Goal: Task Accomplishment & Management: Use online tool/utility

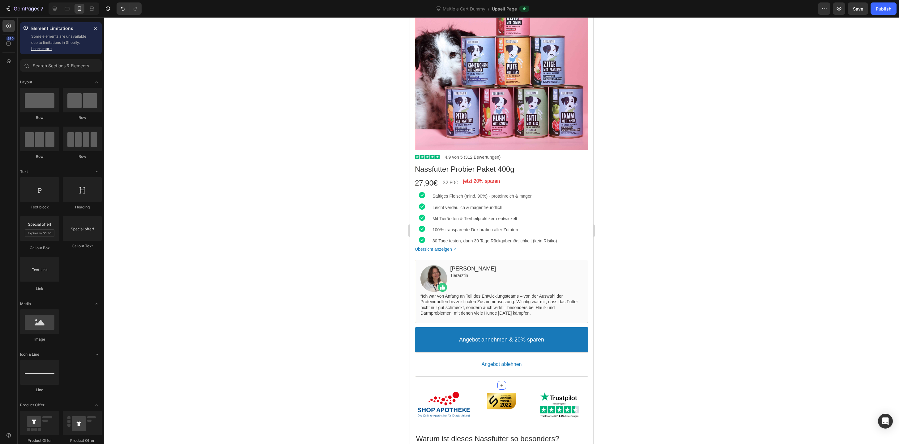
scroll to position [130, 0]
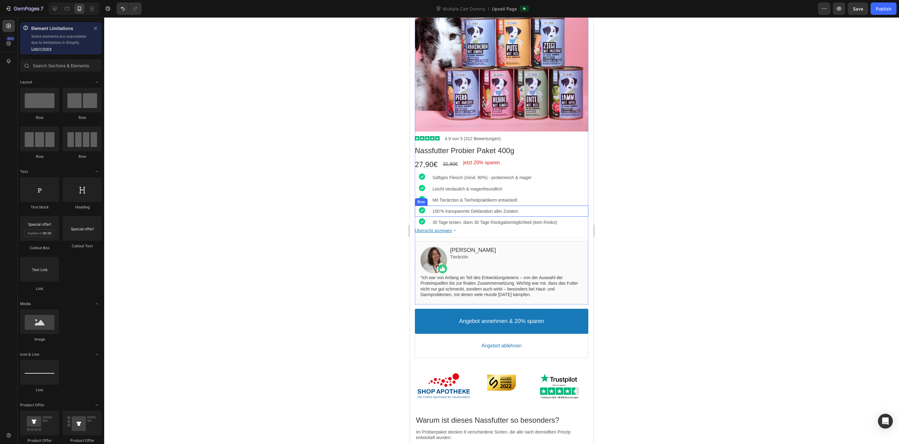
click at [430, 214] on div "Image 100 % transparente Deklaration aller Zutaten Text block Row" at bounding box center [501, 211] width 173 height 11
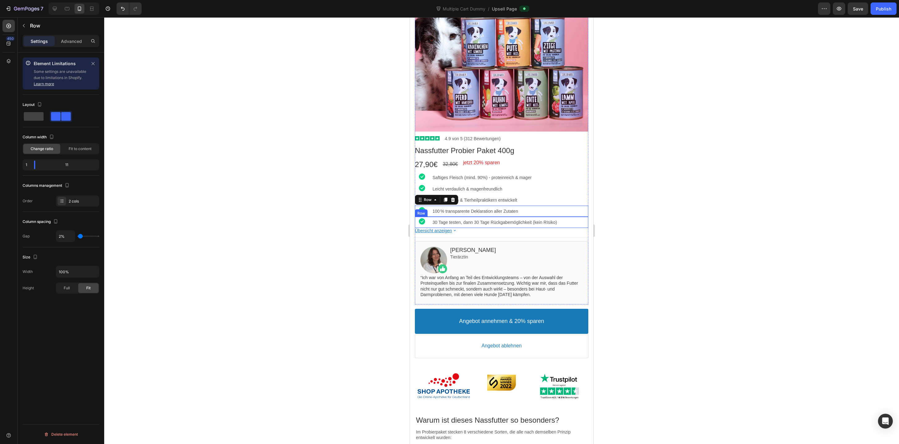
click at [431, 219] on div "Image 30 Tage testen, dann 30 Tage Rückgabemöglichkeit (kein RIsiko) Text block…" at bounding box center [501, 222] width 173 height 11
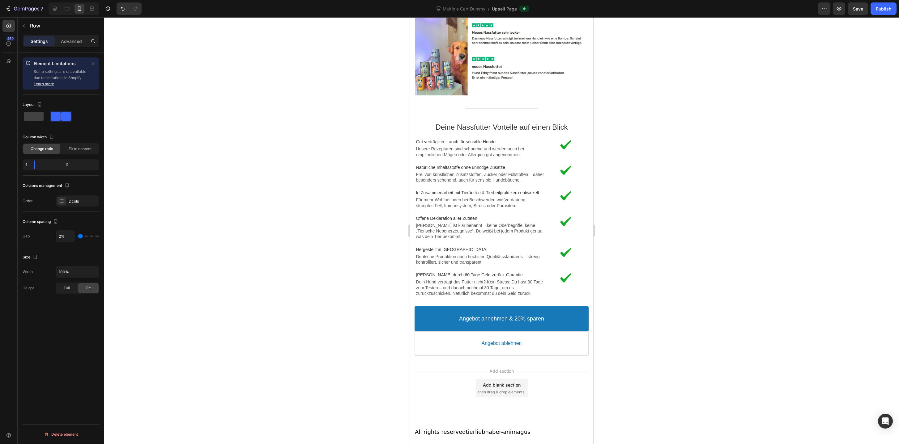
scroll to position [1247, 0]
click at [568, 240] on div "Image Offene Deklaration aller Zutaten Text block Jede Zutat ist klar benannt –…" at bounding box center [501, 226] width 171 height 31
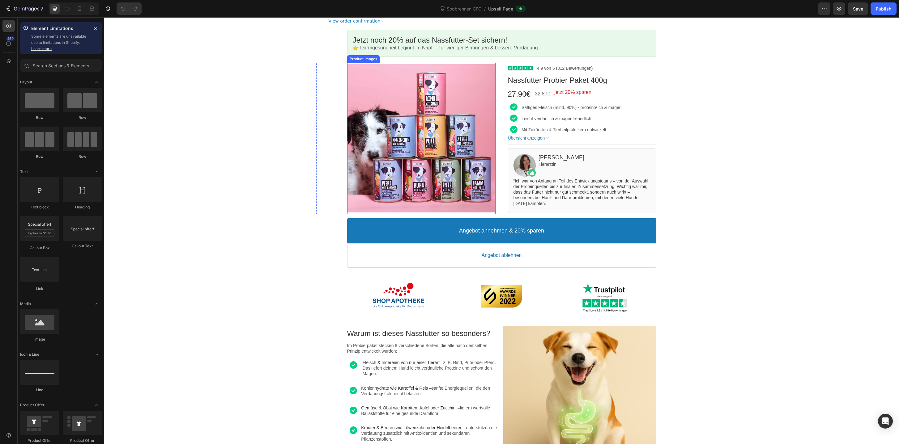
scroll to position [21, 0]
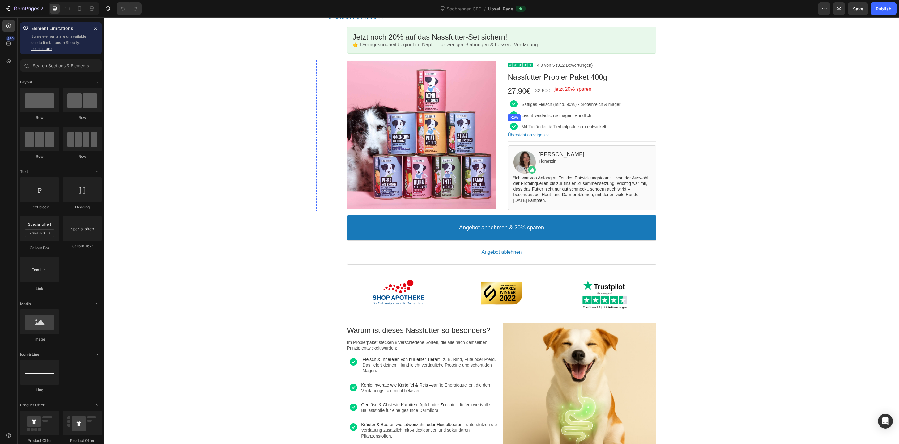
click at [520, 127] on div "Image Mit Tierärzten & Tierheilpraktikern entwickelt Text block Row" at bounding box center [582, 126] width 148 height 11
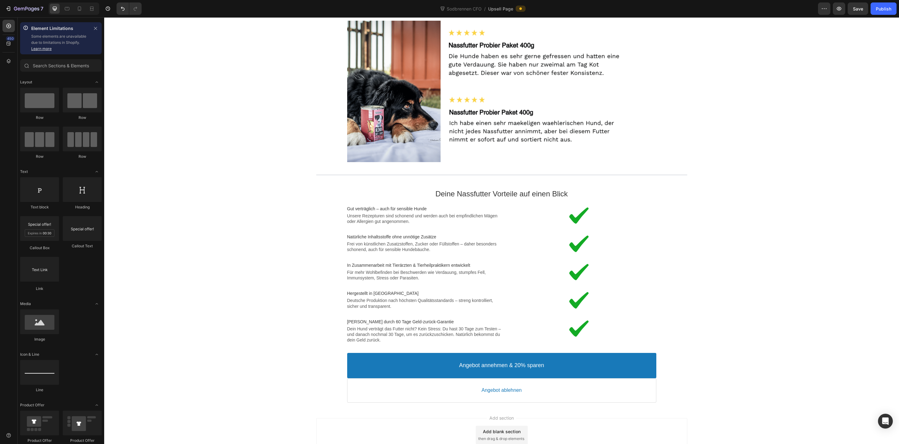
scroll to position [1015, 0]
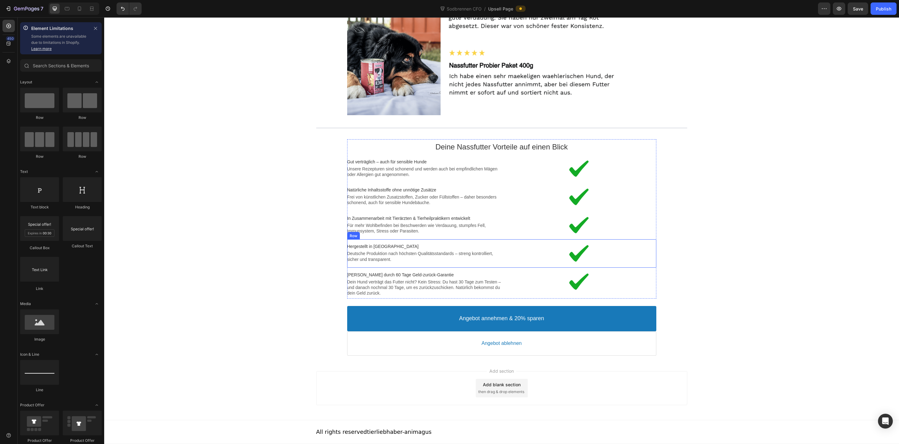
click at [540, 266] on div "Image Hergestellt in Deutschland Text block Deutsche Produktion nach höchsten Q…" at bounding box center [501, 253] width 309 height 28
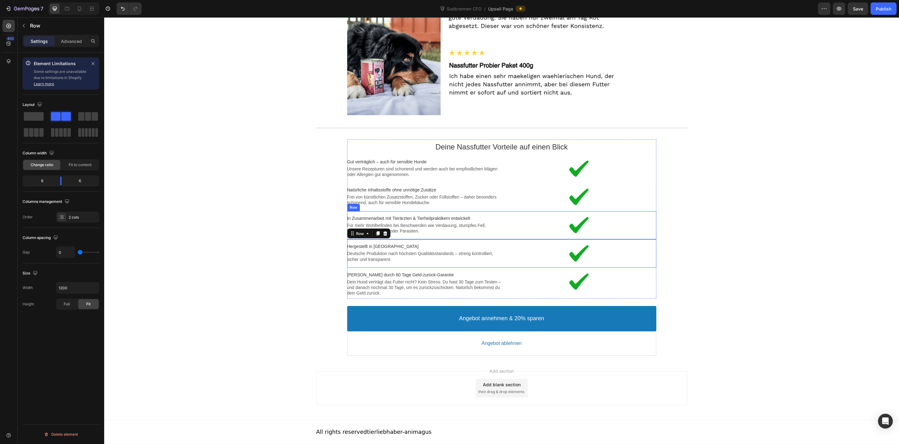
click at [500, 237] on div "Image In Zusammenarbeit mit Tierärzten & Tierheilpraktikern entwickelt Text blo…" at bounding box center [501, 225] width 309 height 28
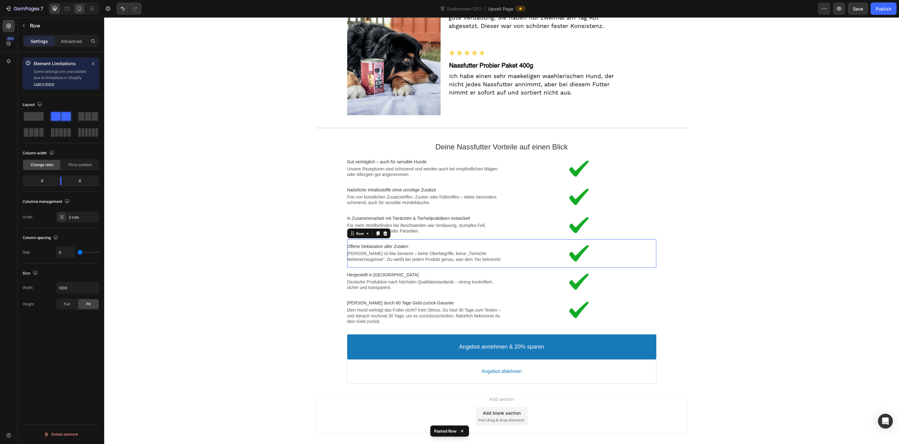
click at [83, 10] on div at bounding box center [79, 9] width 10 height 10
type input "100%"
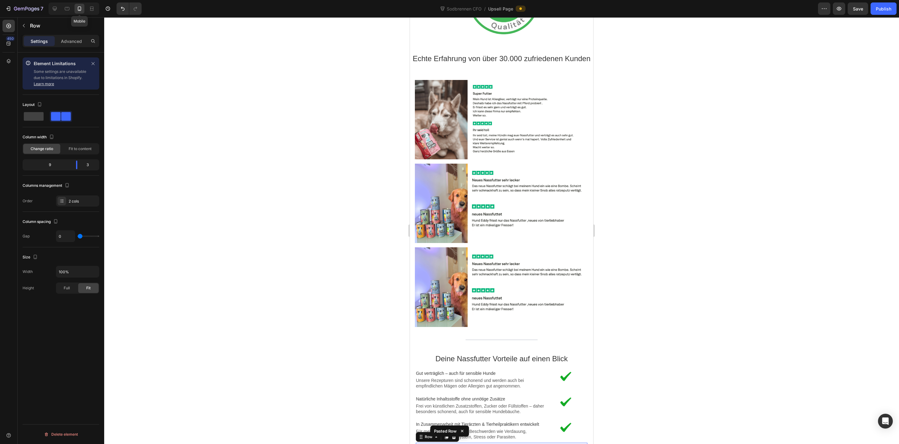
scroll to position [1243, 0]
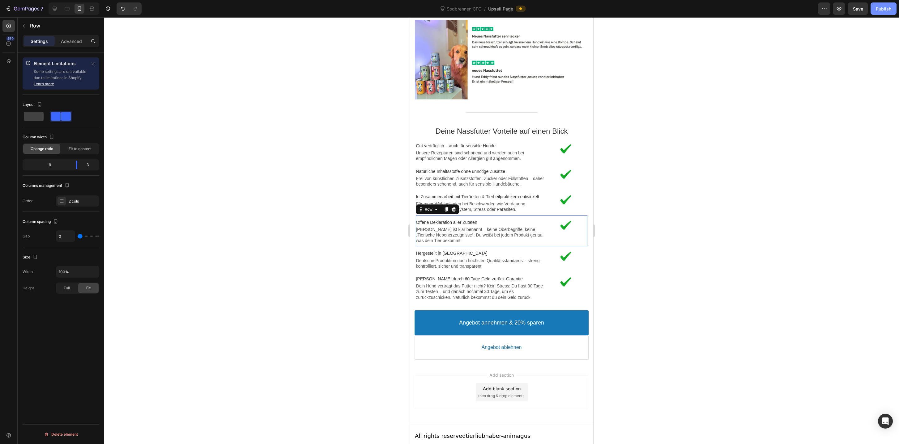
click at [878, 5] on button "Publish" at bounding box center [883, 8] width 26 height 12
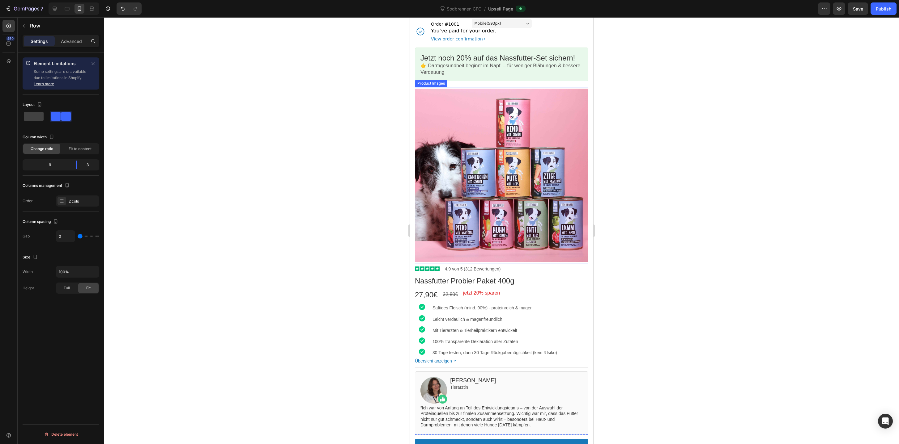
scroll to position [141, 0]
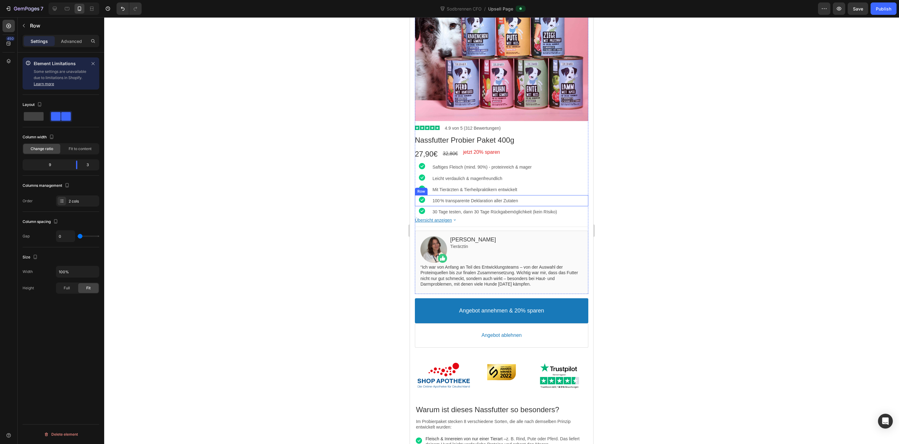
click at [432, 204] on div "Image 100 % transparente Deklaration aller Zutaten Text block Row" at bounding box center [501, 200] width 173 height 11
click at [429, 214] on div "Image 30 Tage testen, dann 30 Tage Rückgabemöglichkeit (kein RIsiko) Text block…" at bounding box center [501, 211] width 173 height 11
click at [530, 203] on p "100 % transparente Deklaration aller Zutaten" at bounding box center [510, 201] width 156 height 6
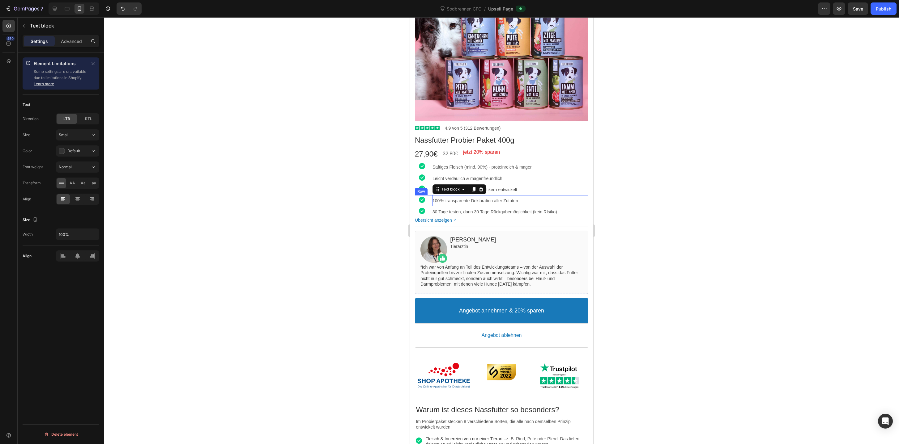
click at [430, 204] on div "Image 100 % transparente Deklaration aller Zutaten Text block Row" at bounding box center [501, 200] width 173 height 11
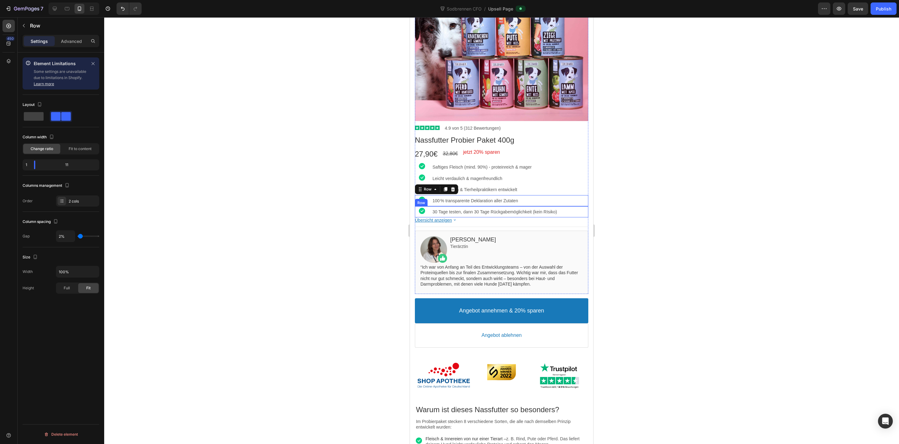
click at [429, 213] on div "Image 30 Tage testen, dann 30 Tage Rückgabemöglichkeit (kein RIsiko) Text block…" at bounding box center [501, 211] width 173 height 11
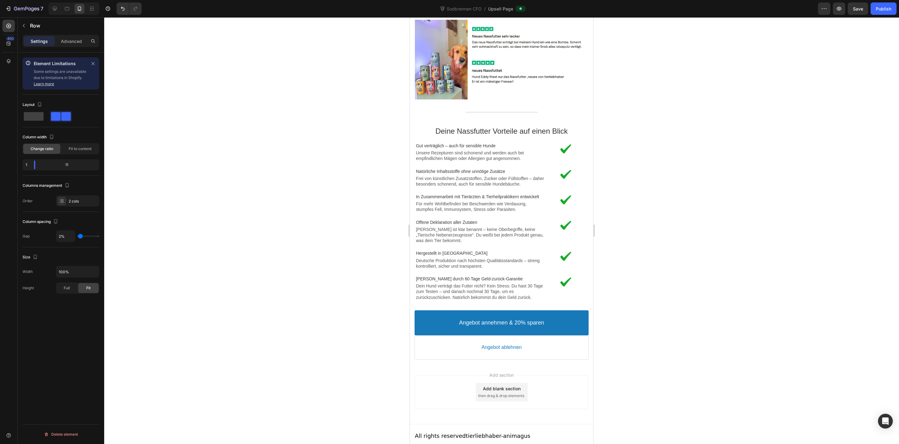
scroll to position [1229, 0]
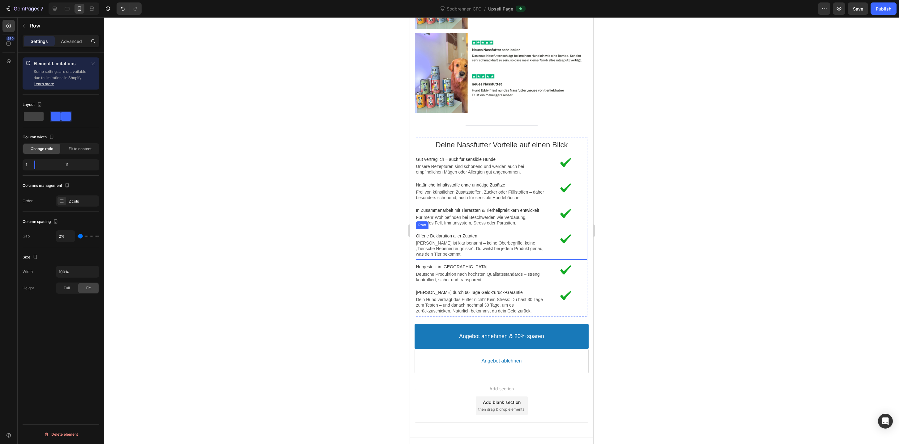
click at [541, 254] on div "Image Offene Deklaration aller Zutaten Text block Jede Zutat ist klar benannt –…" at bounding box center [501, 244] width 171 height 31
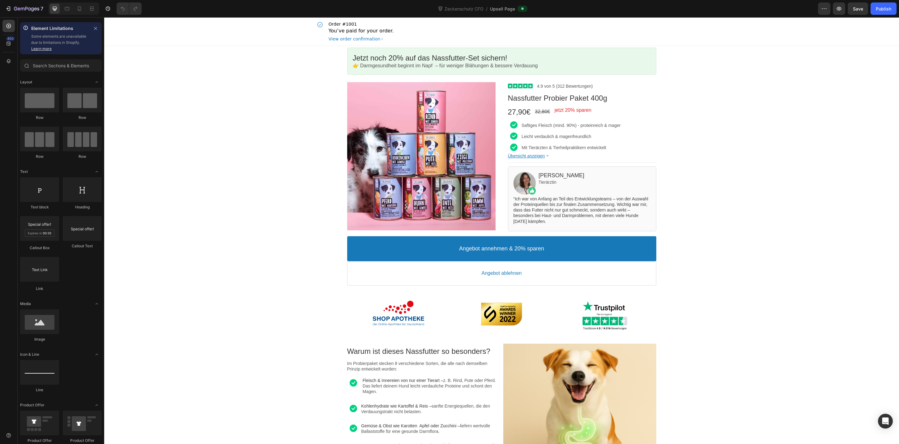
scroll to position [9, 0]
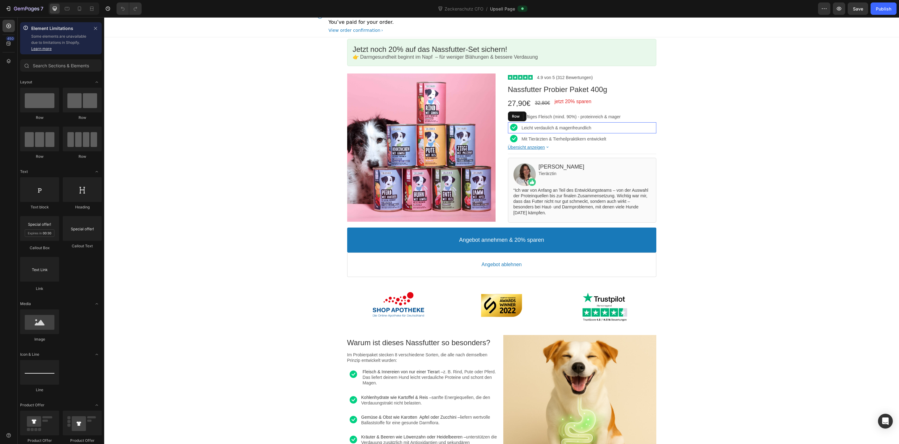
click at [520, 131] on div "Image Leicht verdaulich & magenfreundlich Text block Row" at bounding box center [582, 127] width 148 height 11
click at [520, 142] on div "Image Mit Tierärzten & Tierheilpraktikern entwickelt Text block Row" at bounding box center [582, 138] width 148 height 11
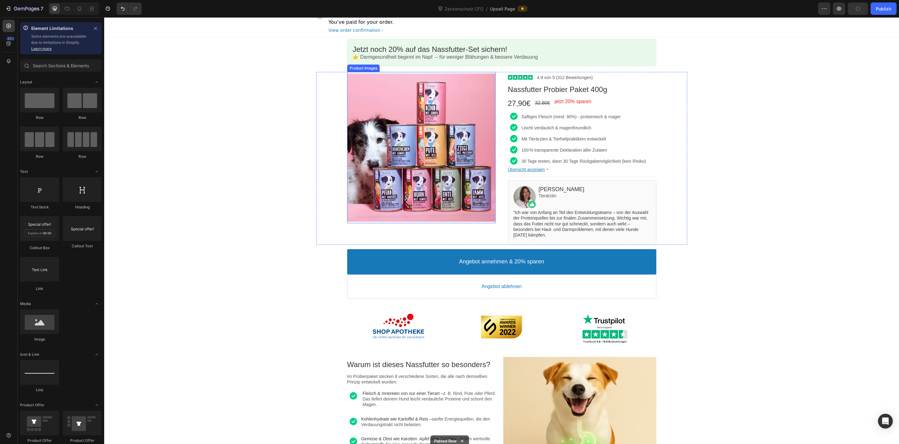
scroll to position [1015, 0]
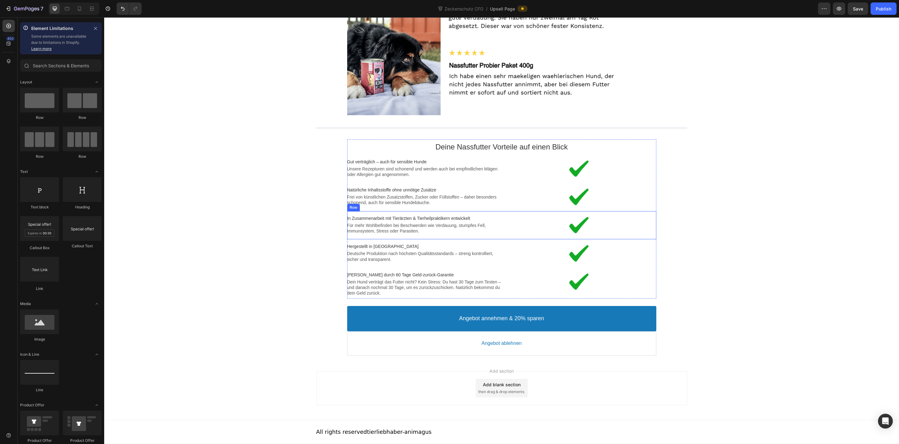
click at [520, 239] on div "Image In Zusammenarbeit mit Tierärzten & Tierheilpraktikern entwickelt Text blo…" at bounding box center [501, 225] width 309 height 28
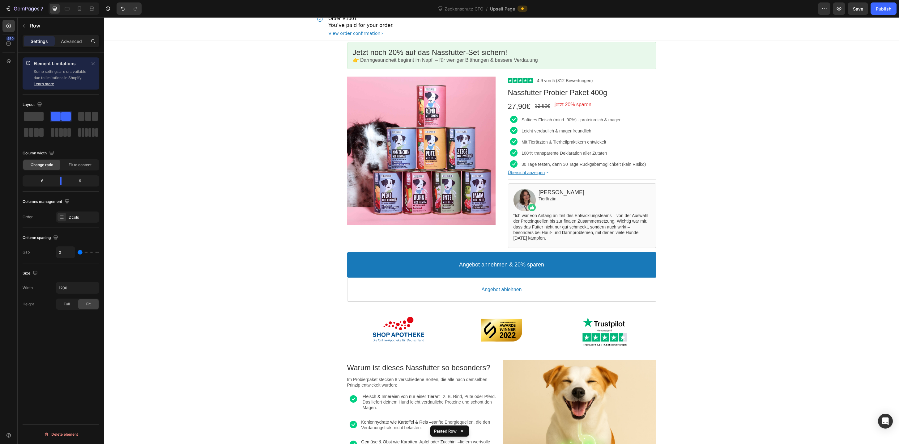
scroll to position [0, 0]
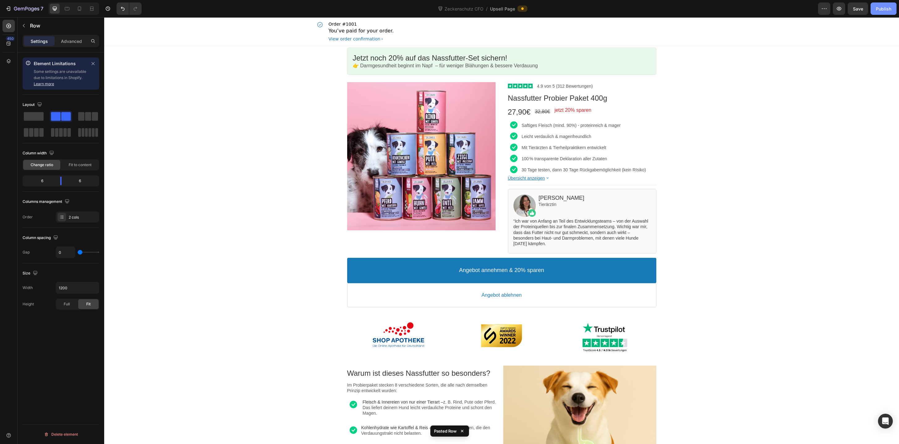
click at [883, 13] on button "Publish" at bounding box center [883, 8] width 26 height 12
click at [520, 163] on div "Image 100 % transparente Deklaration aller Zutaten Text block Row" at bounding box center [582, 158] width 148 height 11
click at [520, 173] on div "Image 30 Tage testen, dann 30 Tage Rückgabemöglichkeit (kein RIsiko) Text block…" at bounding box center [582, 169] width 148 height 11
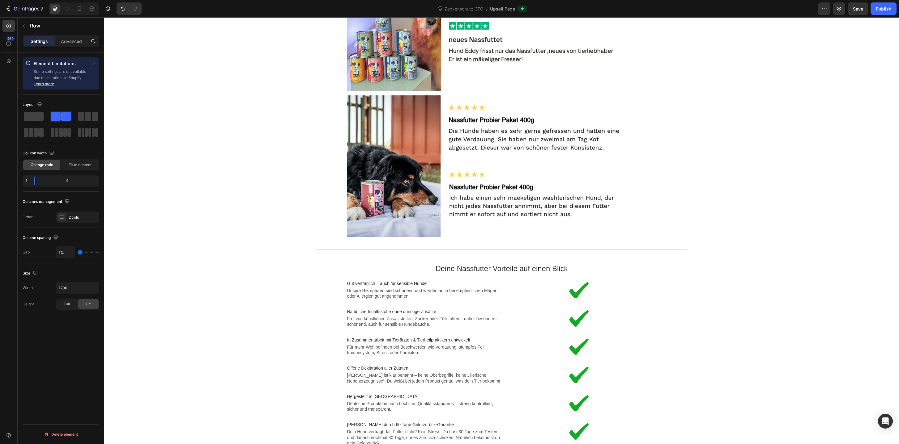
scroll to position [1046, 0]
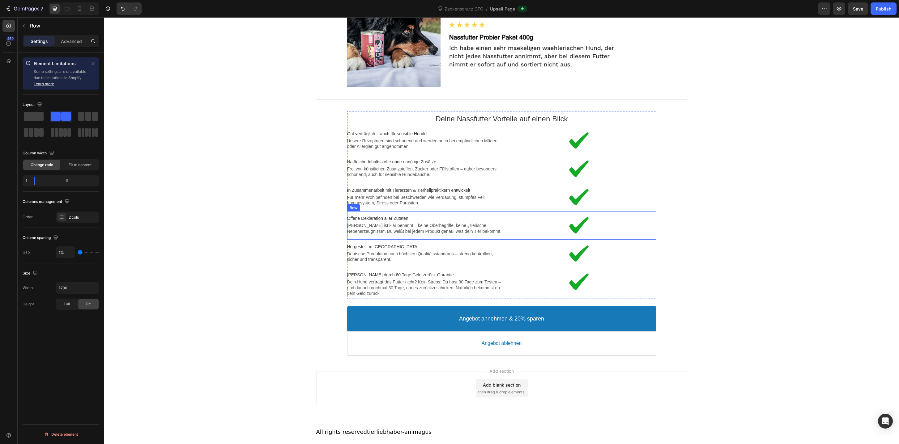
click at [484, 239] on div "Image Offene Deklaration aller Zutaten Text block Jede Zutat ist klar benannt –…" at bounding box center [501, 225] width 309 height 28
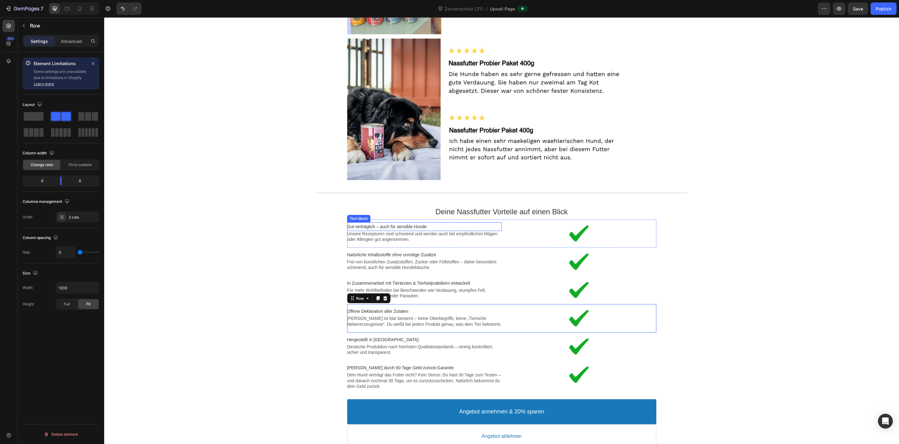
scroll to position [722, 0]
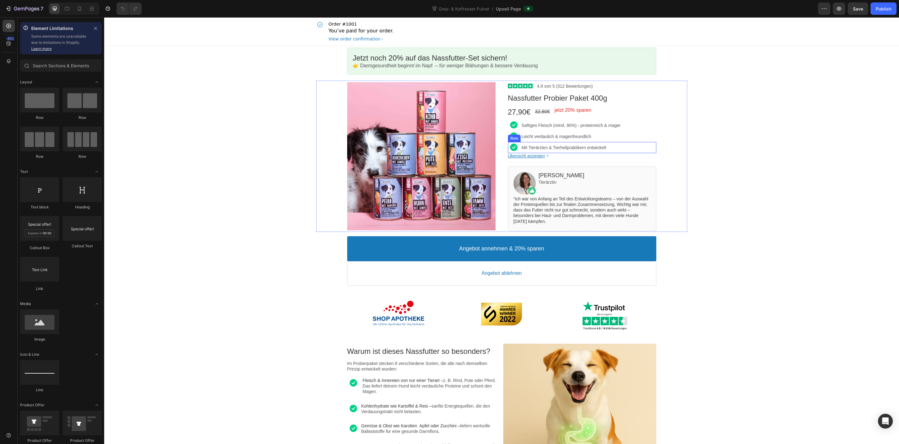
click at [520, 150] on div "Image Mit Tierärzten & Tierheilpraktikern entwickelt Text block Row" at bounding box center [582, 147] width 148 height 11
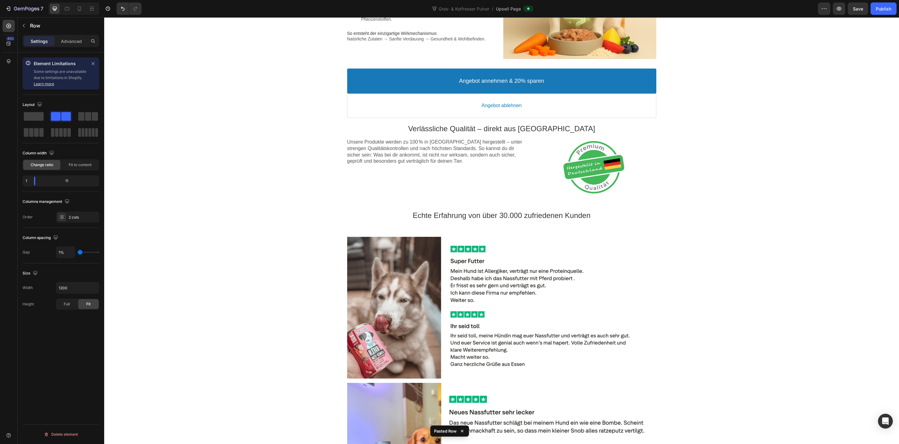
scroll to position [1015, 0]
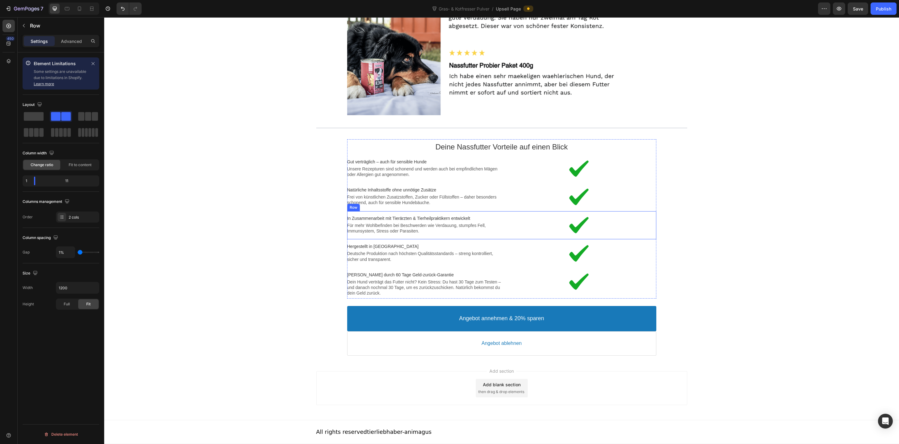
click at [500, 238] on div "Image In Zusammenarbeit mit Tierärzten & Tierheilpraktikern entwickelt Text blo…" at bounding box center [501, 225] width 309 height 28
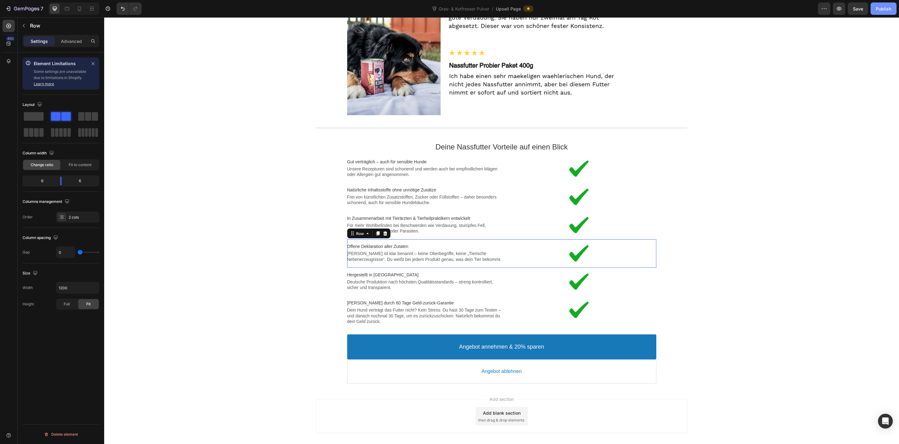
click at [888, 8] on div "Publish" at bounding box center [882, 9] width 15 height 6
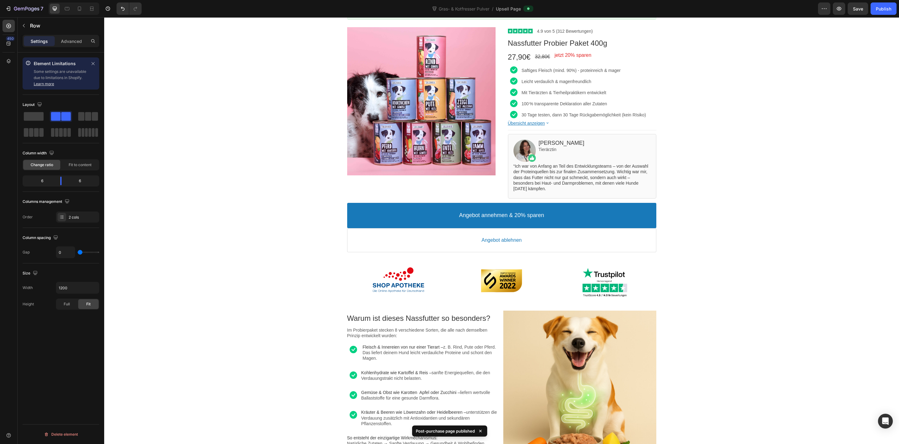
scroll to position [0, 0]
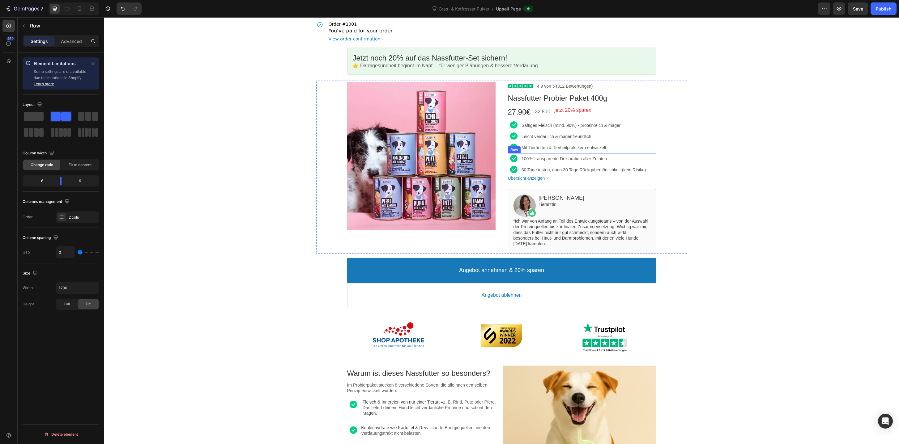
click at [521, 163] on div "Image 100 % transparente Deklaration aller Zutaten Text block Row" at bounding box center [582, 158] width 148 height 11
click at [520, 173] on div "Image 30 Tage testen, dann 30 Tage Rückgabemöglichkeit (kein RIsiko) Text block…" at bounding box center [582, 169] width 148 height 11
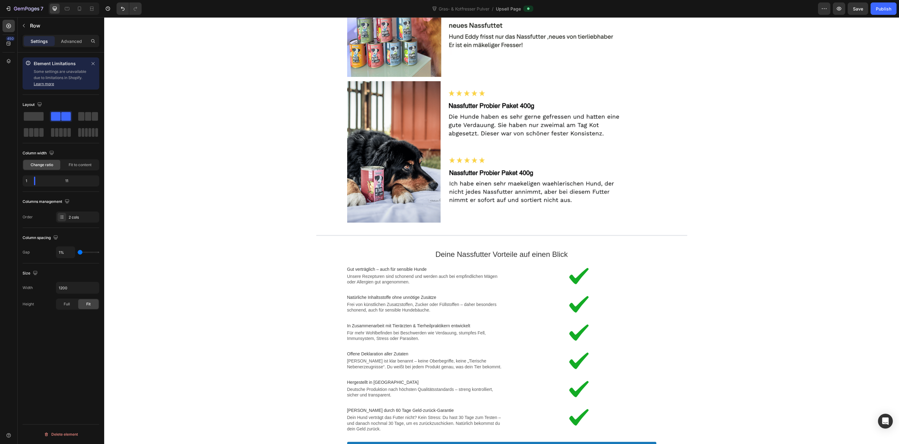
scroll to position [1046, 0]
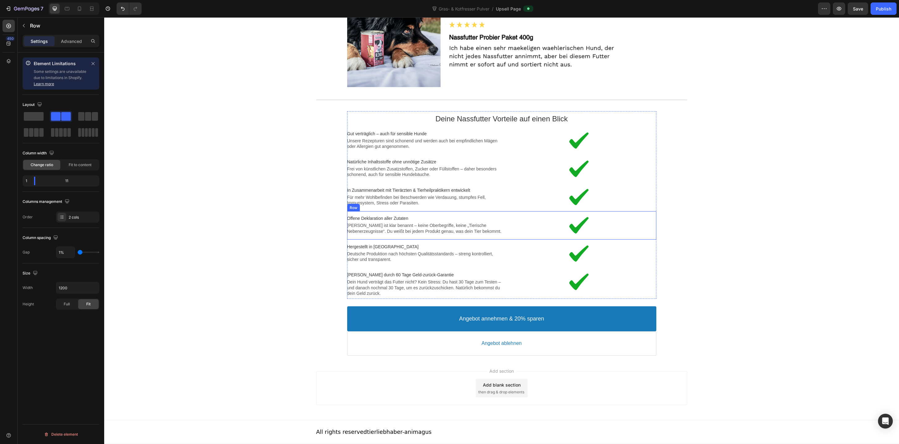
click at [502, 238] on div "Image Offene Deklaration aller Zutaten Text block Jede Zutat ist klar benannt –…" at bounding box center [501, 225] width 309 height 28
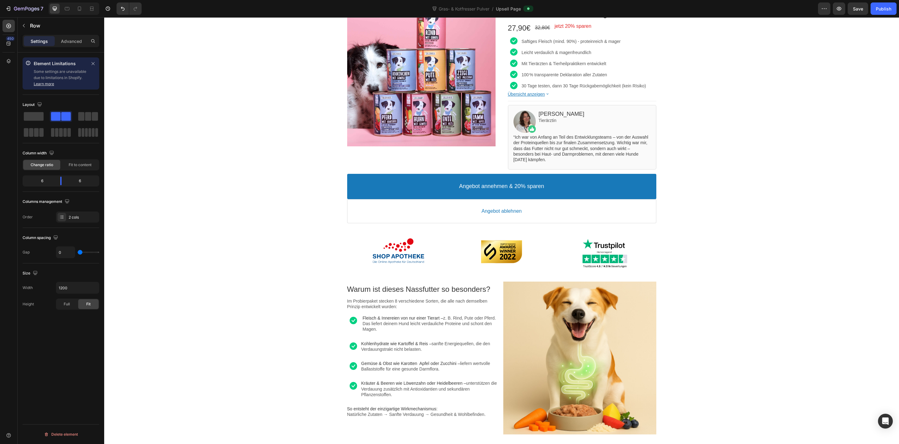
scroll to position [0, 0]
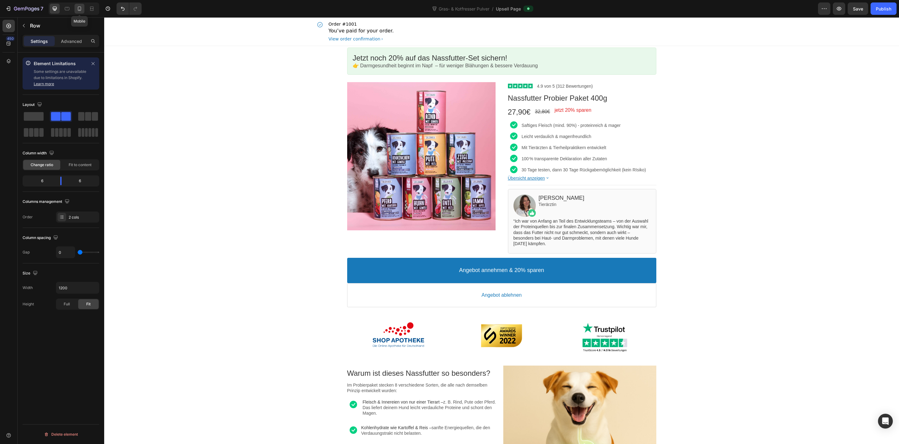
click at [77, 5] on div at bounding box center [79, 9] width 10 height 10
type input "100%"
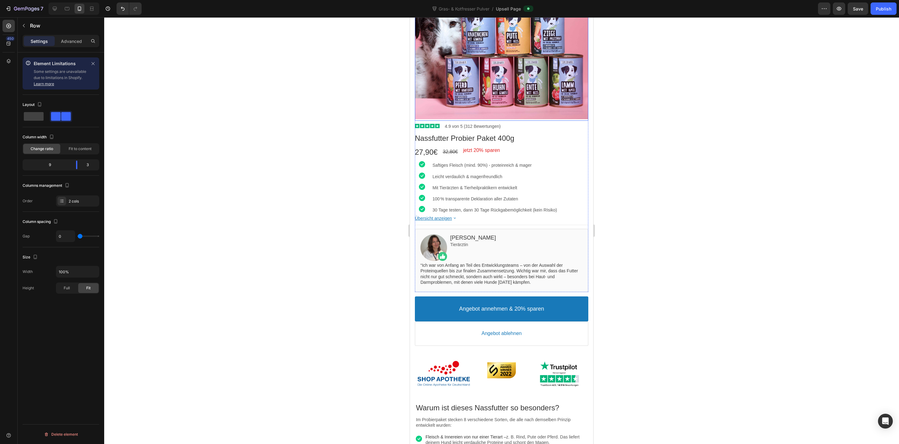
scroll to position [144, 0]
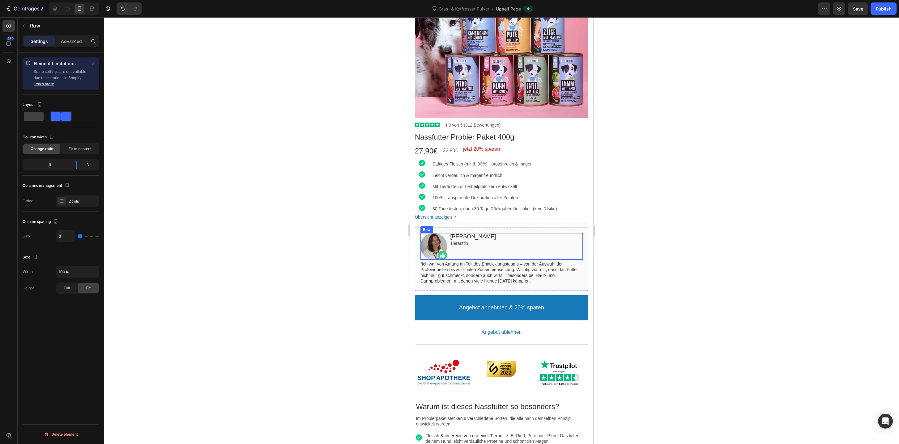
click at [447, 246] on div "Image Christina Pfülb Heading Tierärztin Text block Row" at bounding box center [501, 246] width 162 height 27
click at [479, 245] on p "Tierärztin" at bounding box center [516, 244] width 133 height 6
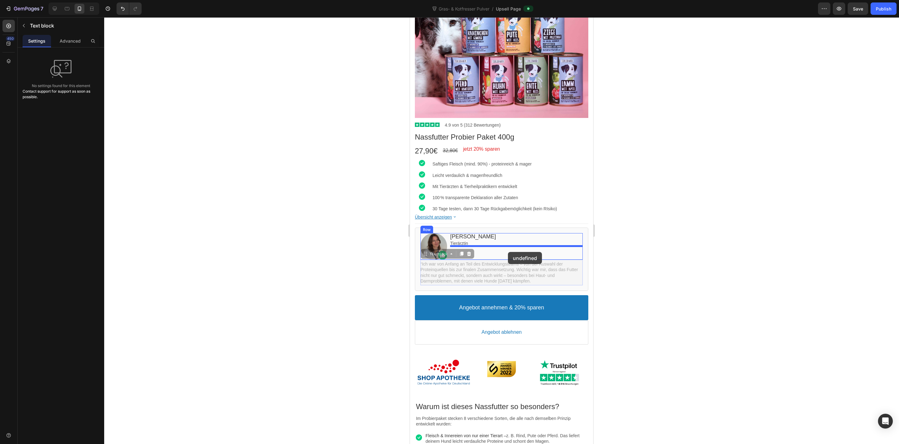
drag, startPoint x: 502, startPoint y: 268, endPoint x: 508, endPoint y: 252, distance: 16.9
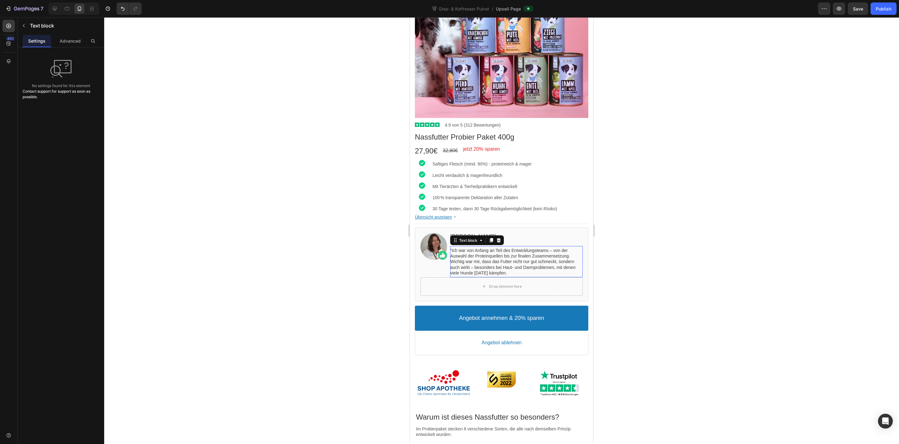
click at [633, 250] on div at bounding box center [501, 230] width 794 height 427
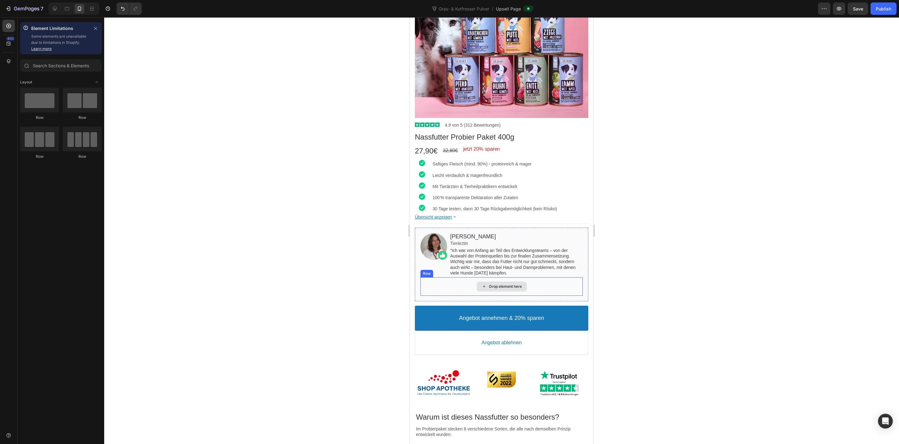
click at [451, 293] on div "Drop element here" at bounding box center [501, 286] width 162 height 19
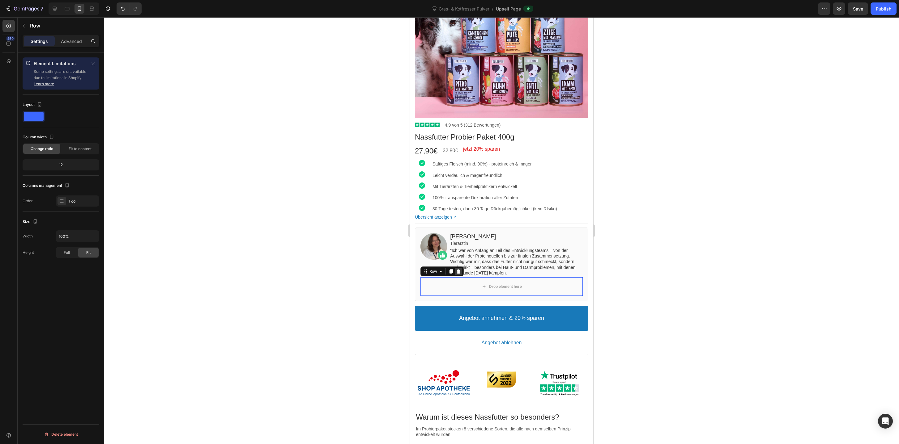
click at [460, 270] on icon at bounding box center [458, 271] width 5 height 5
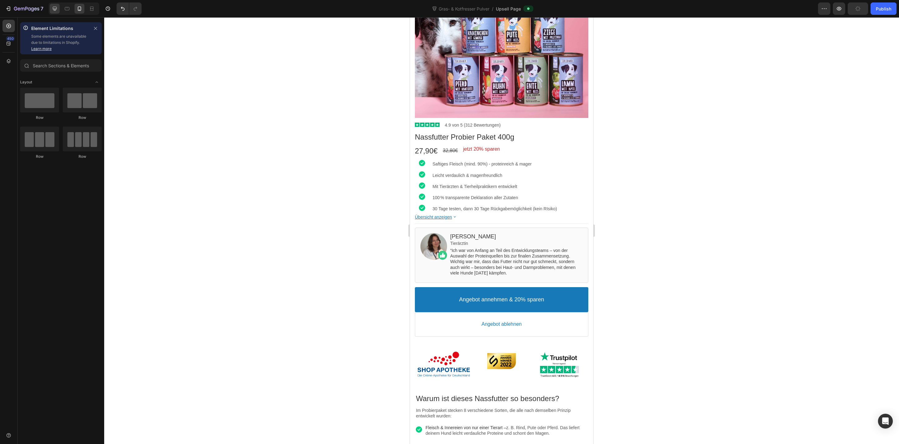
click at [52, 10] on icon at bounding box center [55, 9] width 6 height 6
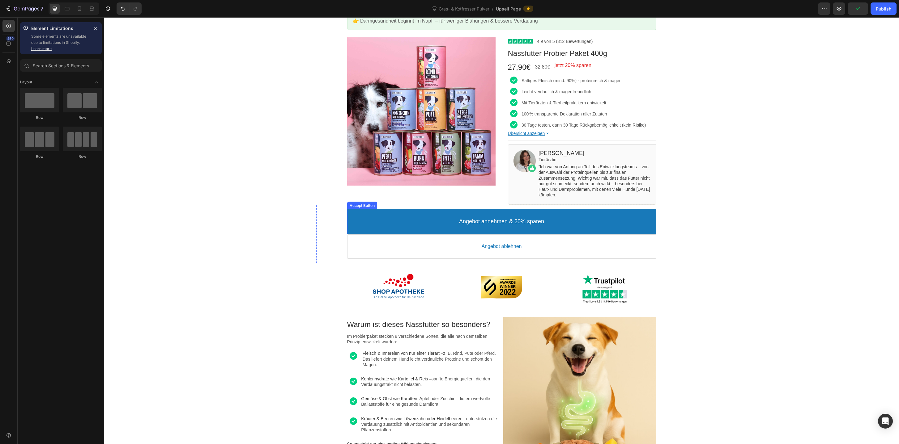
scroll to position [37, 0]
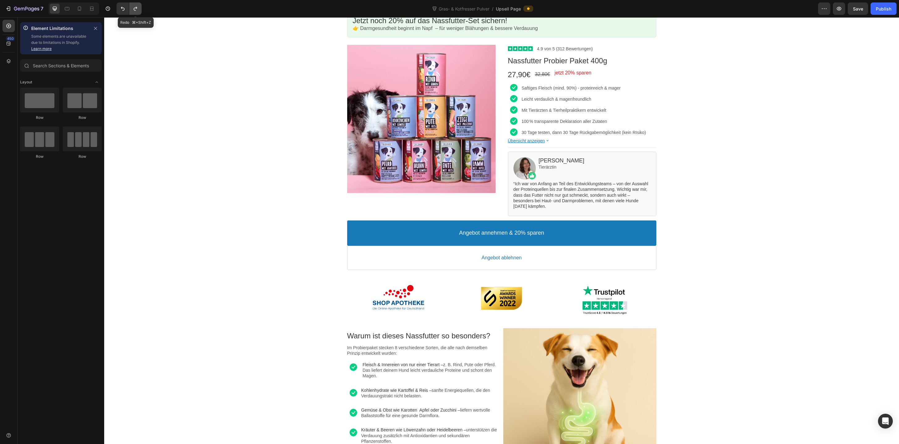
click at [138, 6] on icon "Undo/Redo" at bounding box center [135, 9] width 6 height 6
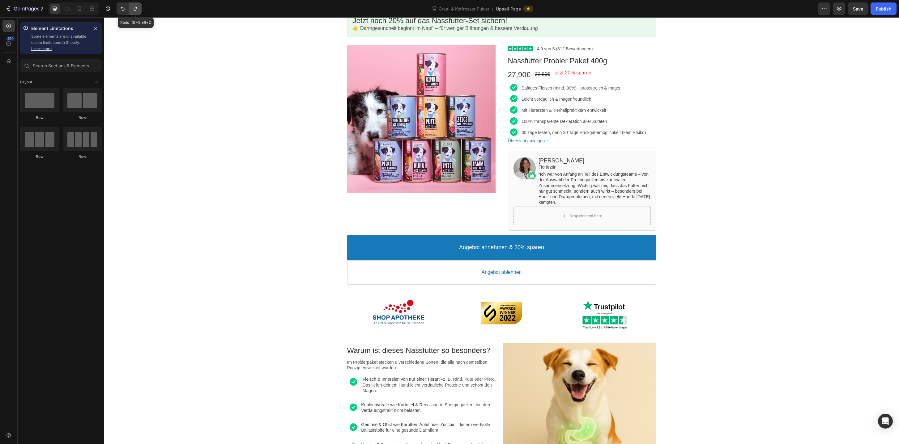
click at [138, 6] on icon "Undo/Redo" at bounding box center [135, 9] width 6 height 6
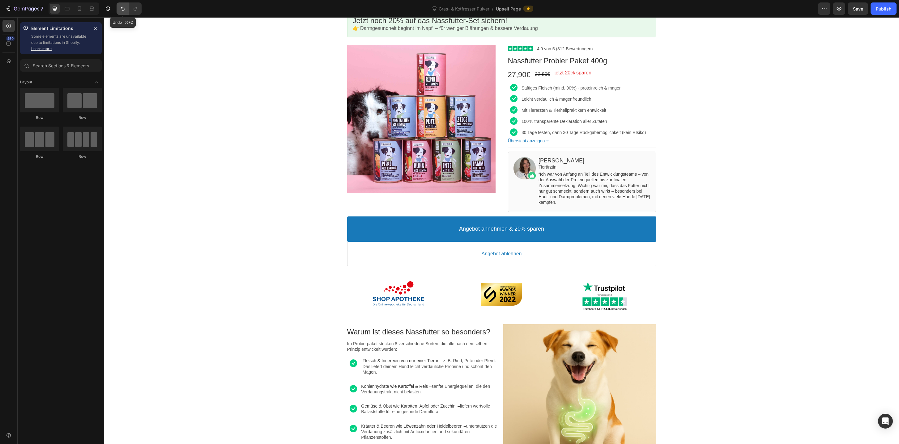
click at [121, 8] on icon "Undo/Redo" at bounding box center [123, 9] width 6 height 6
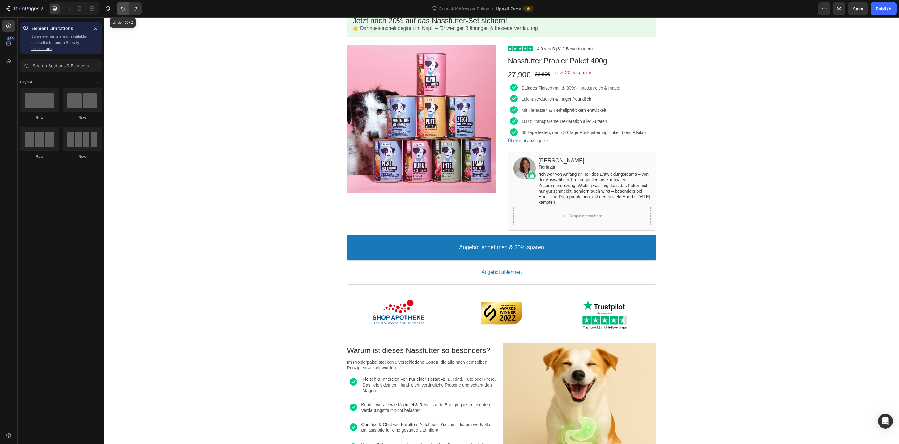
click at [121, 8] on icon "Undo/Redo" at bounding box center [123, 9] width 6 height 6
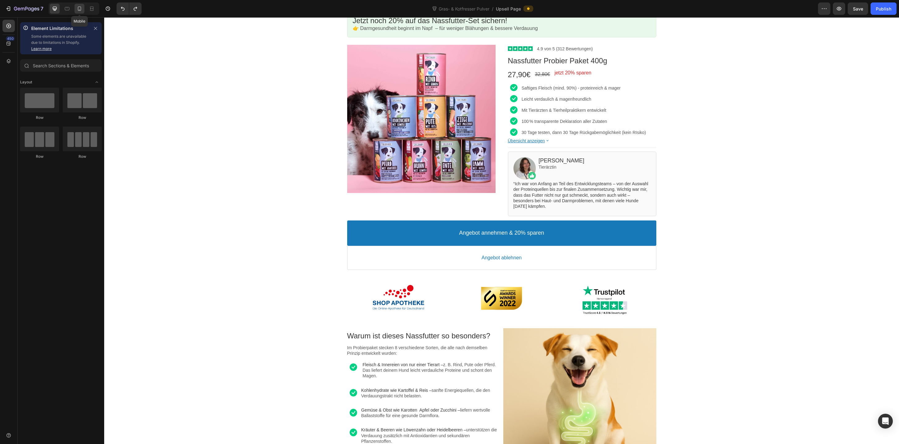
click at [80, 7] on icon at bounding box center [79, 9] width 6 height 6
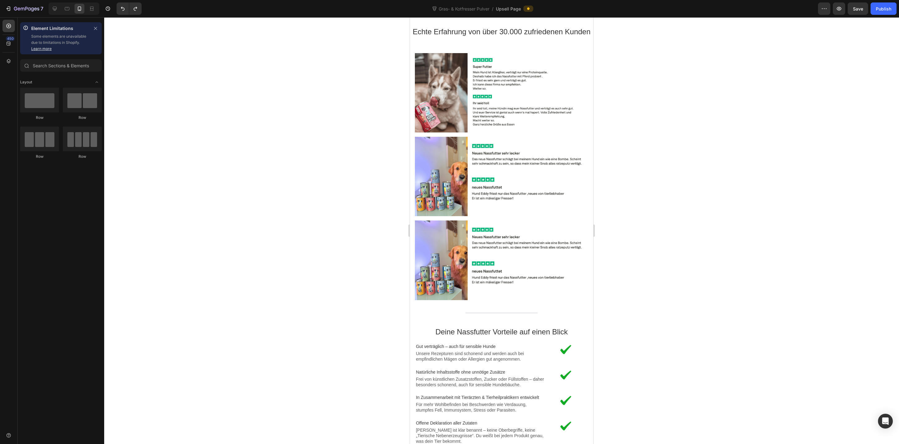
scroll to position [1243, 0]
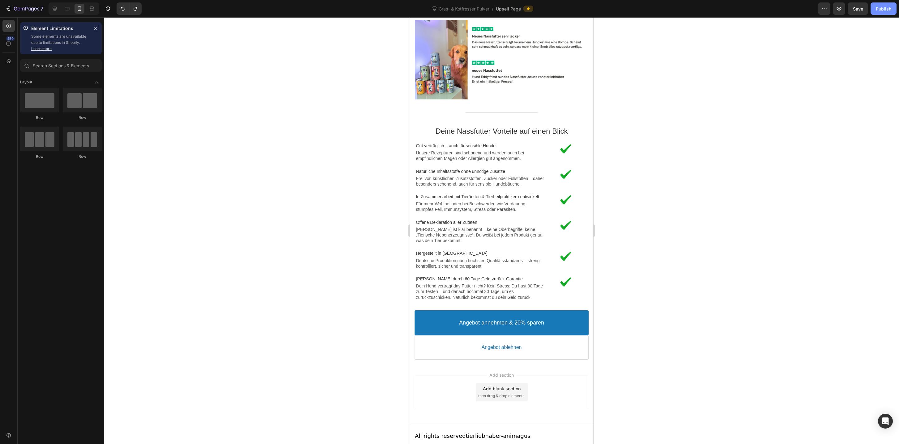
click at [887, 7] on div "Publish" at bounding box center [882, 9] width 15 height 6
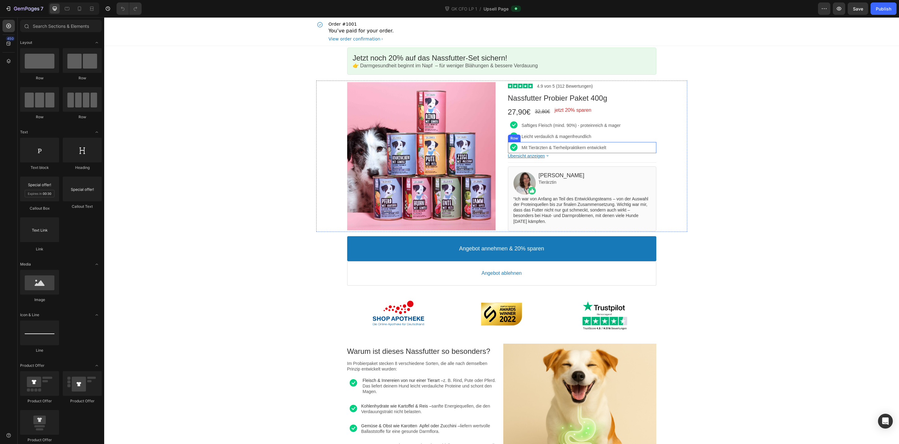
click at [520, 151] on div "Image Mit Tierärzten & Tierheilpraktikern entwickelt Text block Row" at bounding box center [582, 147] width 148 height 11
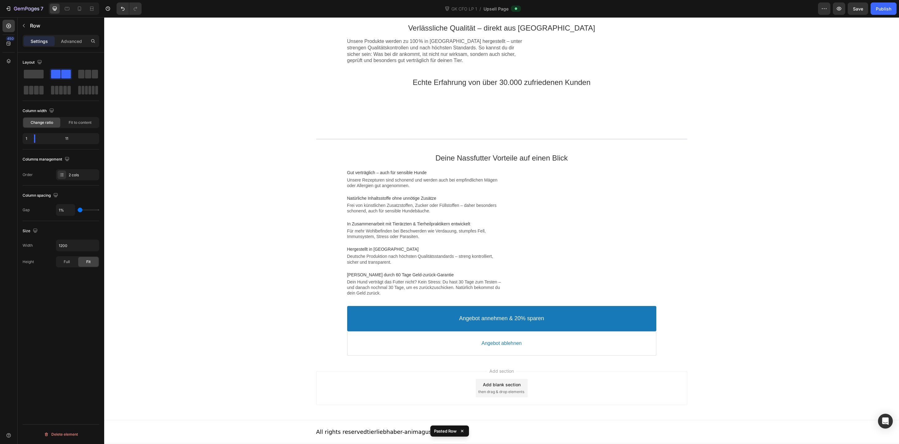
scroll to position [1015, 0]
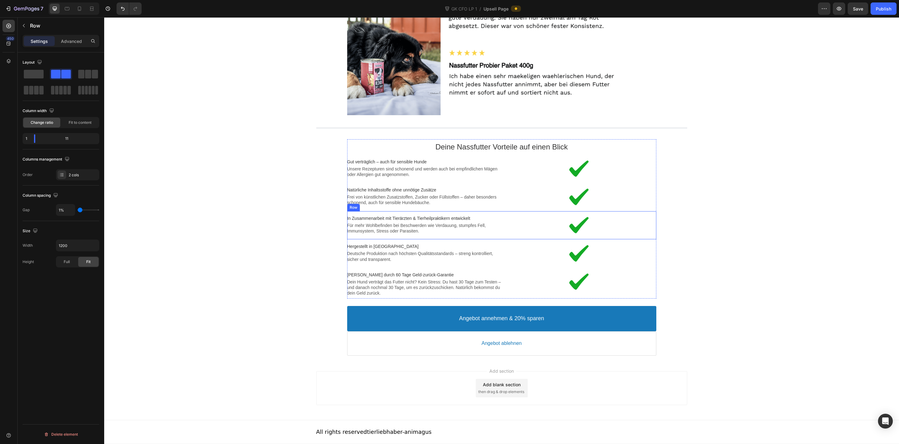
click at [501, 238] on div "Image In Zusammenarbeit mit Tierärzten & Tierheilpraktikern entwickelt Text blo…" at bounding box center [501, 225] width 309 height 28
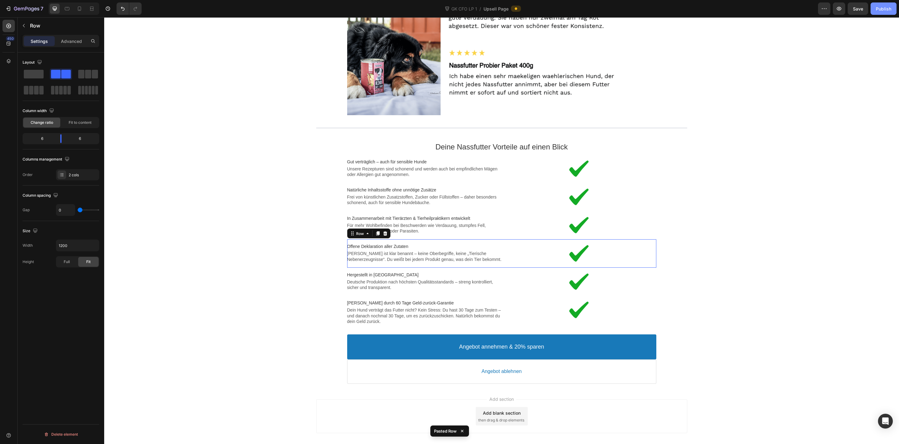
click at [883, 11] on div "Publish" at bounding box center [882, 9] width 15 height 6
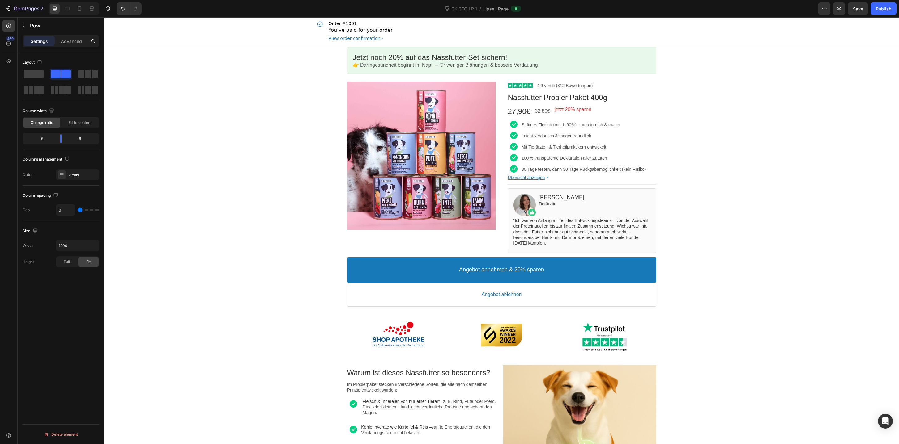
scroll to position [0, 0]
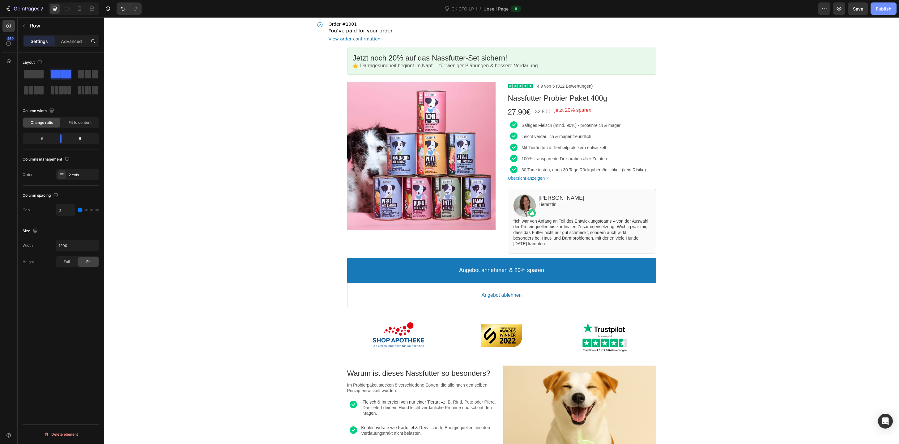
click at [886, 9] on div "Publish" at bounding box center [882, 9] width 15 height 6
click at [521, 163] on div "Image 100 % transparente Deklaration aller Zutaten Text block Row" at bounding box center [582, 158] width 148 height 11
click at [520, 173] on div "Image 30 Tage testen, dann 30 Tage Rückgabemöglichkeit (kein RIsiko) Text block…" at bounding box center [582, 169] width 148 height 11
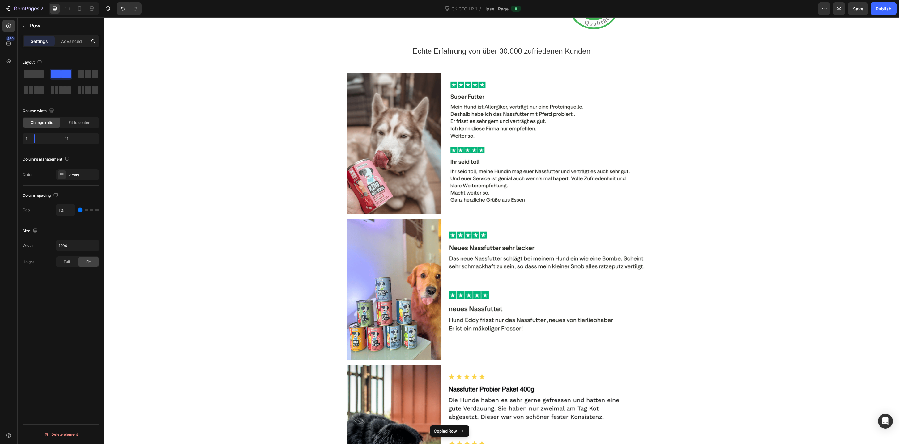
scroll to position [1046, 0]
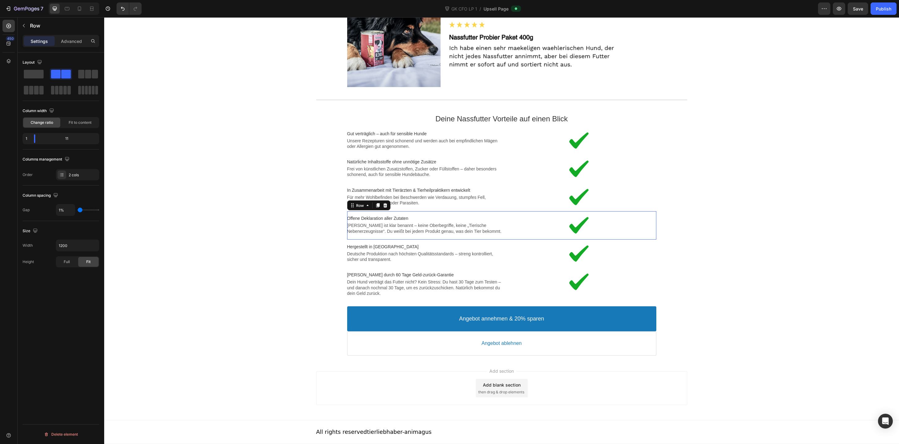
click at [503, 239] on div "Image Offene Deklaration aller Zutaten Text block Jede Zutat ist klar benannt –…" at bounding box center [501, 225] width 309 height 28
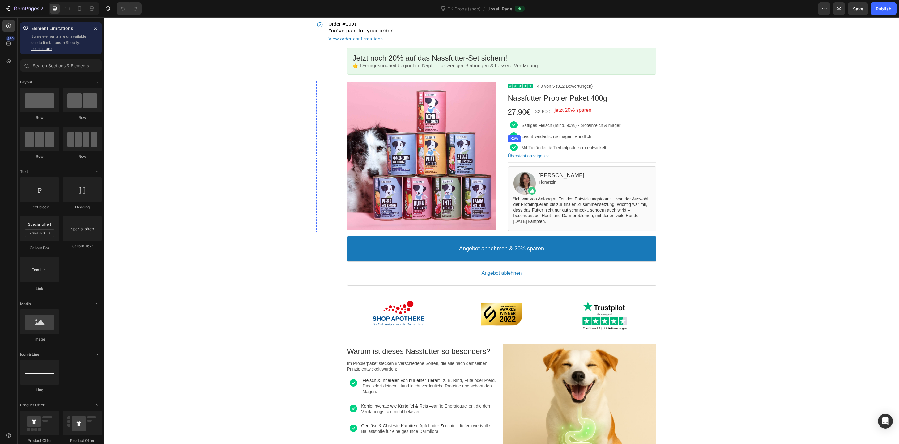
click at [519, 149] on div "Image Mit Tierärzten & Tierheilpraktikern entwickelt Text block Row" at bounding box center [582, 147] width 148 height 11
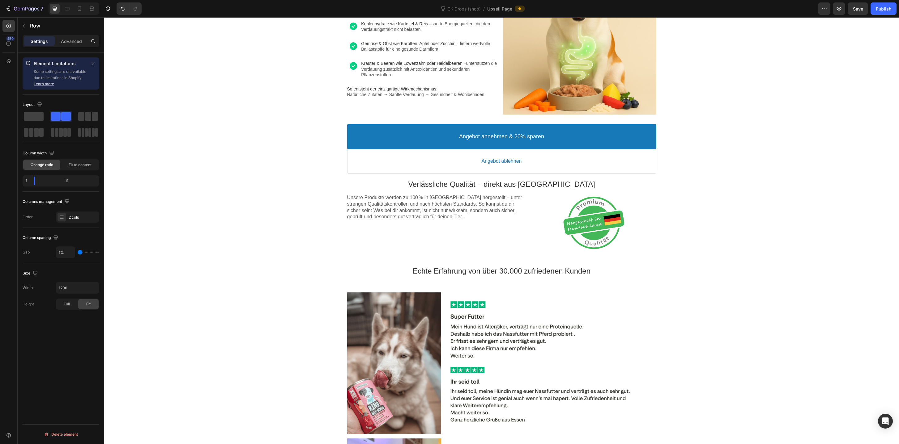
scroll to position [1015, 0]
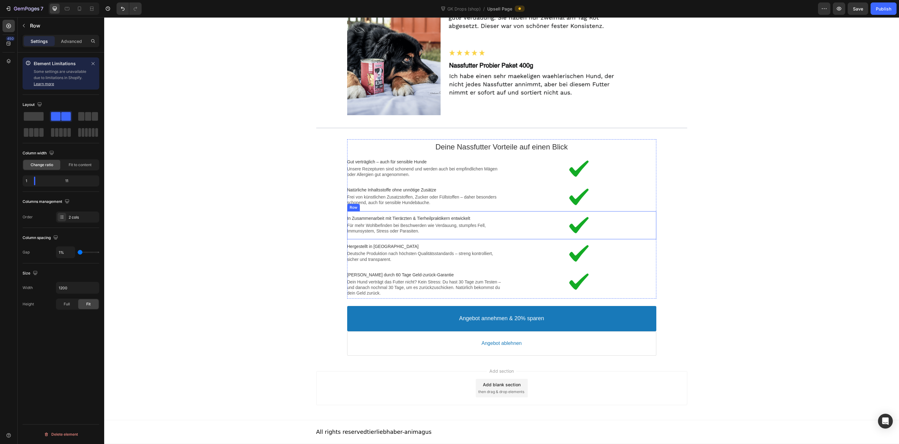
click at [512, 238] on div "Image In Zusammenarbeit mit Tierärzten & Tierheilpraktikern entwickelt Text blo…" at bounding box center [501, 225] width 309 height 28
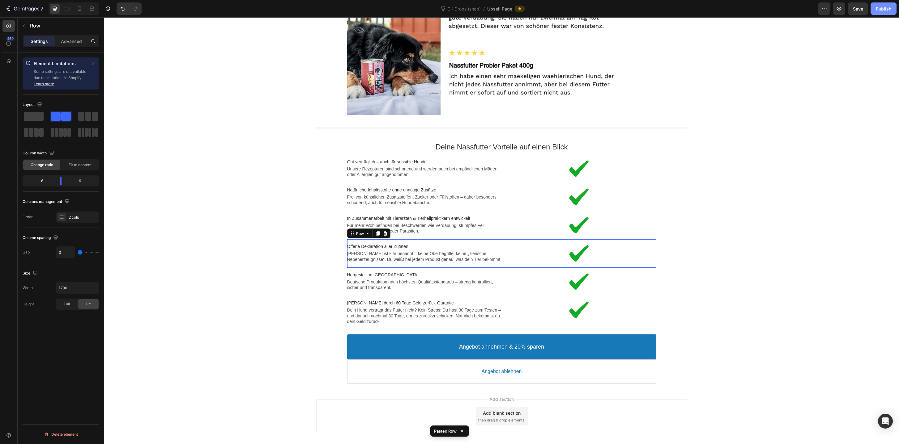
click at [878, 8] on div "Publish" at bounding box center [882, 9] width 15 height 6
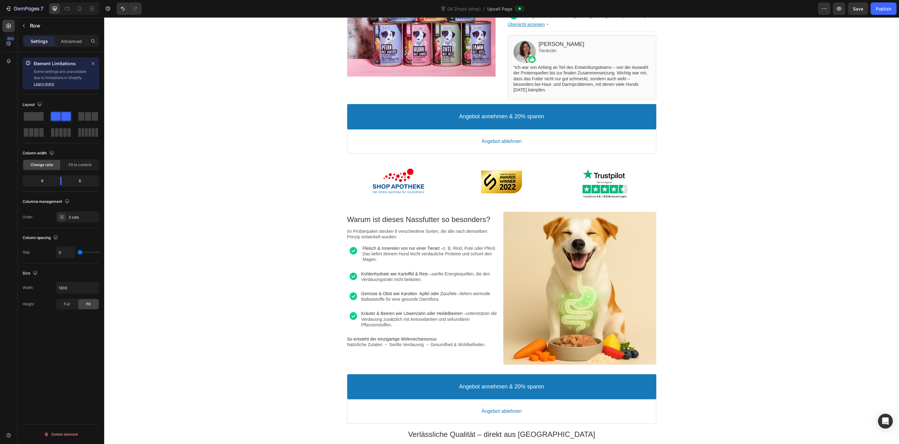
scroll to position [0, 0]
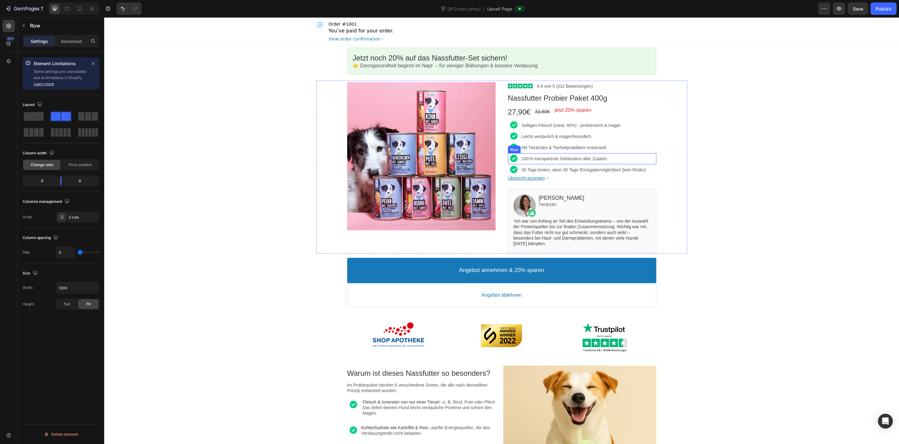
click at [520, 160] on div "Image 100 % transparente Deklaration aller Zutaten Text block Row" at bounding box center [582, 158] width 148 height 11
click at [520, 172] on div "Image 30 Tage testen, dann 30 Tage Rückgabemöglichkeit (kein RIsiko) Text block…" at bounding box center [582, 169] width 148 height 11
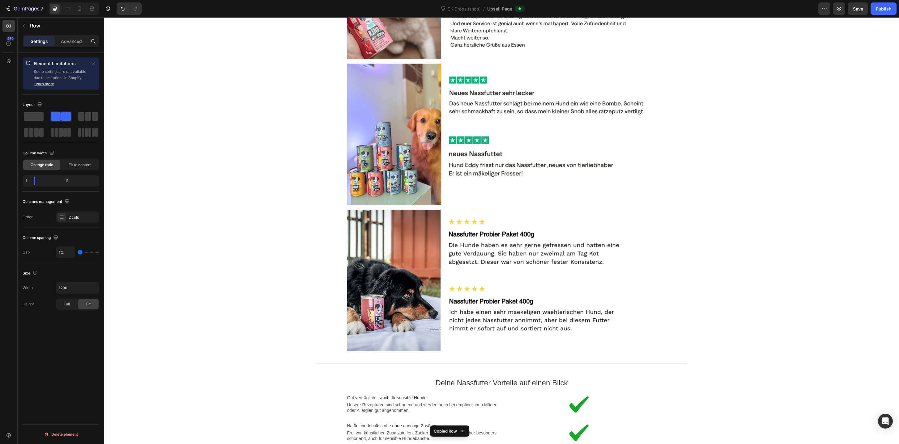
scroll to position [1046, 0]
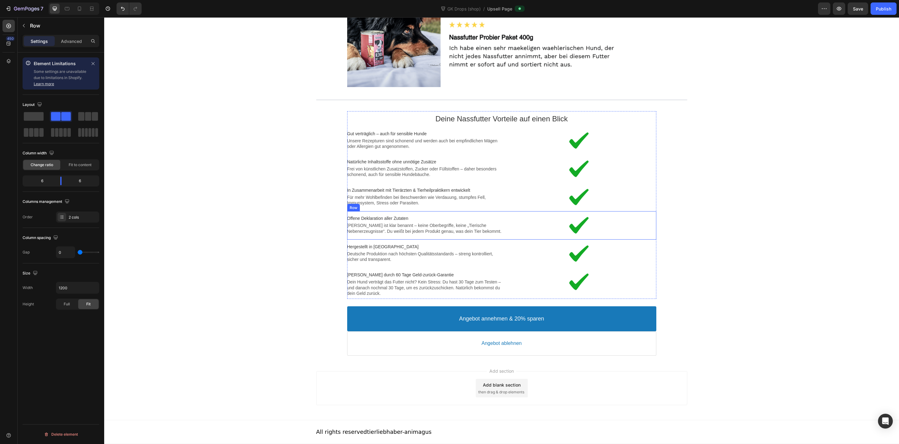
click at [500, 211] on div "Image Offene Deklaration aller Zutaten Text block Jede Zutat ist klar benannt –…" at bounding box center [501, 225] width 309 height 28
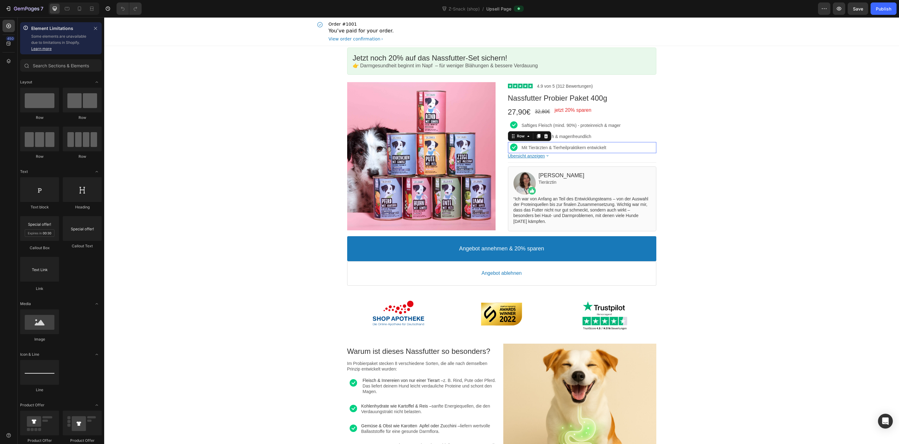
click at [520, 152] on div "Image Mit Tierärzten & Tierheilpraktikern entwickelt Text block Row" at bounding box center [582, 147] width 148 height 11
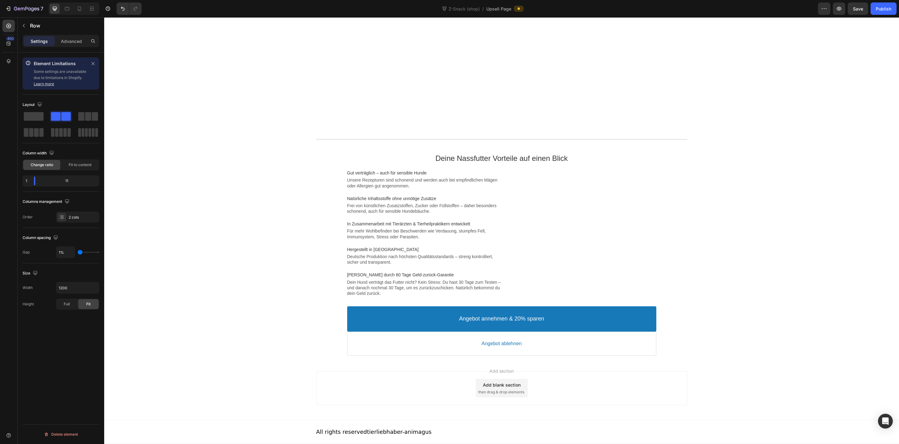
scroll to position [1015, 0]
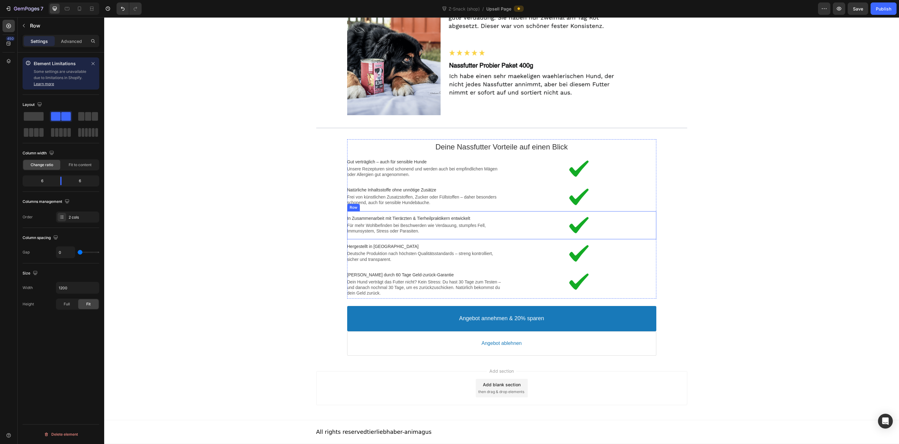
click at [487, 239] on div "Image In Zusammenarbeit mit Tierärzten & Tierheilpraktikern entwickelt Text blo…" at bounding box center [501, 225] width 309 height 28
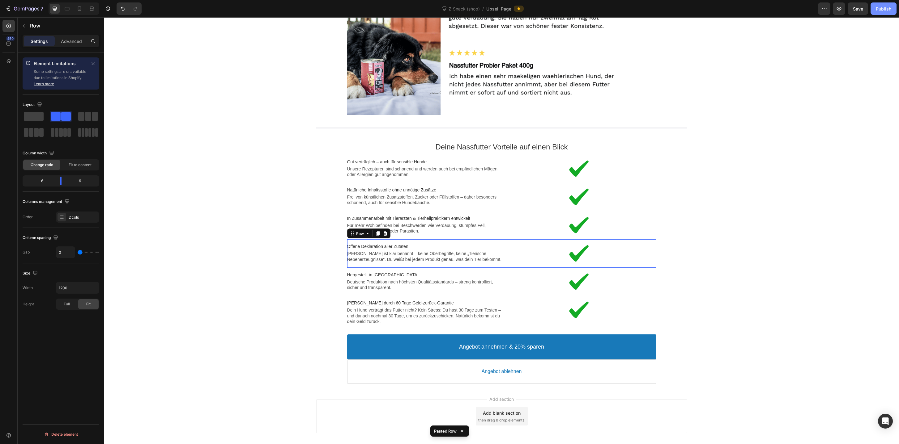
click at [876, 6] on div "Publish" at bounding box center [882, 9] width 15 height 6
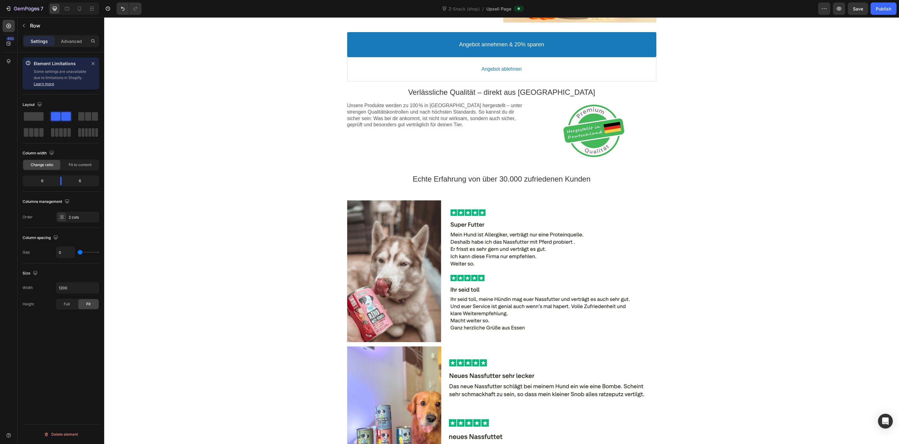
scroll to position [0, 0]
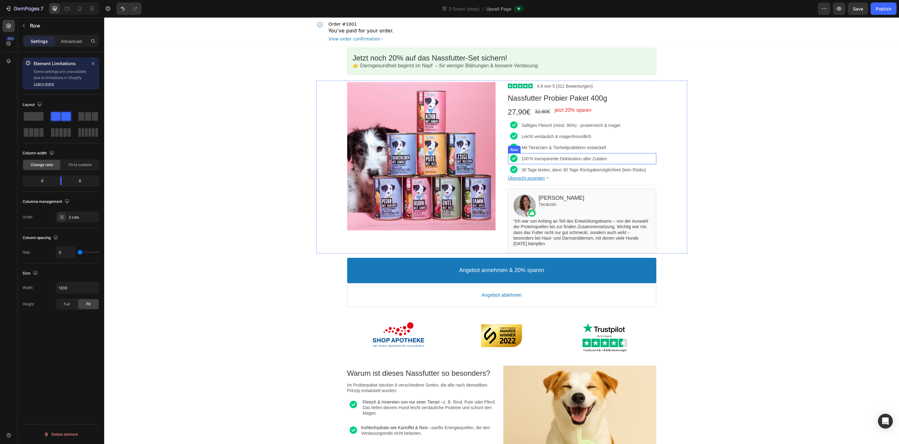
click at [520, 163] on div "Image 100 % transparente Deklaration aller Zutaten Text block Row" at bounding box center [582, 158] width 148 height 11
click at [520, 173] on div "Image 30 Tage testen, dann 30 Tage Rückgabemöglichkeit (kein RIsiko) Text block…" at bounding box center [582, 169] width 148 height 11
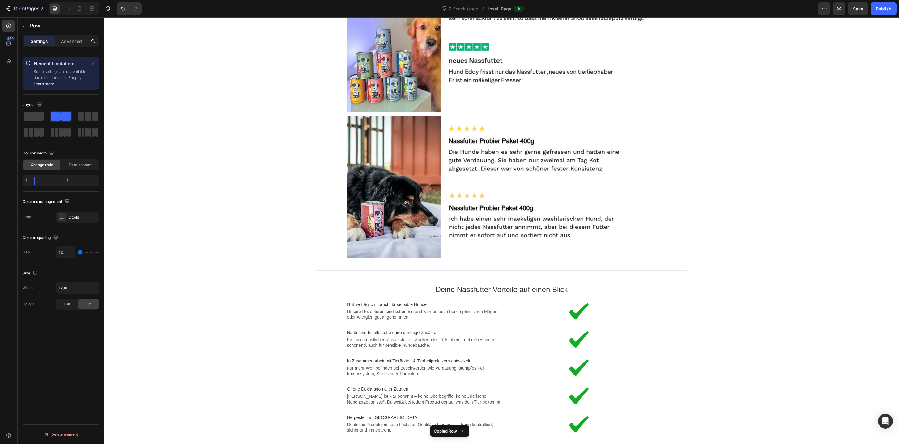
scroll to position [1046, 0]
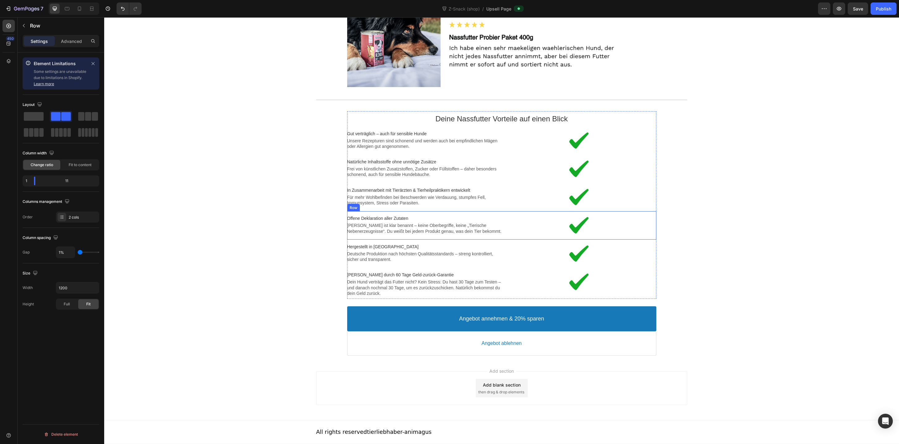
click at [501, 239] on div "Image Offene Deklaration aller Zutaten Text block Jede Zutat ist klar benannt –…" at bounding box center [501, 225] width 309 height 28
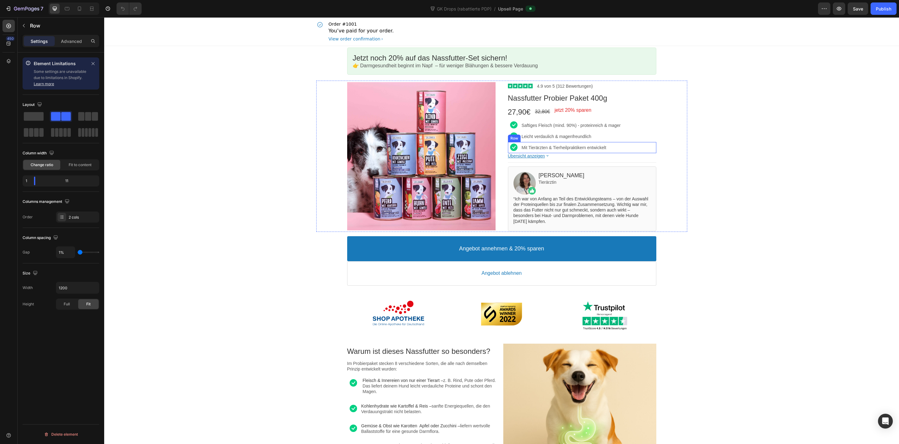
click at [520, 150] on div "Image Mit Tierärzten & Tierheilpraktikern entwickelt Text block Row" at bounding box center [582, 147] width 148 height 11
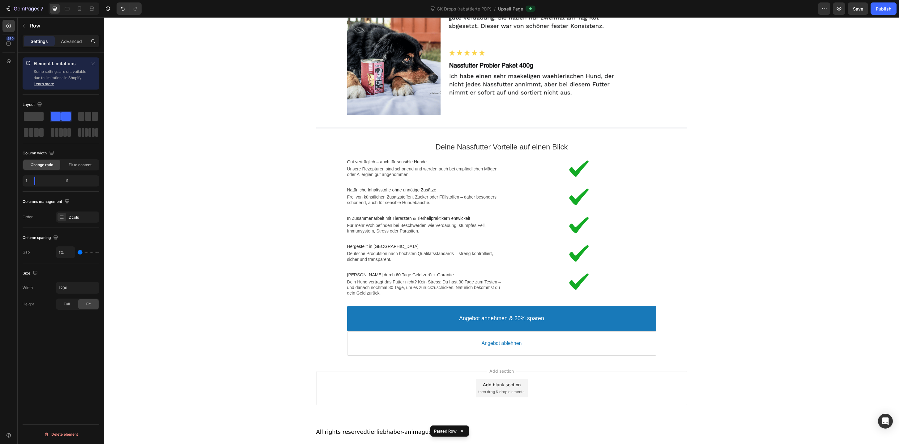
scroll to position [1009, 0]
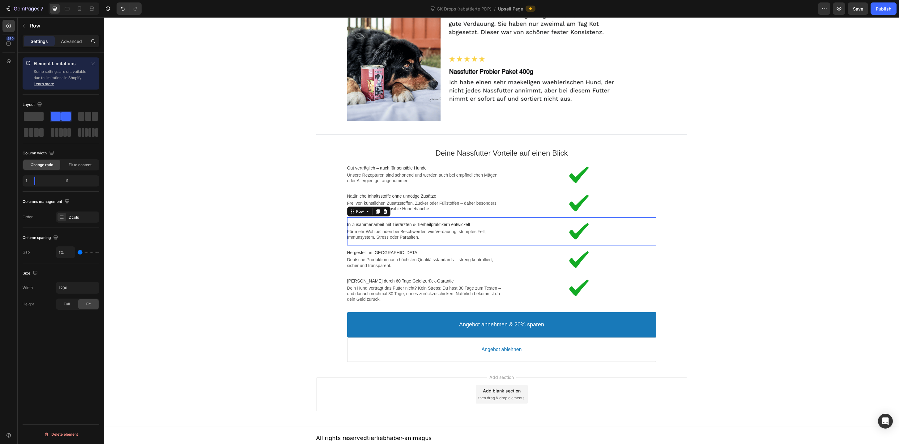
click at [515, 243] on div "Image In Zusammenarbeit mit Tierärzten & Tierheilpraktikern entwickelt Text blo…" at bounding box center [501, 232] width 309 height 28
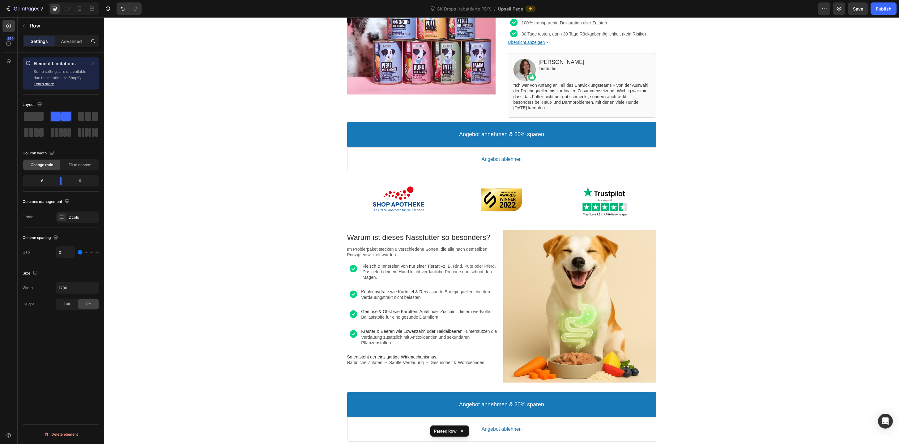
scroll to position [0, 0]
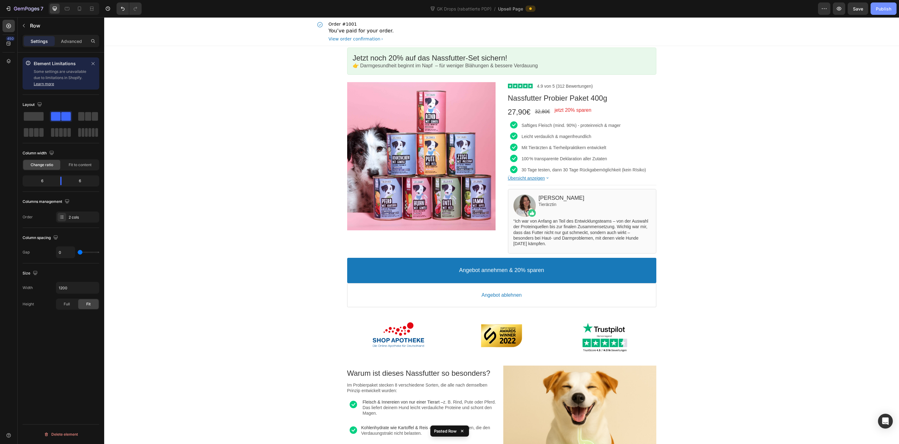
click at [881, 10] on div "Publish" at bounding box center [882, 9] width 15 height 6
click at [520, 162] on div "Image 100 % transparente Deklaration aller Zutaten Text block Row" at bounding box center [582, 158] width 148 height 11
click at [521, 171] on div "Image 30 Tage testen, dann 30 Tage Rückgabemöglichkeit (kein RIsiko) Text block…" at bounding box center [582, 169] width 148 height 11
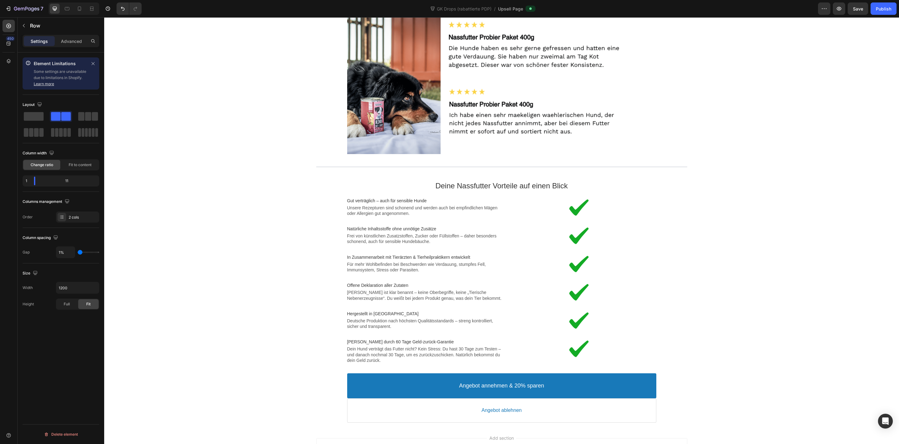
scroll to position [1046, 0]
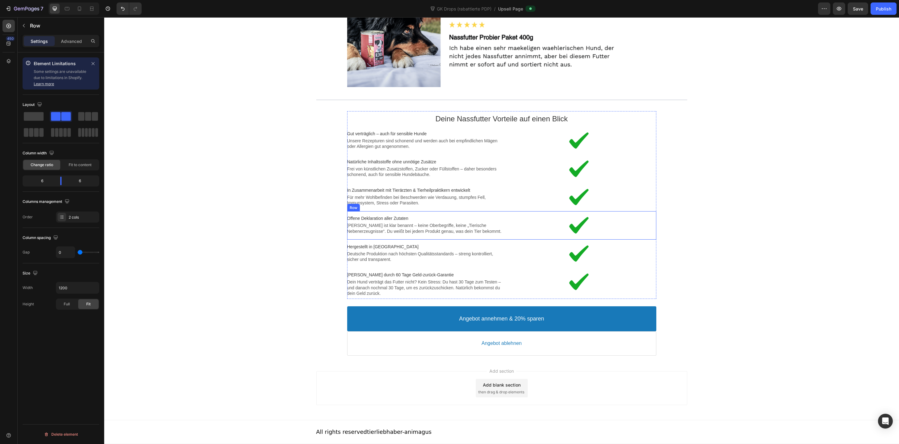
click at [488, 239] on div "Image Offene Deklaration aller Zutaten Text block Jede Zutat ist klar benannt –…" at bounding box center [501, 225] width 309 height 28
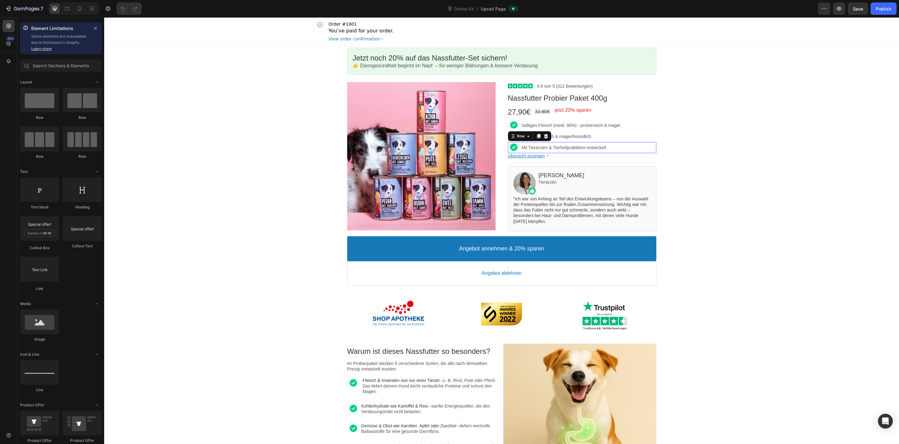
click at [520, 150] on div "Image Mit Tierärzten & Tierheilpraktikern entwickelt Text block Row" at bounding box center [582, 147] width 148 height 11
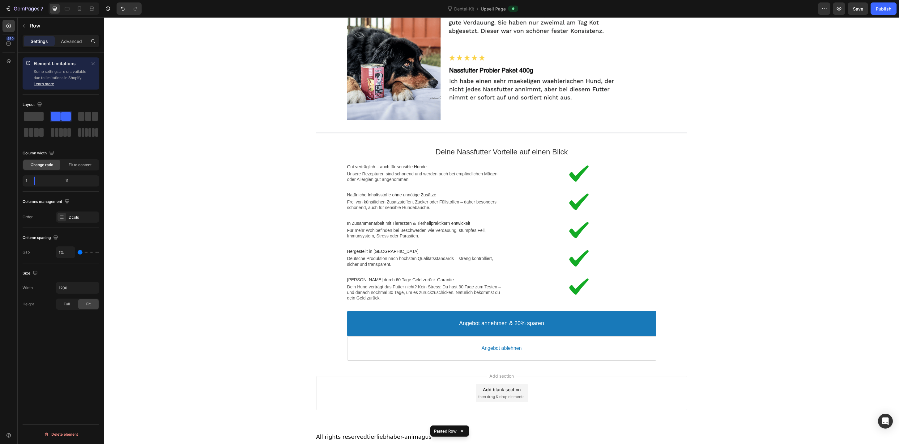
scroll to position [1015, 0]
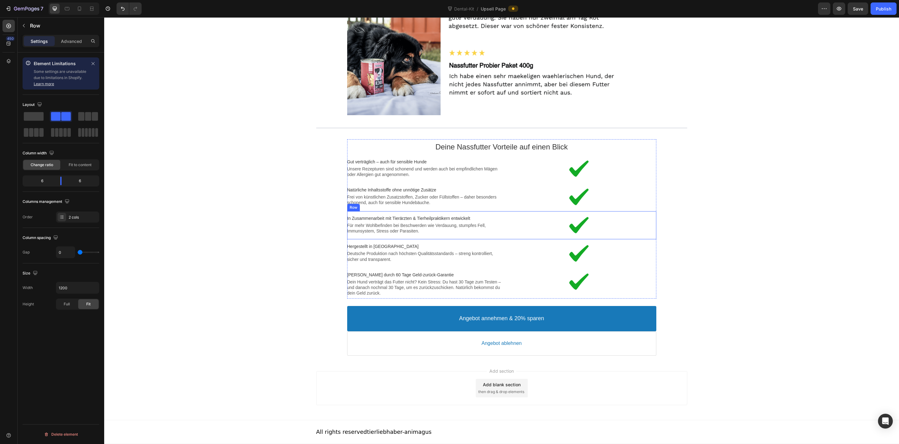
click at [495, 237] on div "Image In Zusammenarbeit mit Tierärzten & Tierheilpraktikern entwickelt Text blo…" at bounding box center [501, 225] width 309 height 28
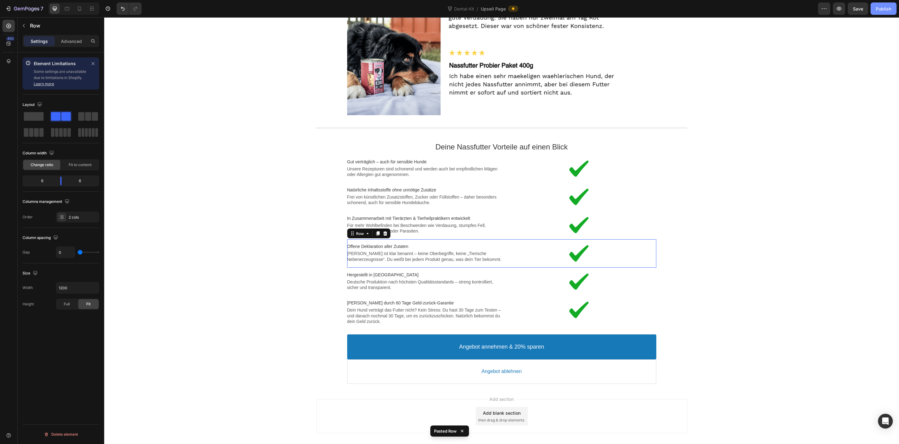
click at [880, 7] on div "Publish" at bounding box center [882, 9] width 15 height 6
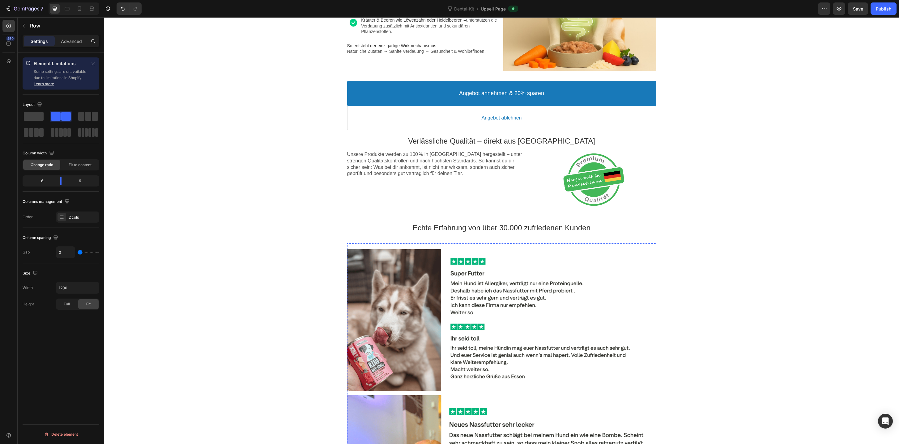
scroll to position [0, 0]
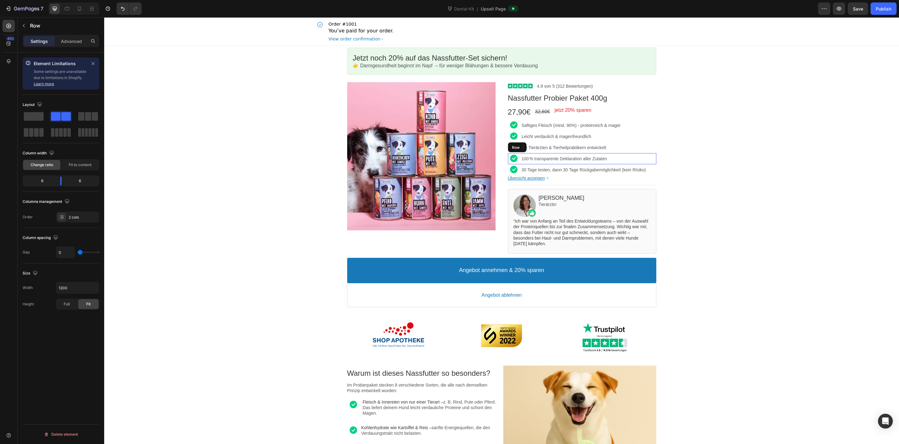
click at [521, 164] on div "Image 100 % transparente Deklaration aller Zutaten Text block Row" at bounding box center [582, 158] width 148 height 11
click at [520, 174] on div "Image 30 Tage testen, dann 30 Tage Rückgabemöglichkeit (kein RIsiko) Text block…" at bounding box center [582, 169] width 148 height 11
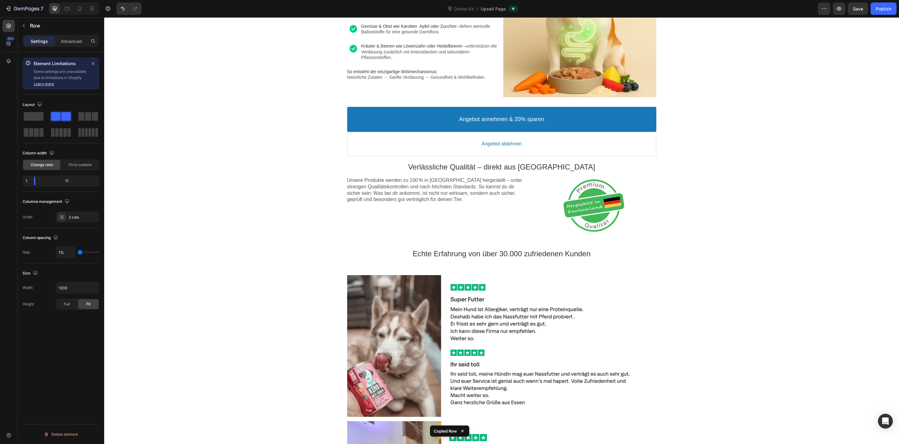
scroll to position [1046, 0]
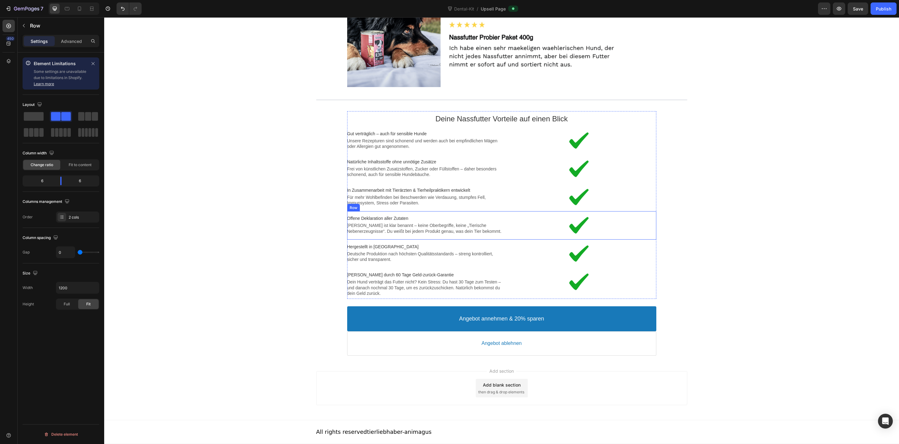
click at [528, 235] on div "Image" at bounding box center [578, 225] width 154 height 23
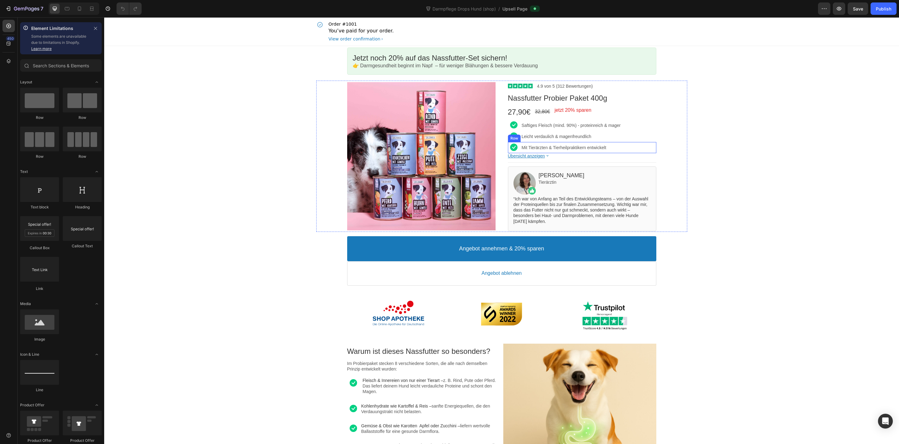
click at [520, 151] on div "Image Mit Tierärzten & Tierheilpraktikern entwickelt Text block Row" at bounding box center [582, 147] width 148 height 11
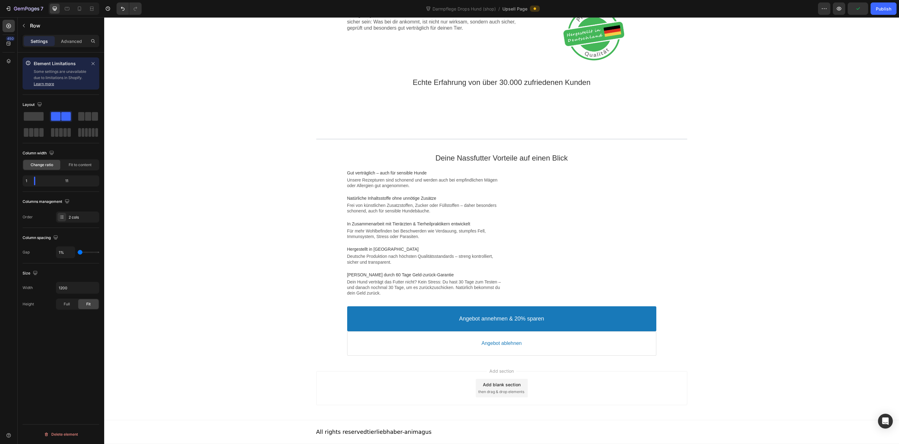
scroll to position [1015, 0]
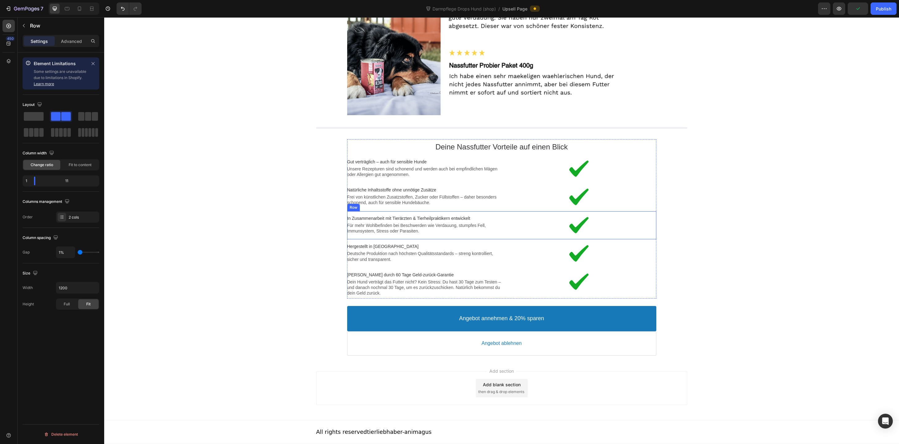
click at [503, 238] on div "Image In Zusammenarbeit mit Tierärzten & Tierheilpraktikern entwickelt Text blo…" at bounding box center [501, 225] width 309 height 28
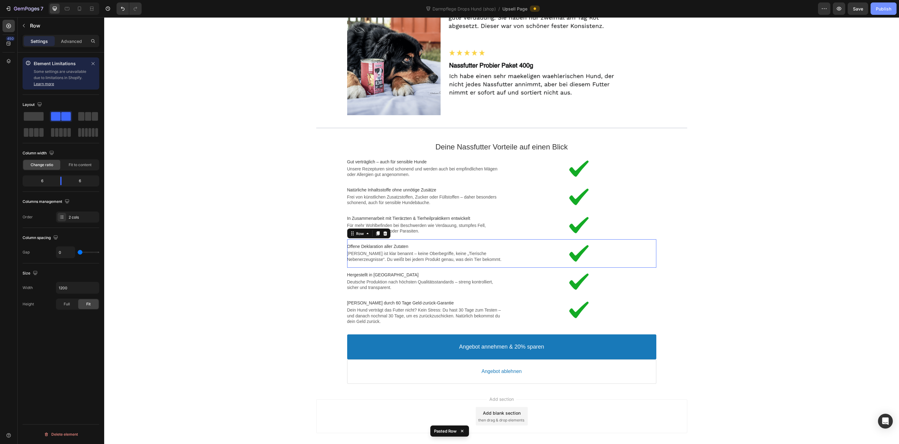
click at [880, 10] on div "Publish" at bounding box center [882, 9] width 15 height 6
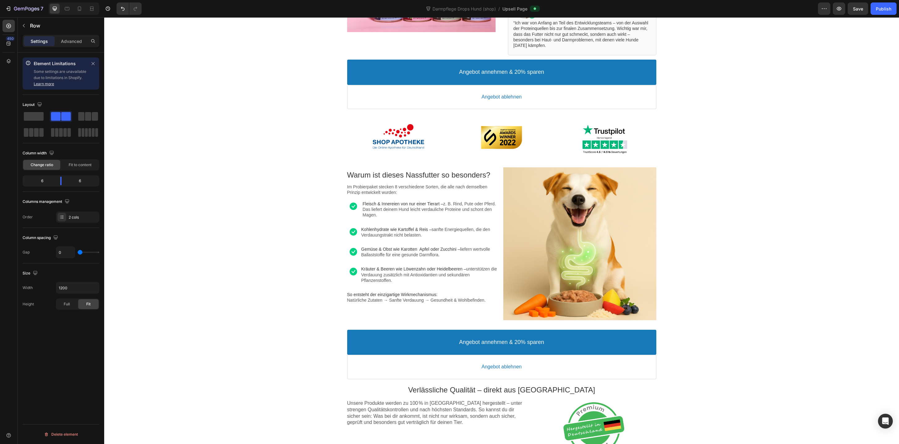
scroll to position [0, 0]
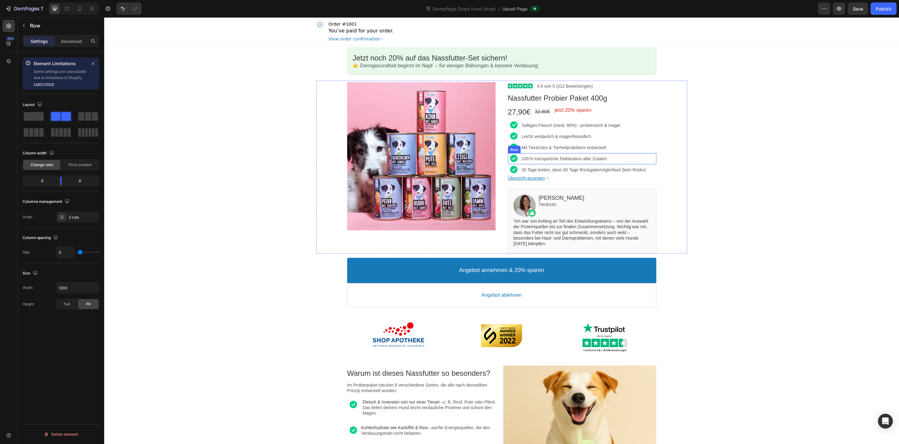
click at [520, 163] on div "Image 100 % transparente Deklaration aller Zutaten Text block Row" at bounding box center [582, 158] width 148 height 11
click at [521, 172] on div "Image 30 Tage testen, dann 30 Tage Rückgabemöglichkeit (kein RIsiko) Text block…" at bounding box center [582, 169] width 148 height 11
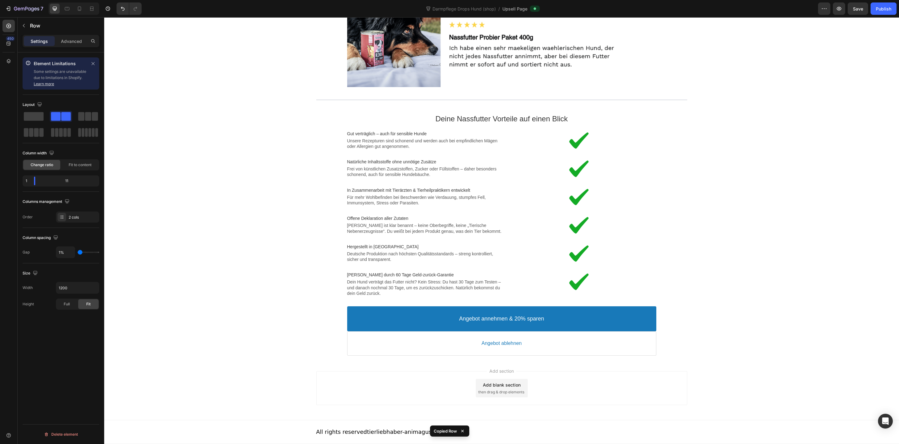
scroll to position [1046, 0]
click at [502, 238] on div "Image Offene Deklaration aller Zutaten Text block Jede Zutat ist klar benannt –…" at bounding box center [501, 225] width 309 height 28
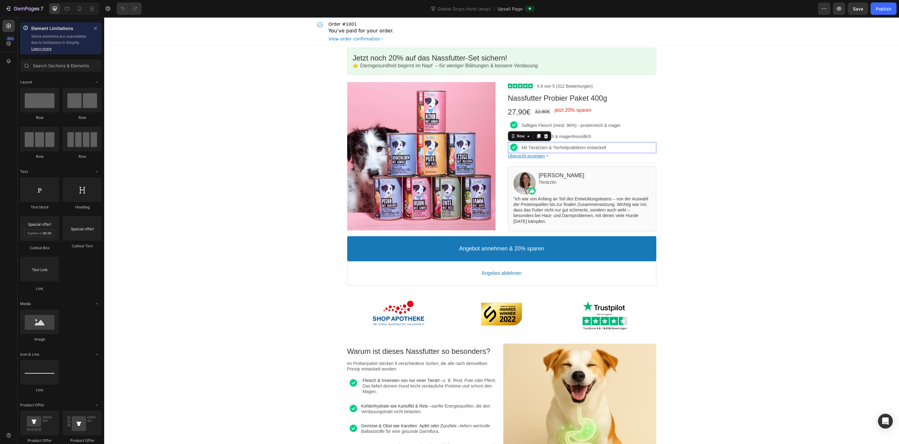
click at [521, 150] on div "Image Mit Tierärzten & Tierheilpraktikern entwickelt Text block Row" at bounding box center [582, 147] width 148 height 11
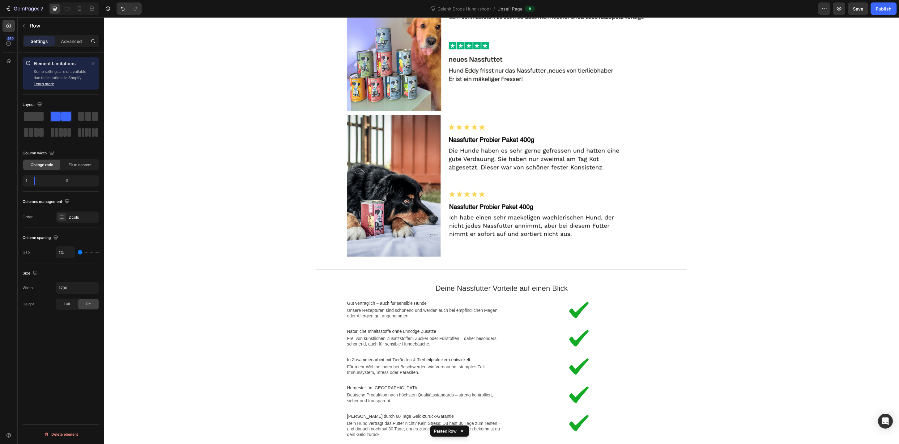
scroll to position [1015, 0]
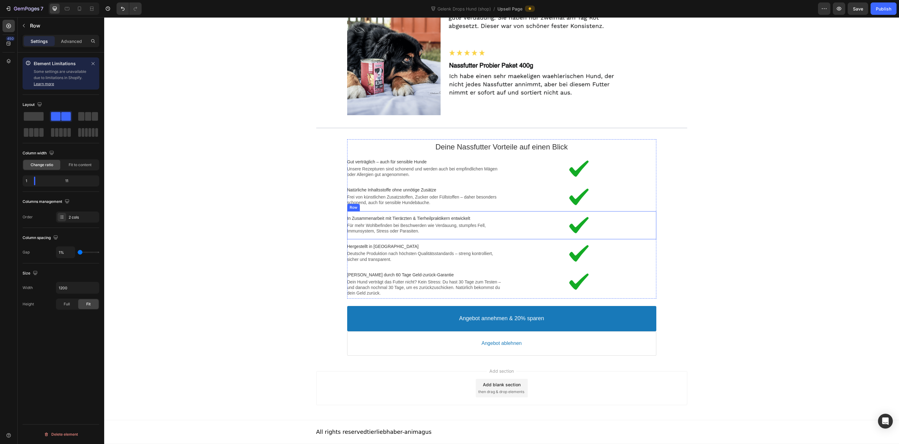
click at [507, 237] on div "Image In Zusammenarbeit mit Tierärzten & Tierheilpraktikern entwickelt Text blo…" at bounding box center [501, 225] width 309 height 28
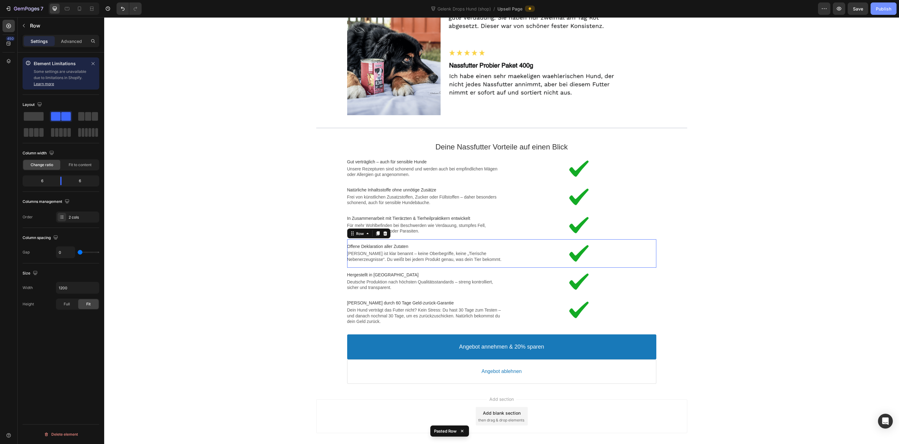
click at [881, 6] on div "Publish" at bounding box center [882, 9] width 15 height 6
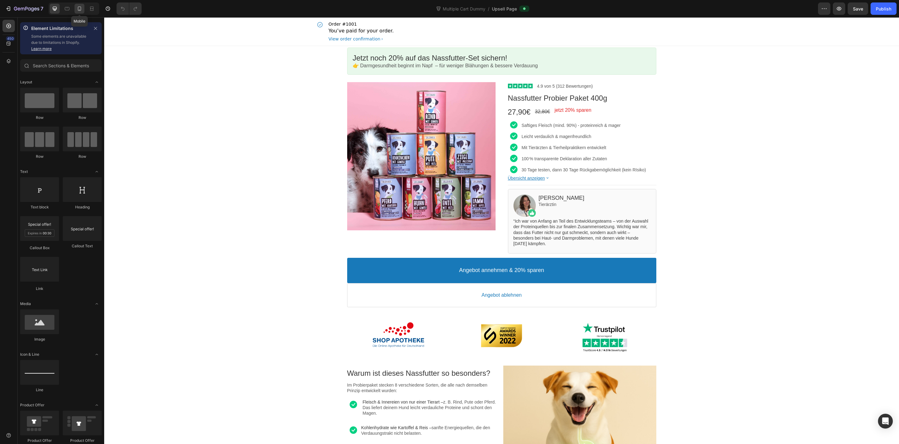
click at [78, 11] on icon at bounding box center [79, 9] width 6 height 6
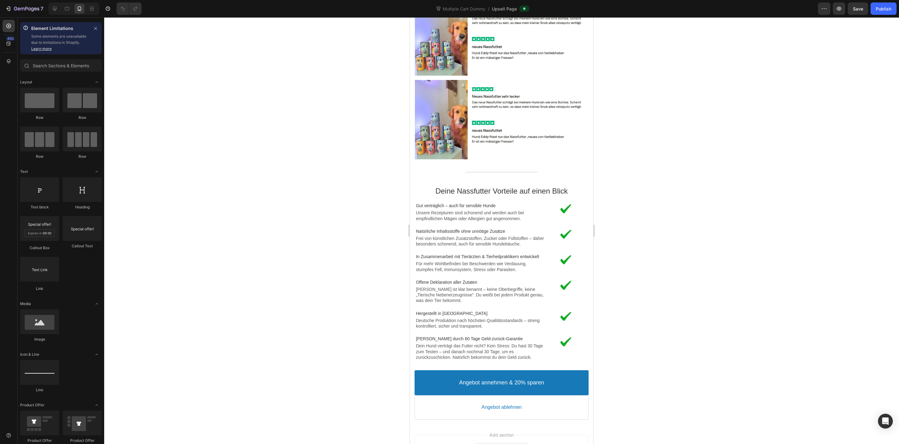
scroll to position [1247, 0]
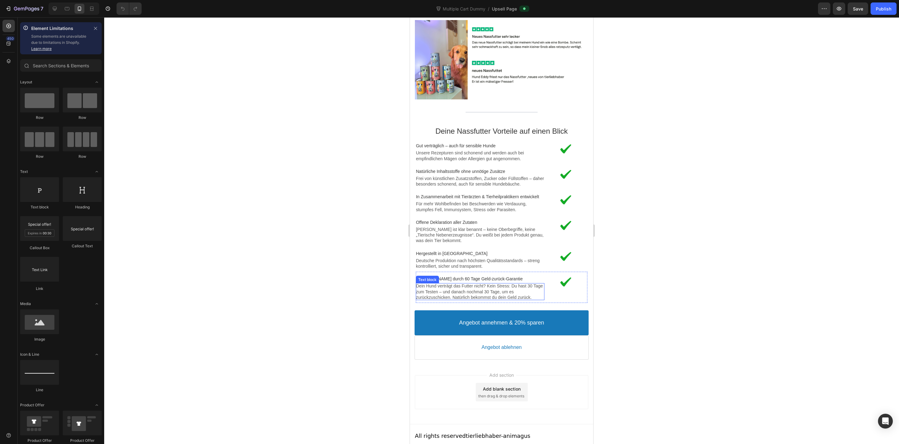
click at [458, 291] on p "Dein Hund verträgt das Futter nicht? Kein Stress: Du hast 30 Tage zum Testen – …" at bounding box center [480, 291] width 129 height 17
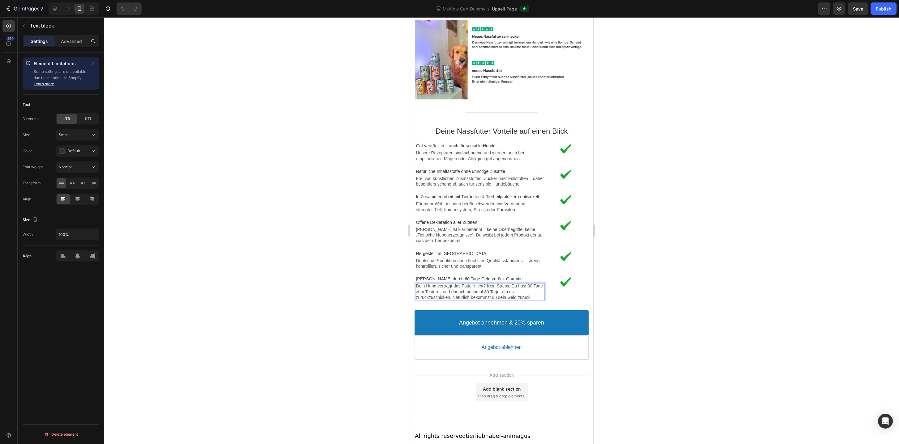
click at [487, 283] on p "Dein Hund verträgt das Futter nicht? Kein Stress: Du hast 30 Tage zum Testen – …" at bounding box center [480, 291] width 129 height 17
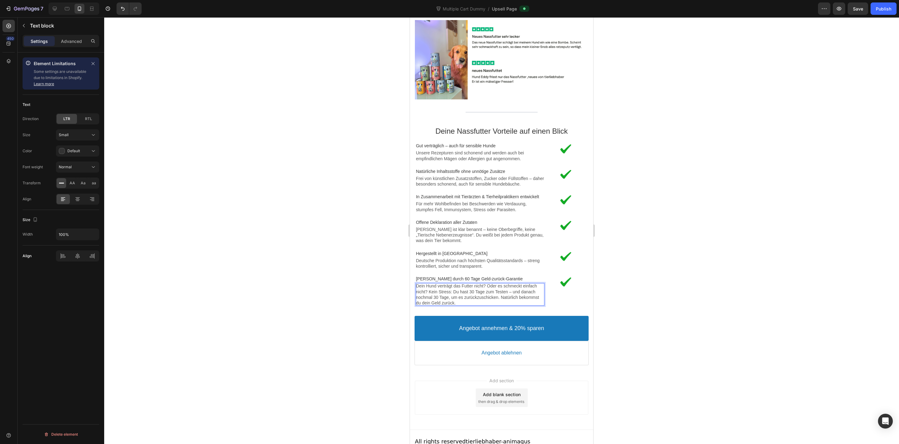
click at [363, 302] on div at bounding box center [501, 230] width 794 height 427
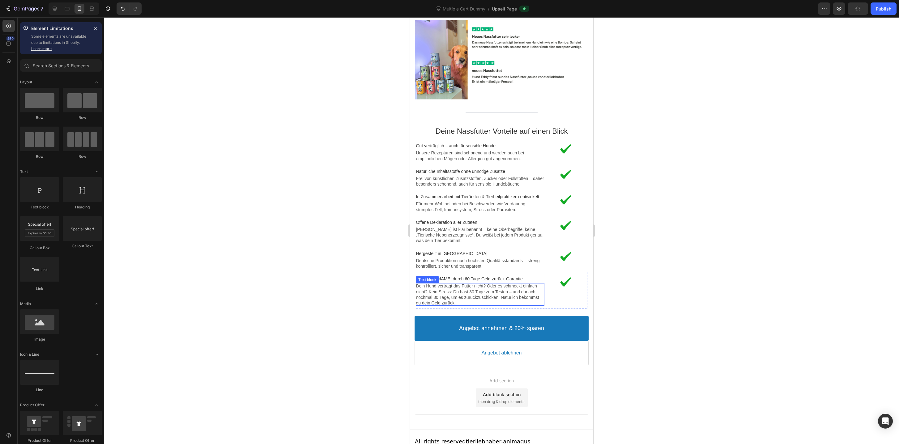
click at [474, 293] on p "Dein Hund verträgt das Futter nicht? Oder es schmeckt einfach nicht? Kein Stres…" at bounding box center [480, 294] width 129 height 23
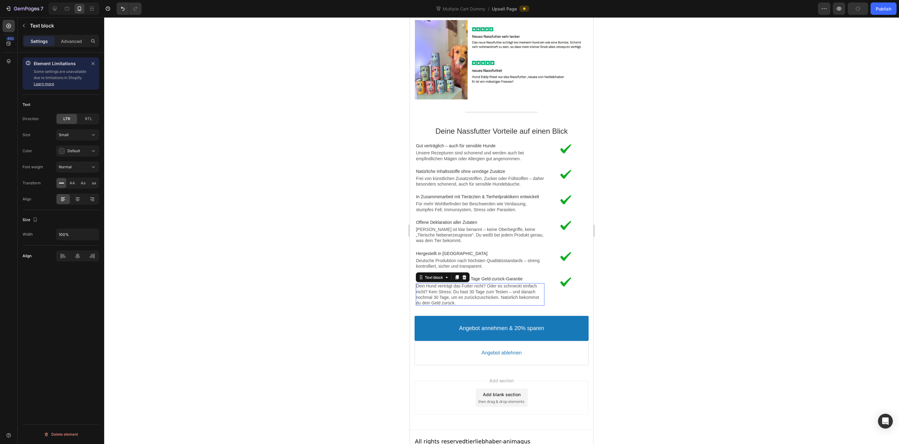
click at [474, 293] on p "Dein Hund verträgt das Futter nicht? Oder es schmeckt einfach nicht? Kein Stres…" at bounding box center [480, 294] width 129 height 23
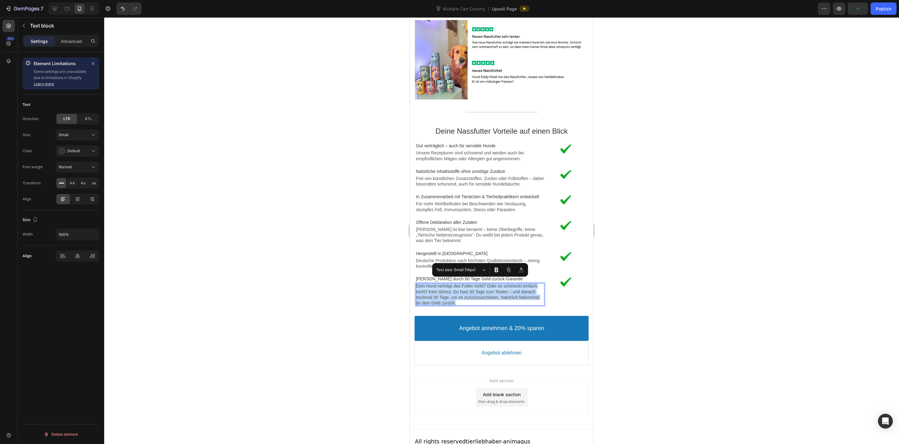
copy p "Dein Hund verträgt das Futter nicht? Oder es schmeckt einfach nicht? Kein Stres…"
click at [317, 293] on div at bounding box center [501, 230] width 794 height 427
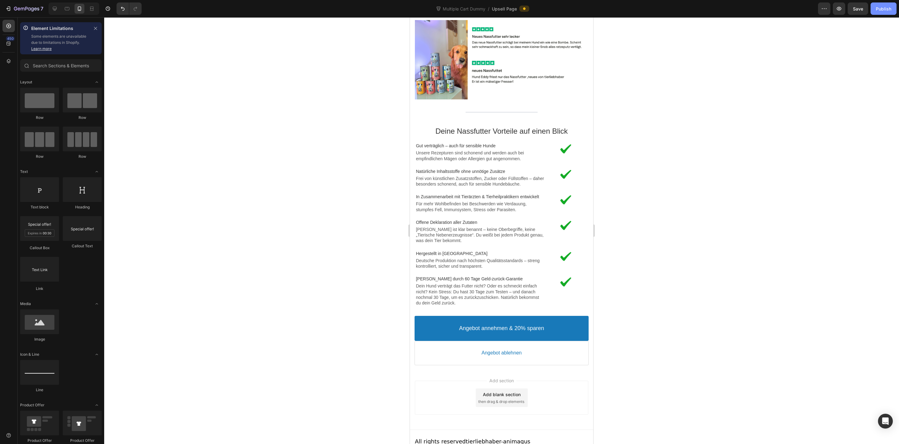
click at [882, 4] on button "Publish" at bounding box center [883, 8] width 26 height 12
click at [462, 291] on p "Dein Hund verträgt das Futter nicht? Oder es schmeckt einfach nicht? Kein Stres…" at bounding box center [480, 294] width 129 height 23
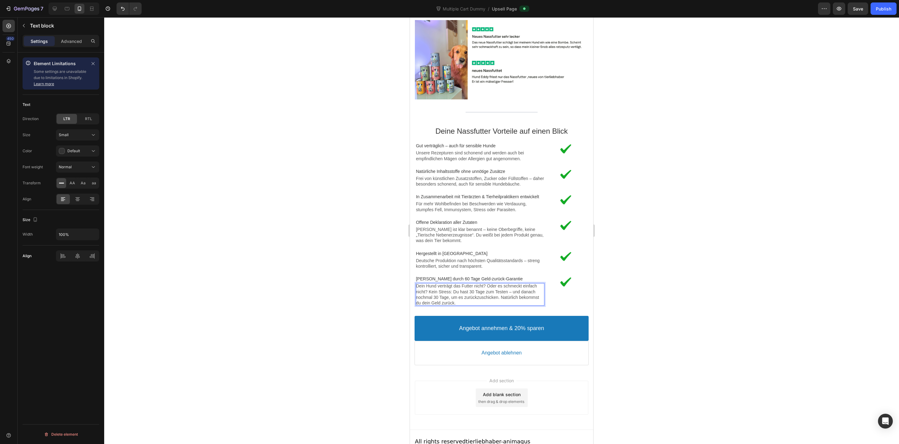
click at [462, 293] on p "Dein Hund verträgt das Futter nicht? Oder es schmeckt einfach nicht? Kein Stres…" at bounding box center [480, 294] width 129 height 23
click at [714, 263] on div at bounding box center [501, 230] width 794 height 427
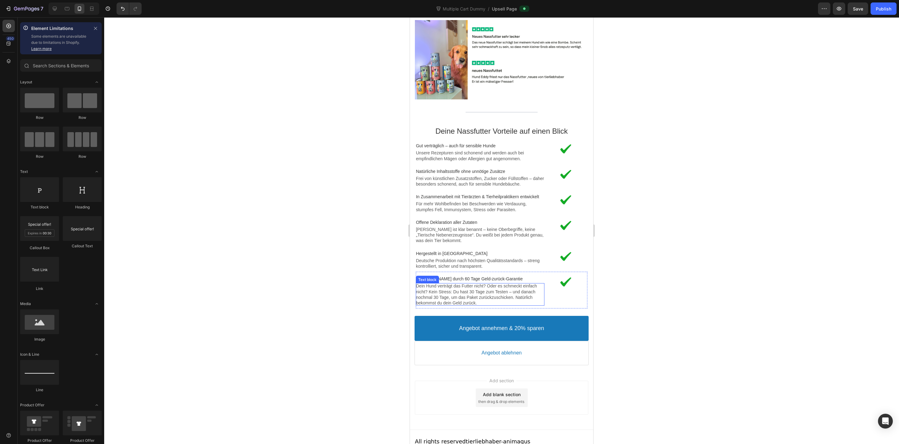
click at [476, 288] on p "Dein Hund verträgt das Futter nicht? Oder es schmeckt einfach nicht? Kein Stres…" at bounding box center [480, 294] width 129 height 23
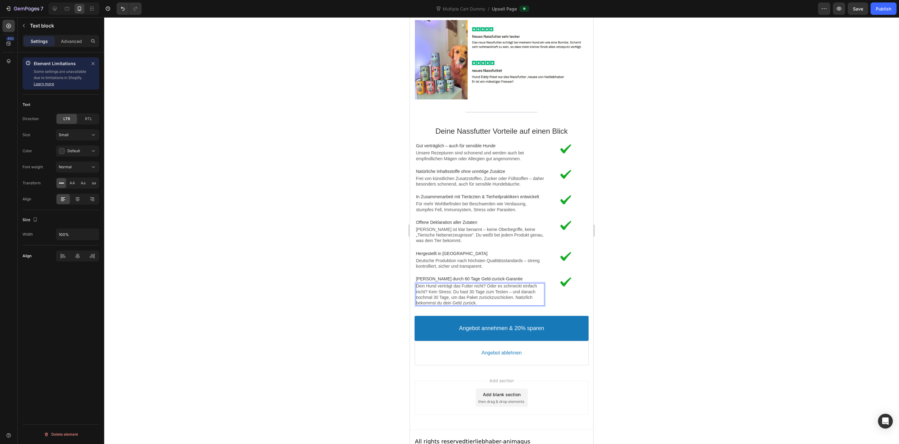
click at [476, 288] on p "Dein Hund verträgt das Futter nicht? Oder es schmeckt einfach nicht? Kein Stres…" at bounding box center [480, 294] width 129 height 23
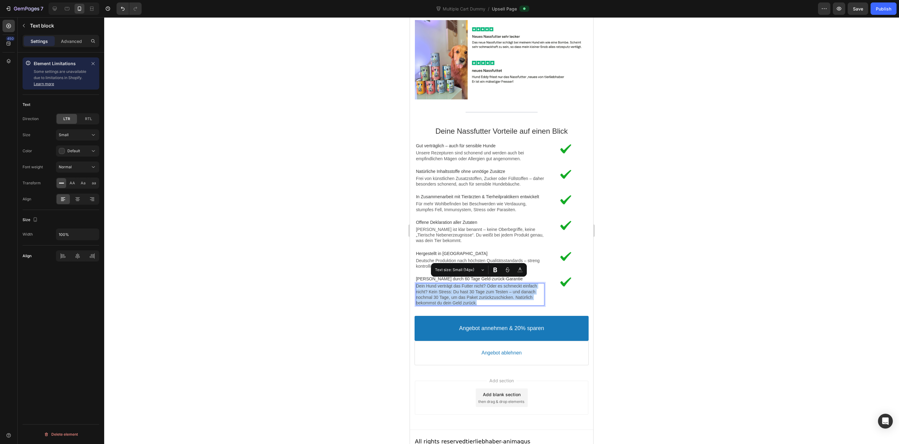
click at [445, 297] on p "Dein Hund verträgt das Futter nicht? Oder es schmeckt einfach nicht? Kein Stres…" at bounding box center [480, 294] width 129 height 23
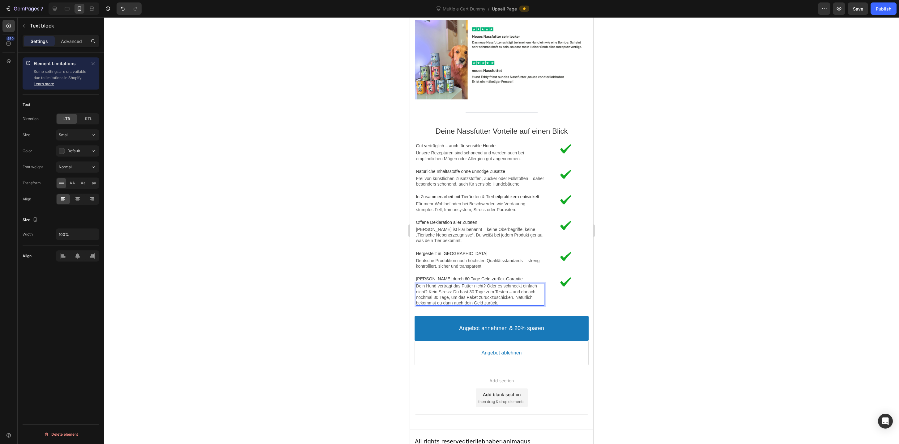
click at [487, 297] on p "Dein Hund verträgt das Futter nicht? Oder es schmeckt einfach nicht? Kein Stres…" at bounding box center [480, 294] width 129 height 23
click at [685, 304] on div at bounding box center [501, 230] width 794 height 427
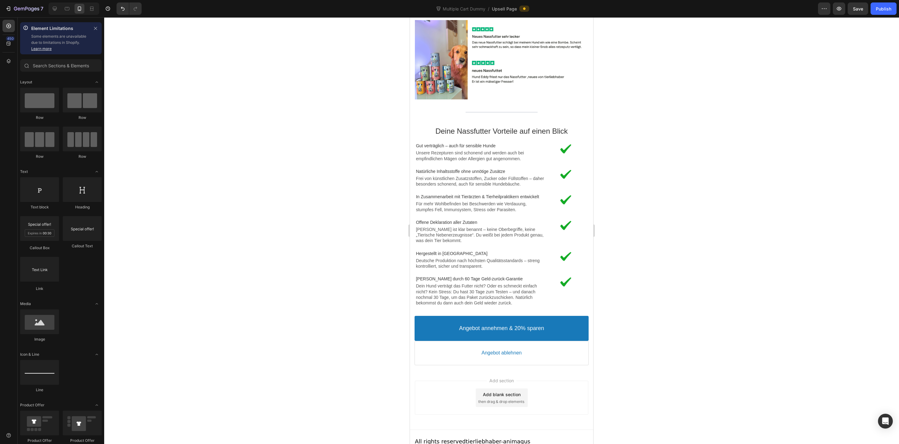
click at [685, 304] on div at bounding box center [501, 230] width 794 height 427
click at [503, 289] on p "Dein Hund verträgt das Futter nicht? Oder es schmeckt einfach nicht? Kein Stres…" at bounding box center [480, 294] width 129 height 23
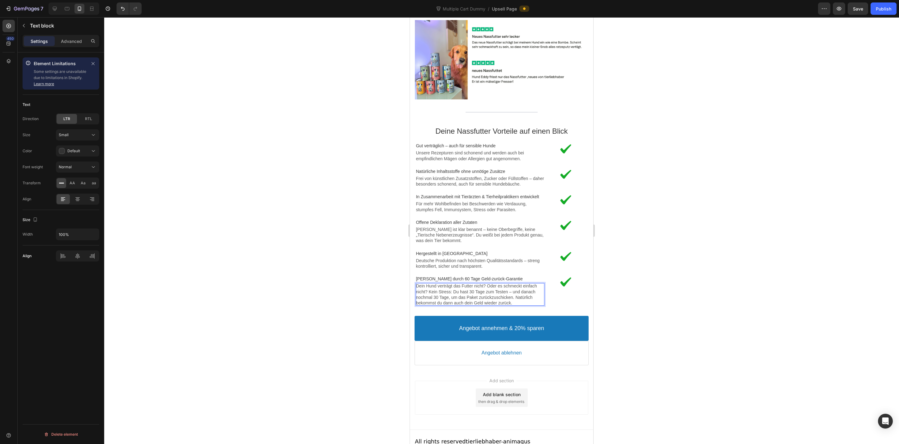
click at [503, 289] on p "Dein Hund verträgt das Futter nicht? Oder es schmeckt einfach nicht? Kein Stres…" at bounding box center [480, 294] width 129 height 23
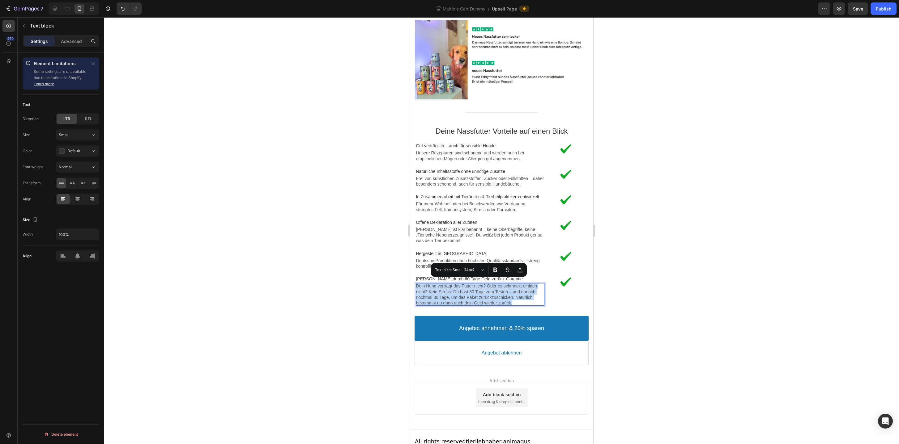
copy p "Dein Hund verträgt das Futter nicht? Oder es schmeckt einfach nicht? Kein Stres…"
click at [890, 12] on button "Publish" at bounding box center [883, 8] width 26 height 12
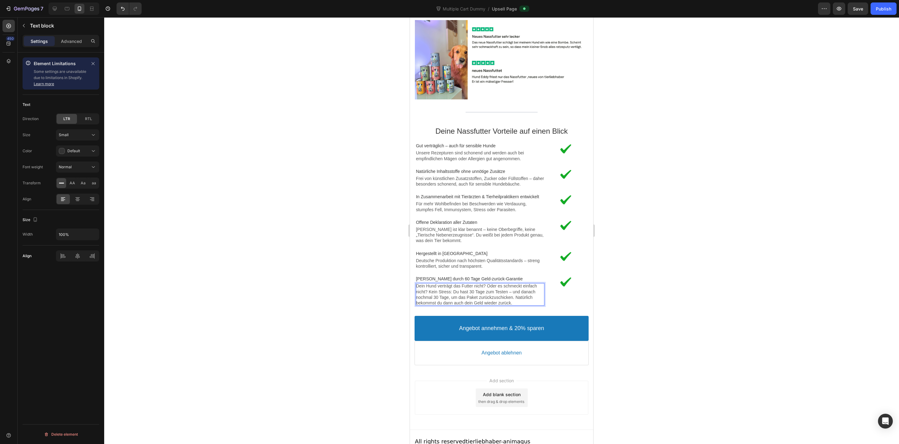
click at [476, 290] on p "Dein Hund verträgt das Futter nicht? Oder es schmeckt einfach nicht? Kein Stres…" at bounding box center [480, 294] width 129 height 23
click at [461, 298] on p "Dein Hund verträgt das Futter nicht? Oder es schmeckt einfach nicht? Kein Stres…" at bounding box center [480, 294] width 129 height 23
click at [501, 299] on p "Dein Hund verträgt das Futter nicht? Oder es schmeckt einfach nicht? Kein Stres…" at bounding box center [480, 294] width 129 height 23
click at [502, 297] on p "Dein Hund verträgt das Futter nicht? Oder es schmeckt einfach nicht? Kein Stres…" at bounding box center [480, 294] width 129 height 23
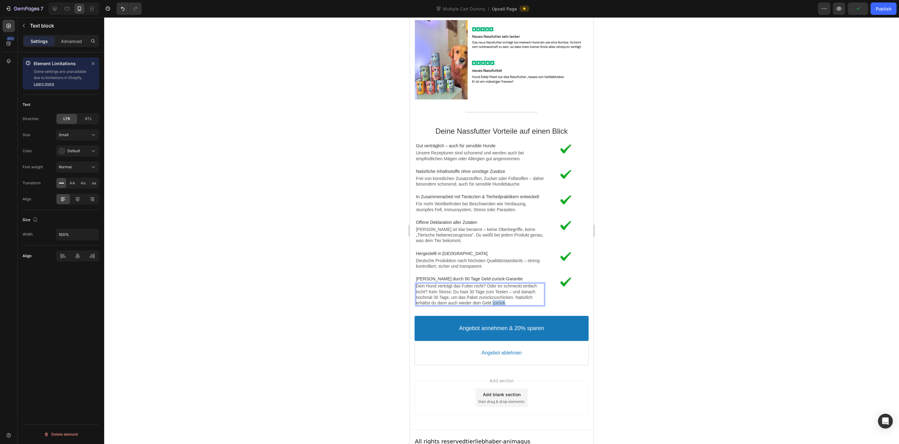
click at [502, 297] on p "Dein Hund verträgt das Futter nicht? Oder es schmeckt einfach nicht? Kein Stres…" at bounding box center [480, 294] width 129 height 23
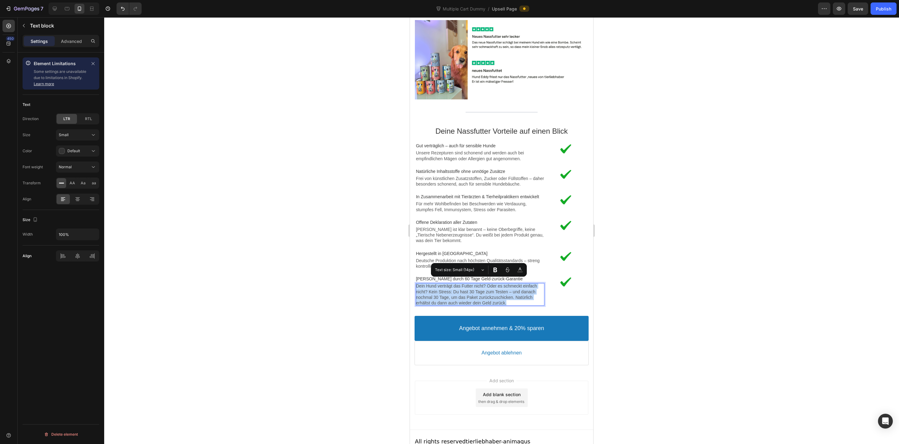
copy p "Dein Hund verträgt das Futter nicht? Oder es schmeckt einfach nicht? Kein Stres…"
click at [882, 6] on div "Publish" at bounding box center [882, 9] width 15 height 6
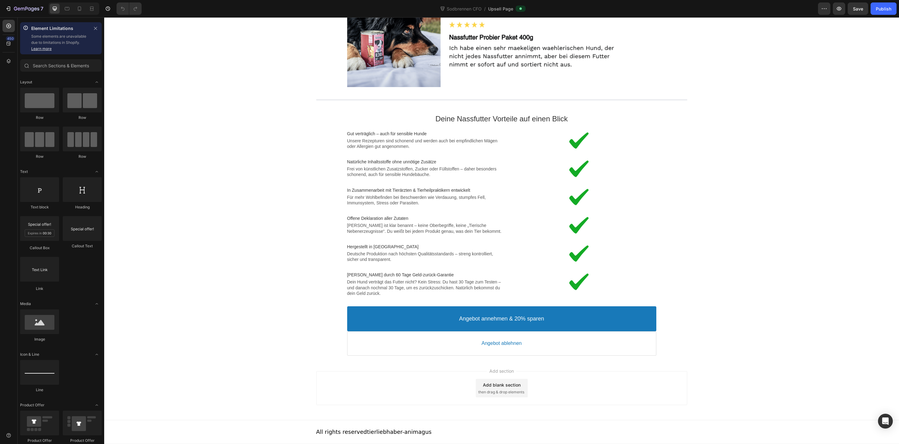
scroll to position [1046, 0]
click at [384, 288] on p "Dein Hund verträgt das Futter nicht? Kein Stress: Du hast 30 Tage zum Testen – …" at bounding box center [424, 287] width 154 height 17
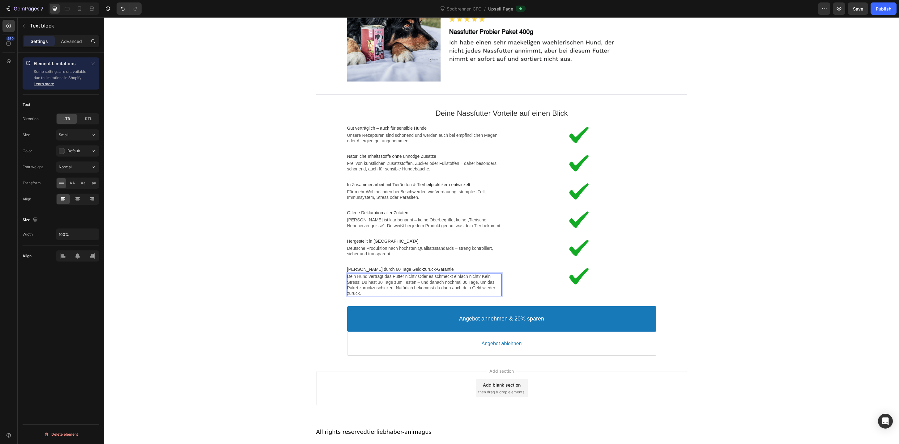
click at [430, 292] on p "Dein Hund verträgt das Futter nicht? Oder es schmeckt einfach nicht? Kein Stres…" at bounding box center [424, 285] width 154 height 23
click at [444, 293] on p "Dein Hund verträgt das Futter nicht? Oder es schmeckt einfach nicht? Kein Stres…" at bounding box center [424, 285] width 154 height 23
click at [455, 294] on p "Dein Hund verträgt das Futter nicht? Oder es schmeckt einfach nicht? Kein Stres…" at bounding box center [424, 285] width 154 height 23
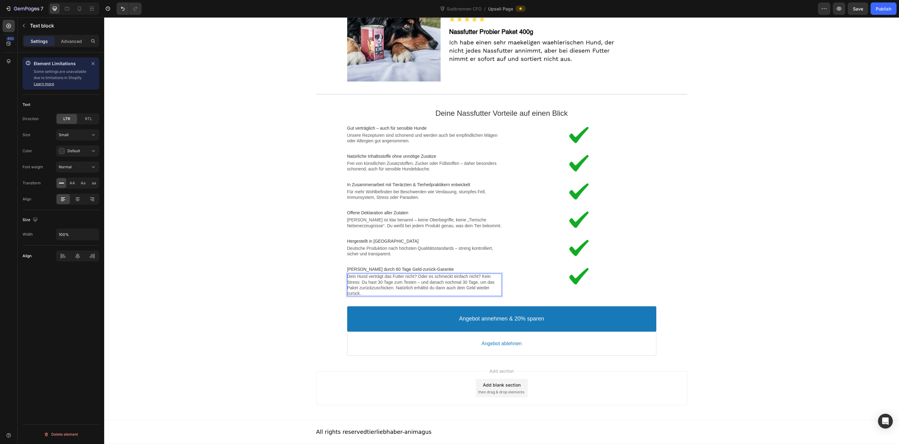
click at [455, 294] on p "Dein Hund verträgt das Futter nicht? Oder es schmeckt einfach nicht? Kein Stres…" at bounding box center [424, 285] width 154 height 23
drag, startPoint x: 397, startPoint y: 293, endPoint x: 409, endPoint y: 297, distance: 12.1
click at [409, 296] on p "Dein Hund verträgt das Futter nicht? Oder es schmeckt einfach nicht? Kein Stres…" at bounding box center [424, 285] width 154 height 23
click at [421, 294] on p "Dein Hund verträgt das Futter nicht? Oder es schmeckt einfach nicht? Kein Stres…" at bounding box center [424, 285] width 154 height 23
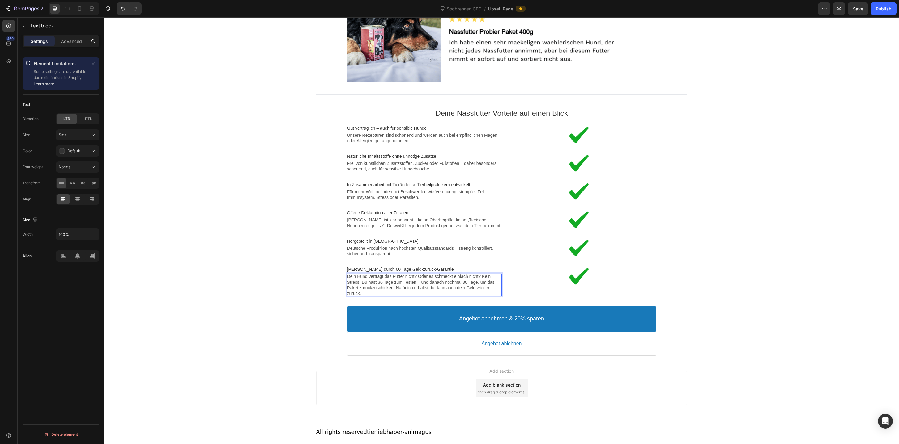
click at [421, 294] on p "Dein Hund verträgt das Futter nicht? Oder es schmeckt einfach nicht? Kein Stres…" at bounding box center [424, 285] width 154 height 23
click at [444, 294] on p "Dein Hund verträgt das Futter nicht? Oder es schmeckt einfach nicht? Kein Stres…" at bounding box center [424, 285] width 154 height 23
click at [464, 295] on p "Dein Hund verträgt das Futter nicht? Oder es schmeckt einfach nicht? Kein Stres…" at bounding box center [424, 285] width 154 height 23
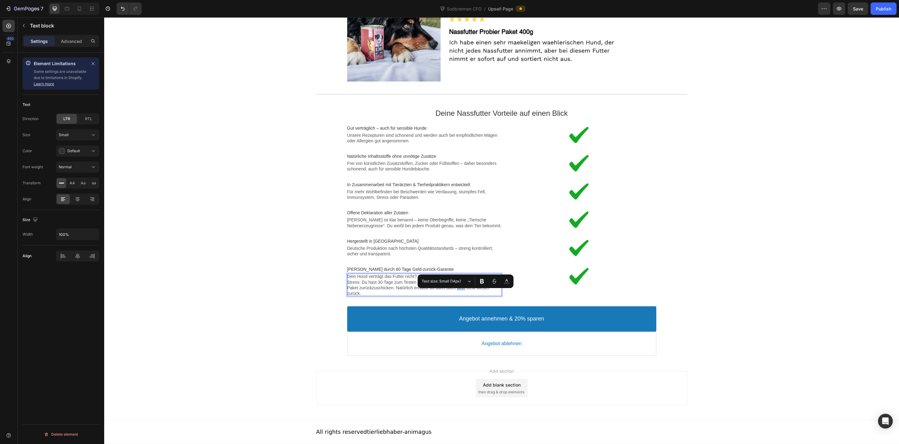
click at [464, 295] on p "Dein Hund verträgt das Futter nicht? Oder es schmeckt einfach nicht? Kein Stres…" at bounding box center [424, 285] width 154 height 23
copy p "Dein Hund verträgt das Futter nicht? Oder es schmeckt einfach nicht? Kein Stres…"
click at [431, 290] on p "Dein Hund verträgt das Futter nicht? Oder es schmeckt einfach nicht? Kein Stres…" at bounding box center [424, 285] width 154 height 23
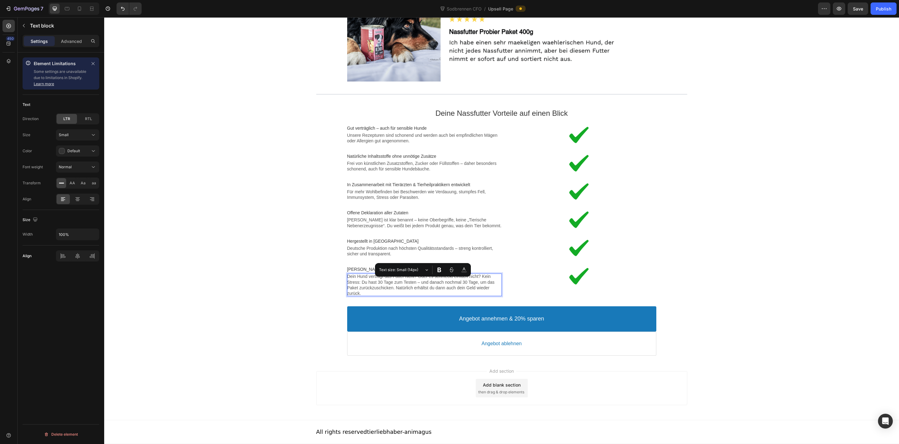
click at [431, 290] on p "Dein Hund verträgt das Futter nicht? Oder es schmeckt einfach nicht? Kein Stres…" at bounding box center [424, 285] width 154 height 23
click at [880, 6] on div "Publish" at bounding box center [882, 9] width 15 height 6
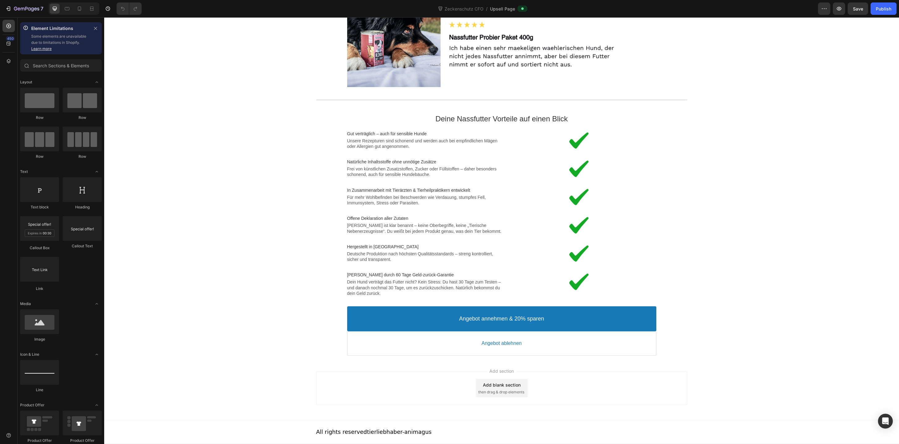
scroll to position [1046, 0]
click at [381, 282] on p "Dein Hund verträgt das Futter nicht? Kein Stress: Du hast 30 Tage zum Testen – …" at bounding box center [424, 287] width 154 height 17
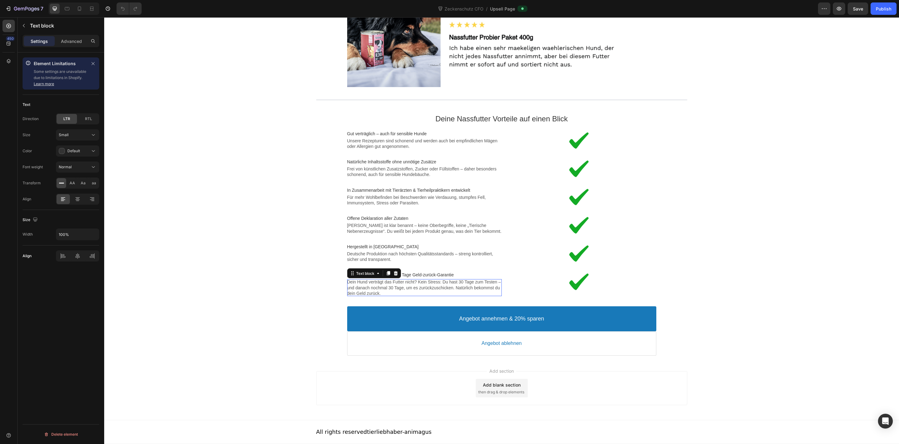
click at [381, 282] on p "Dein Hund verträgt das Futter nicht? Kein Stress: Du hast 30 Tage zum Testen – …" at bounding box center [424, 287] width 154 height 17
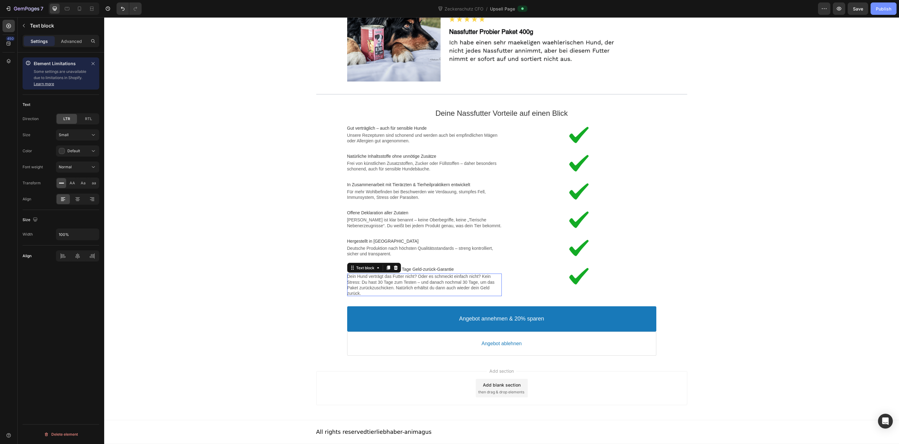
click at [878, 12] on button "Publish" at bounding box center [883, 8] width 26 height 12
click at [501, 234] on div "Image Offene Deklaration aller Zutaten Text block Jede Zutat ist klar benannt –…" at bounding box center [501, 220] width 309 height 28
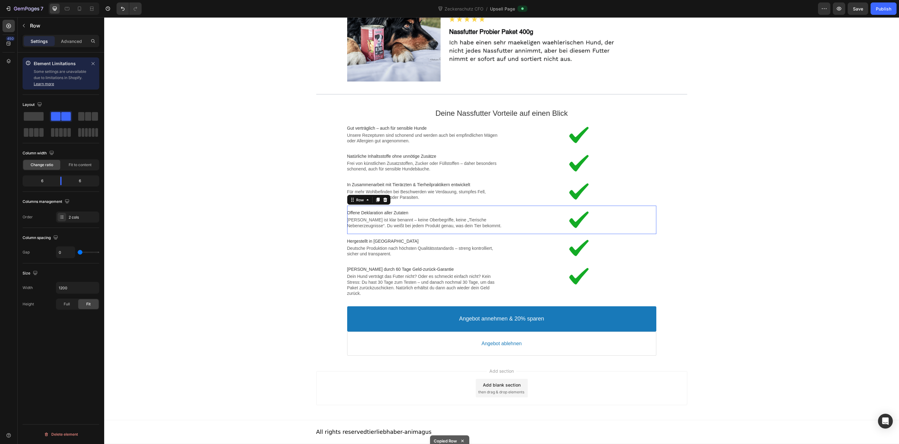
scroll to position [1052, 0]
click at [404, 282] on p "Dein Hund verträgt das Futter nicht? Oder es schmeckt einfach nicht? Kein Stres…" at bounding box center [424, 285] width 154 height 23
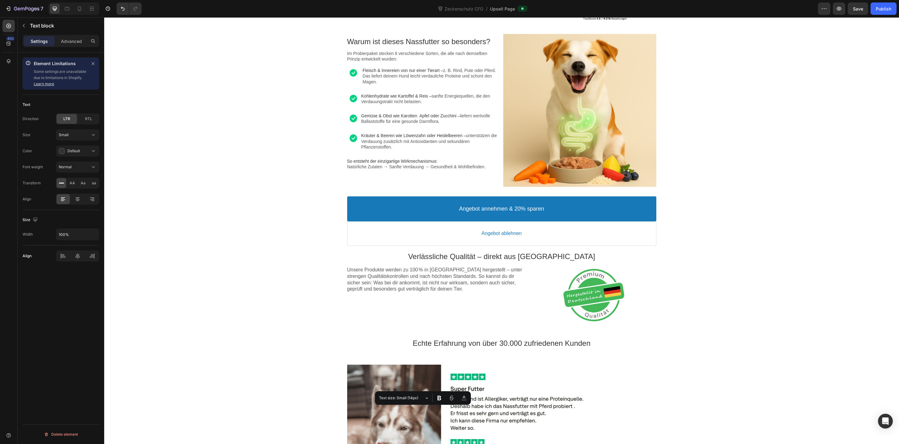
scroll to position [0, 0]
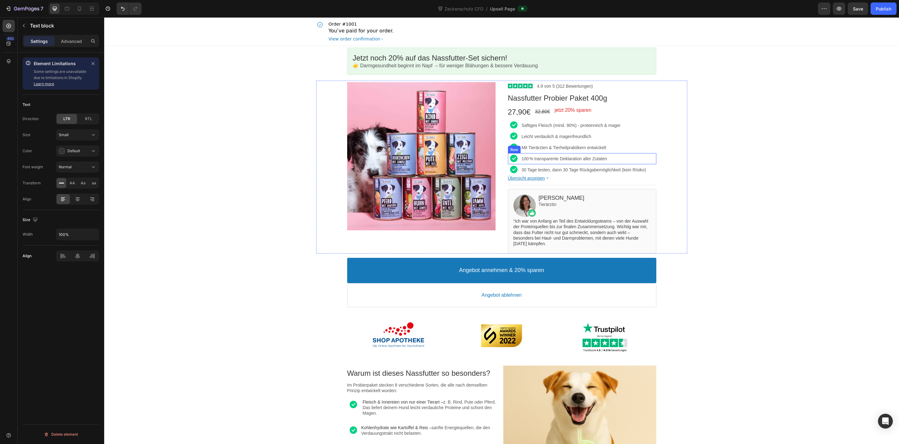
click at [520, 163] on div "Image 100 % transparente Deklaration aller Zutaten Text block Row" at bounding box center [582, 158] width 148 height 11
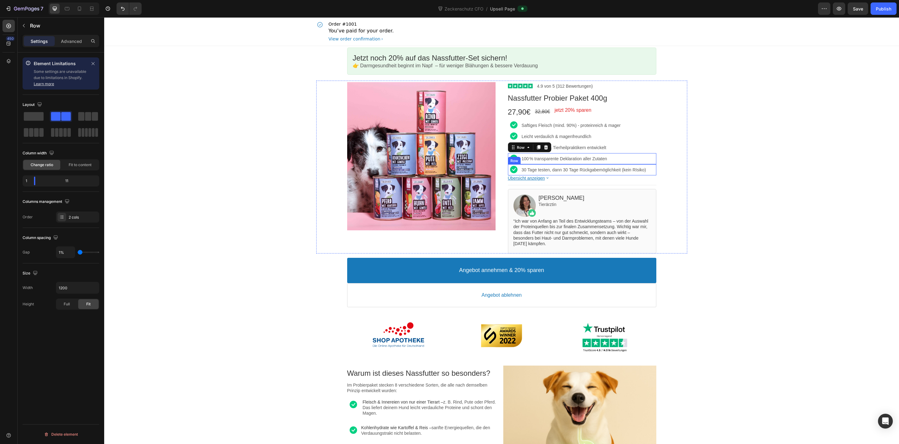
click at [520, 173] on div "Image 30 Tage testen, dann 30 Tage Rückgabemöglichkeit (kein RIsiko) Text block…" at bounding box center [582, 169] width 148 height 11
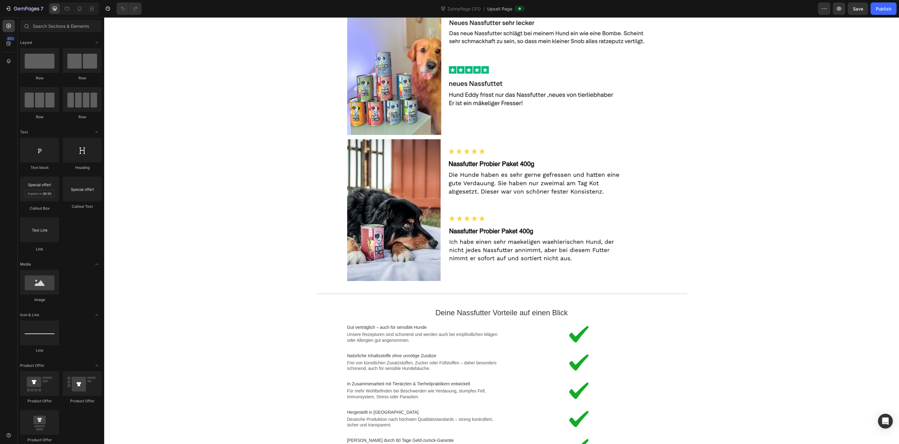
scroll to position [993, 0]
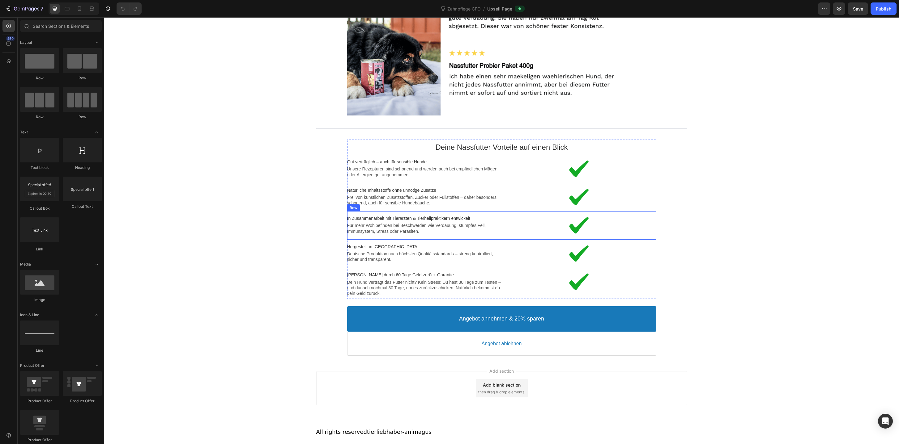
click at [499, 238] on div "Image In Zusammenarbeit mit Tierärzten & Tierheilpraktikern entwickelt Text blo…" at bounding box center [501, 225] width 309 height 28
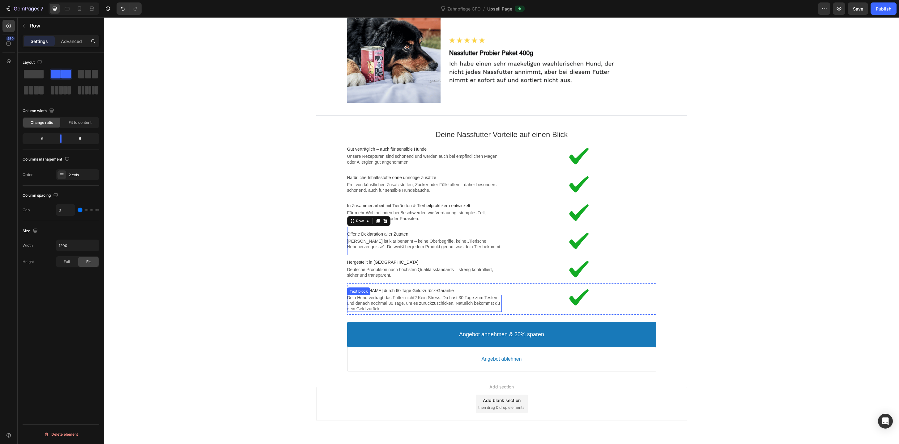
click at [406, 312] on p "Dein Hund verträgt das Futter nicht? Kein Stress: Du hast 30 Tage zum Testen – …" at bounding box center [424, 303] width 154 height 17
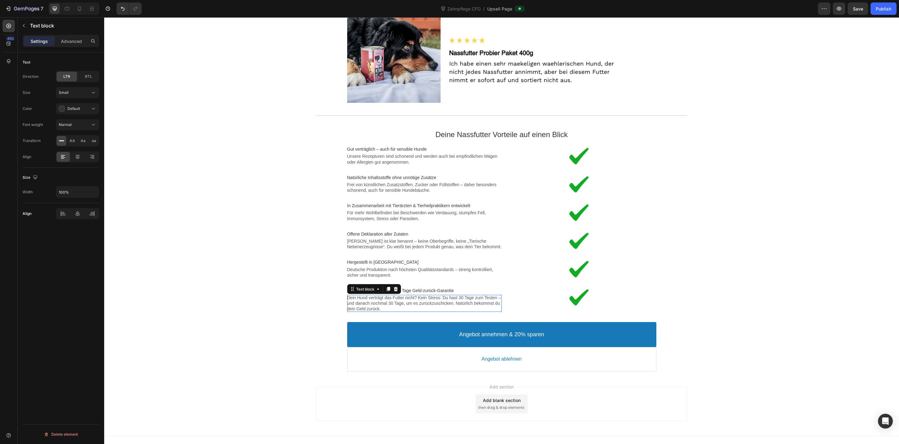
click at [406, 312] on p "Dein Hund verträgt das Futter nicht? Kein Stress: Du hast 30 Tage zum Testen – …" at bounding box center [424, 303] width 154 height 17
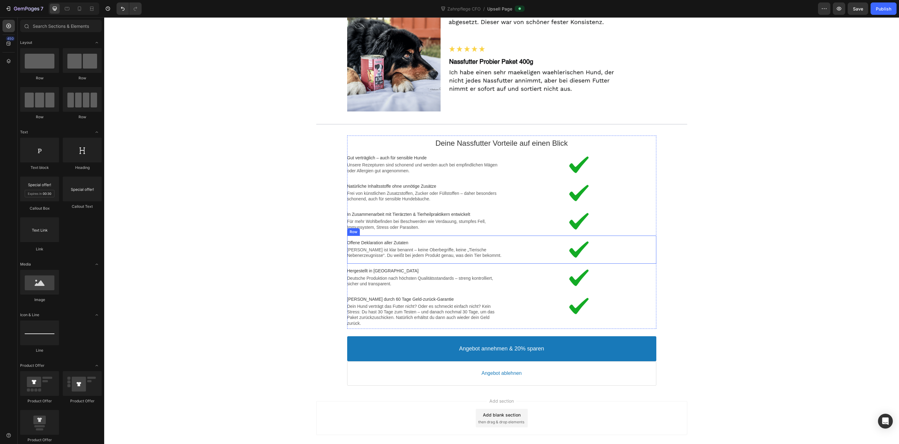
scroll to position [983, 0]
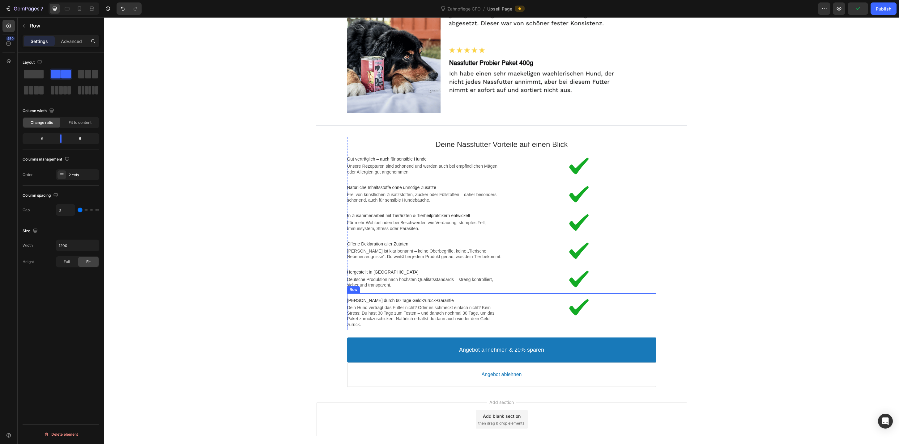
click at [507, 330] on div "Image Kein Risiko durch 60 Tage Geld-zurück-Garantie Text block Dein Hund vertr…" at bounding box center [501, 312] width 309 height 37
click at [80, 9] on icon at bounding box center [79, 9] width 6 height 6
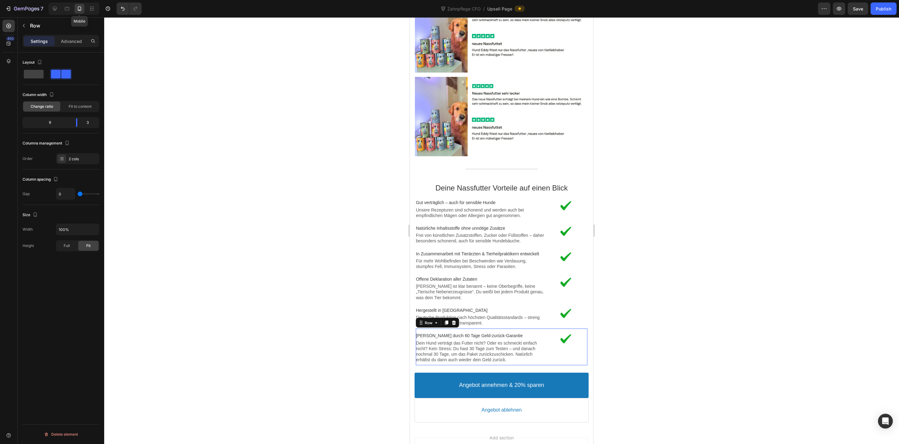
scroll to position [1226, 0]
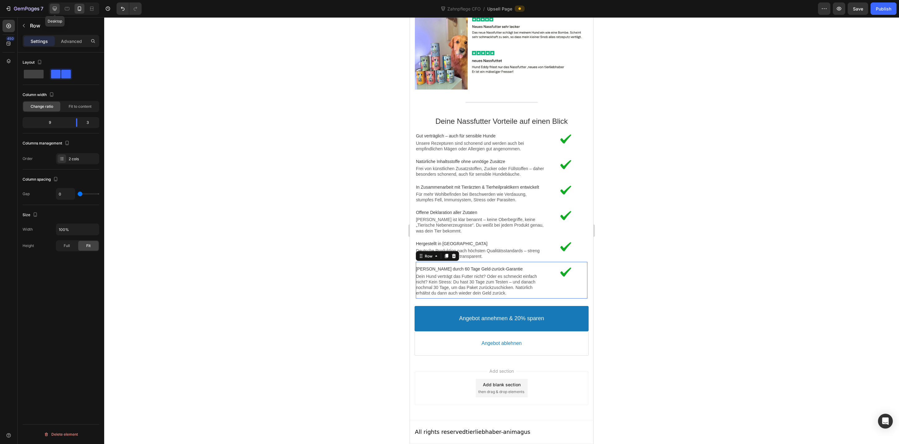
click at [58, 8] on div at bounding box center [55, 9] width 10 height 10
type input "1200"
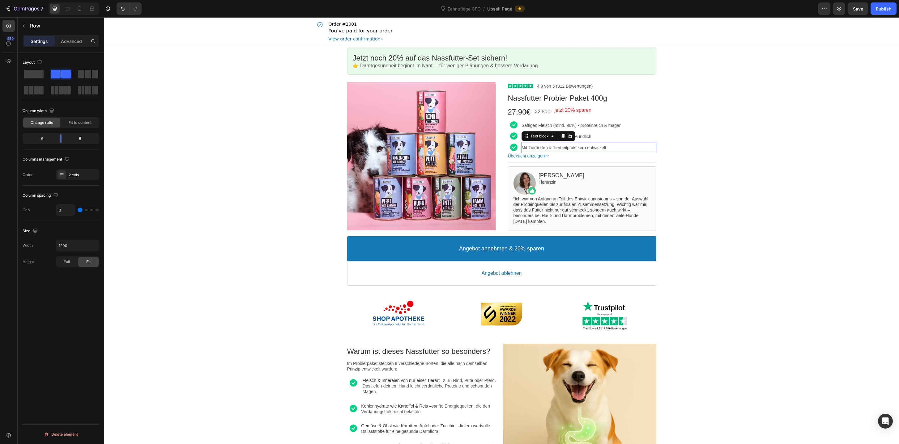
click at [628, 147] on p "Mit Tierärzten & Tierheilpraktikern entwickelt" at bounding box center [588, 148] width 135 height 6
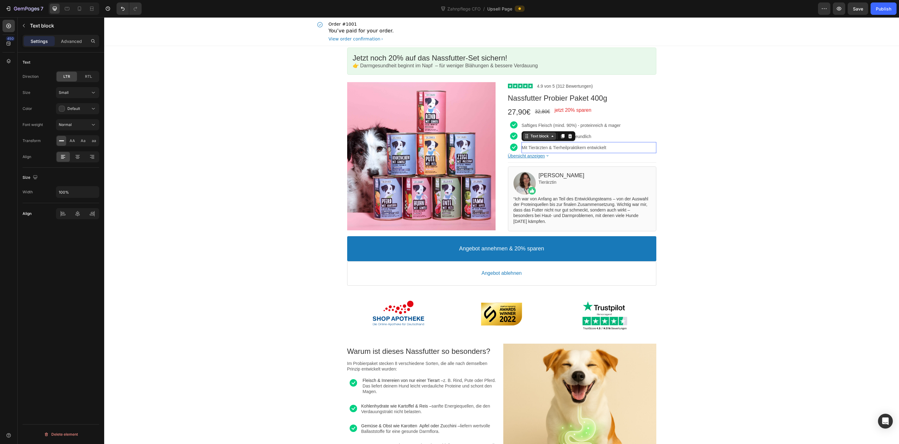
click at [530, 137] on div "Text block" at bounding box center [539, 136] width 21 height 5
click at [533, 125] on div "Row 2 cols" at bounding box center [534, 126] width 21 height 4
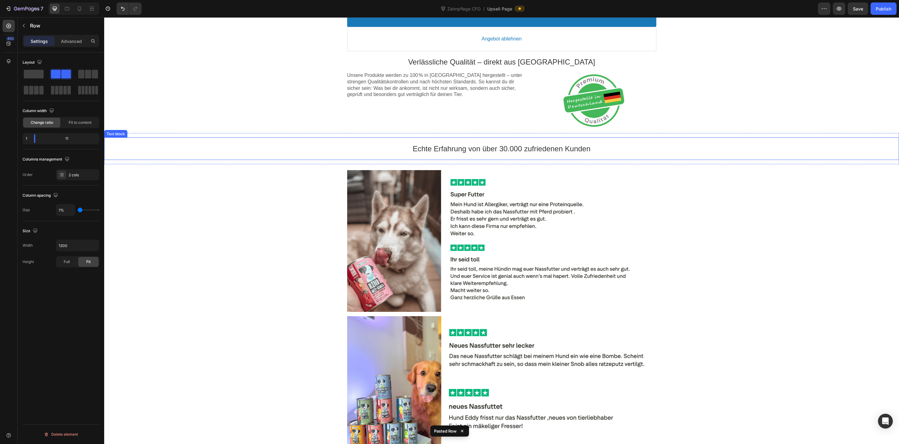
scroll to position [675, 0]
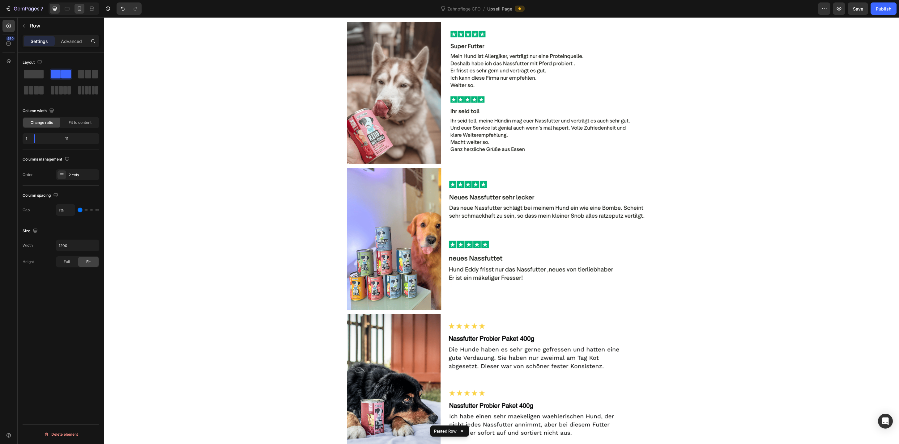
click at [81, 12] on div at bounding box center [79, 9] width 10 height 10
type input "2%"
type input "2"
type input "100%"
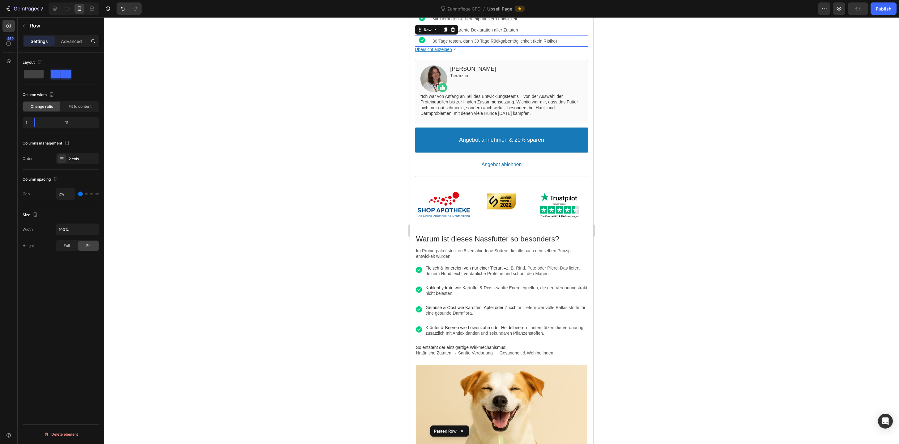
scroll to position [308, 0]
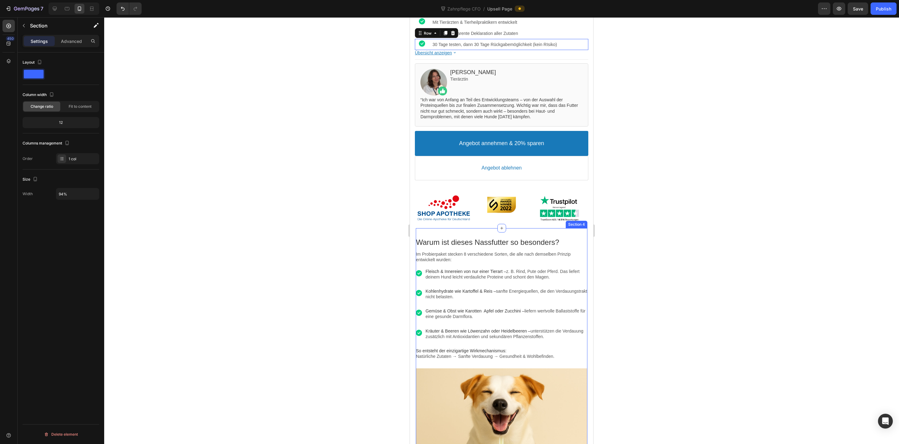
click at [452, 234] on div "Warum ist dieses Nassfutter so besonders? Text block Im Probierpaket stecken 8 …" at bounding box center [501, 387] width 171 height 318
click at [882, 12] on button "Publish" at bounding box center [883, 8] width 26 height 12
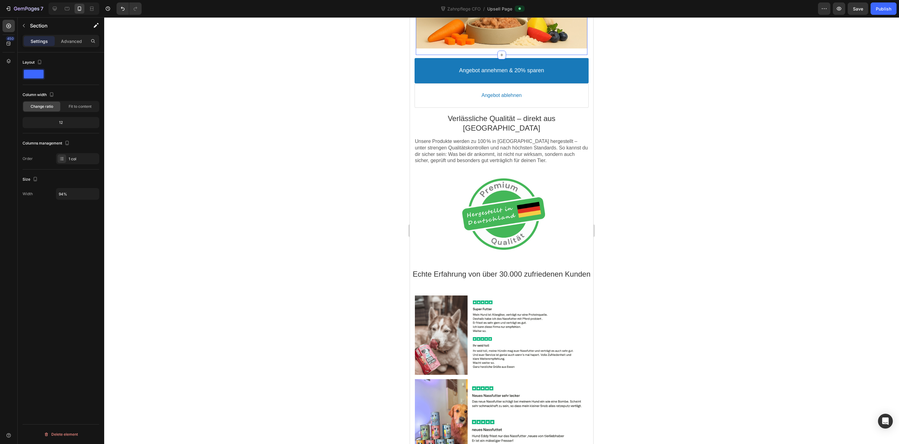
scroll to position [1249, 0]
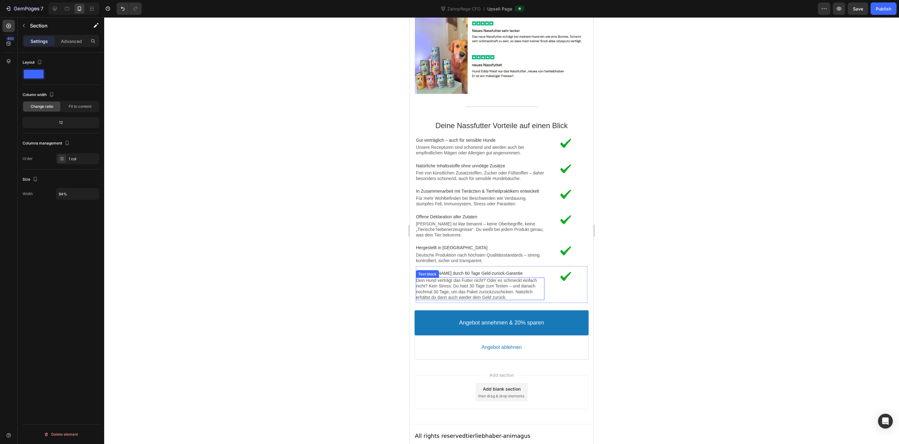
click at [443, 284] on p "Dein Hund verträgt das Futter nicht? Oder es schmeckt einfach nicht? Kein Stres…" at bounding box center [480, 289] width 129 height 23
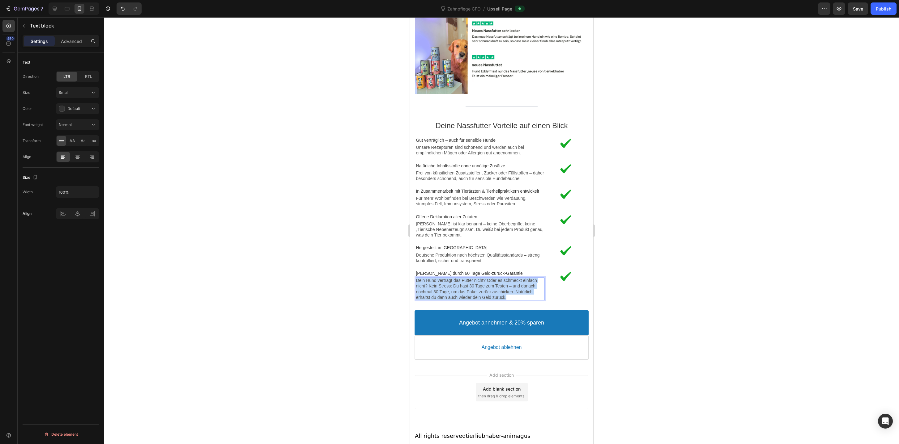
click at [443, 284] on p "Dein Hund verträgt das Futter nicht? Oder es schmeckt einfach nicht? Kein Stres…" at bounding box center [480, 289] width 129 height 23
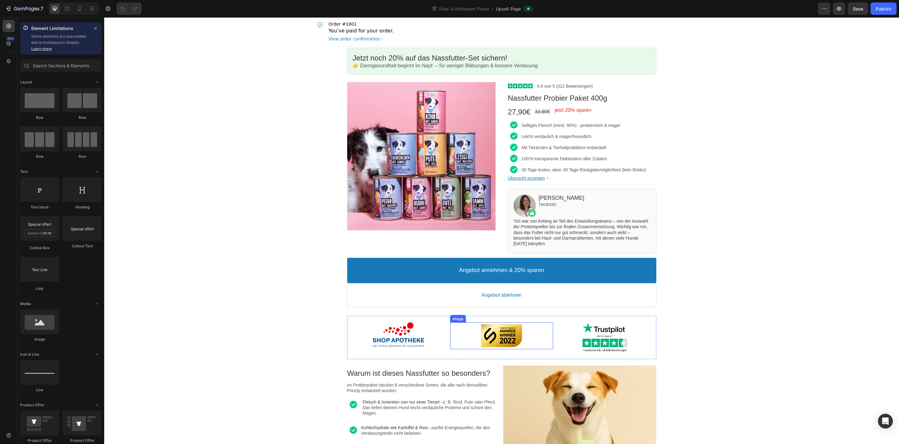
scroll to position [1046, 0]
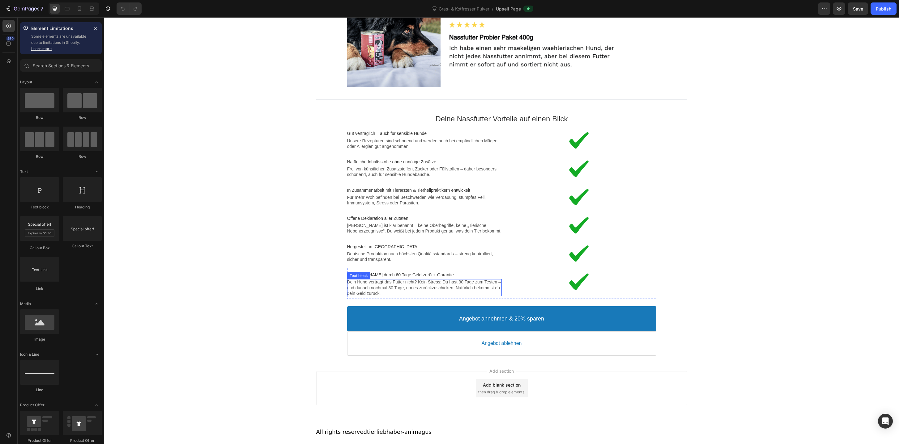
click at [407, 286] on p "Dein Hund verträgt das Futter nicht? Kein Stress: Du hast 30 Tage zum Testen – …" at bounding box center [424, 287] width 154 height 17
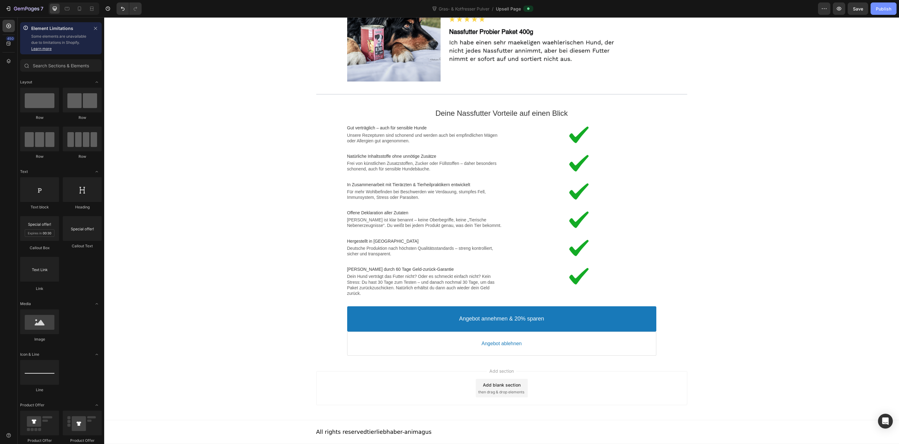
click at [882, 9] on div "Publish" at bounding box center [882, 9] width 15 height 6
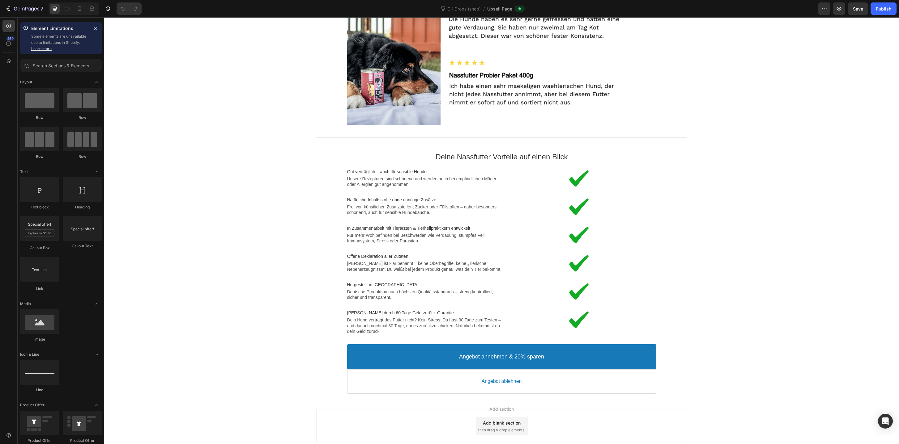
scroll to position [1046, 0]
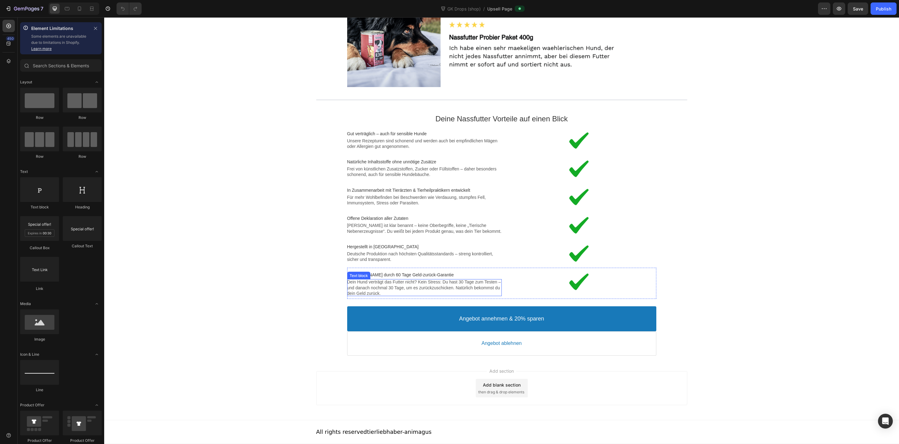
click at [389, 291] on p "Dein Hund verträgt das Futter nicht? Kein Stress: Du hast 30 Tage zum Testen – …" at bounding box center [424, 287] width 154 height 17
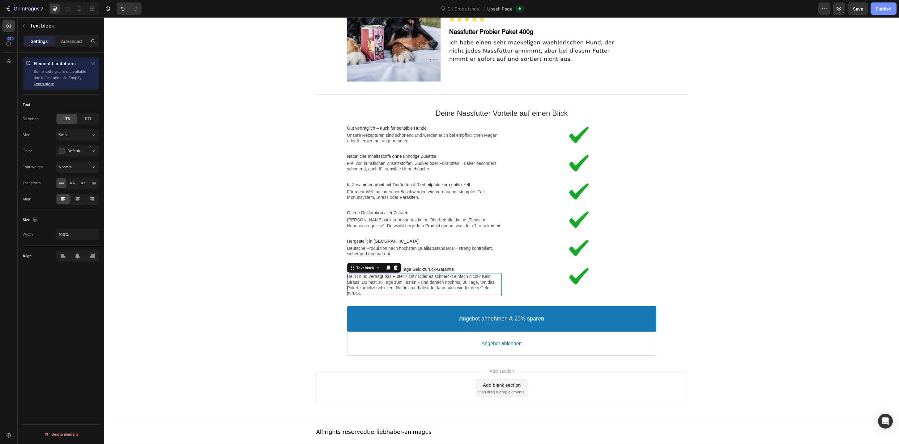
click at [879, 7] on div "Publish" at bounding box center [882, 9] width 15 height 6
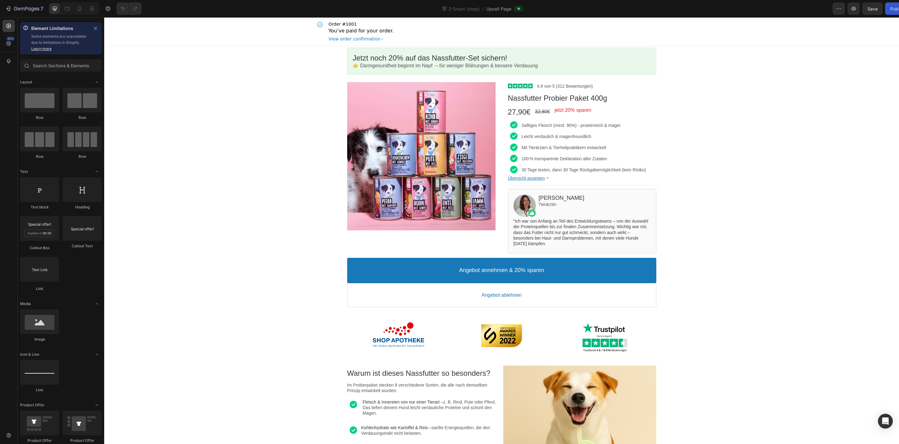
scroll to position [1046, 0]
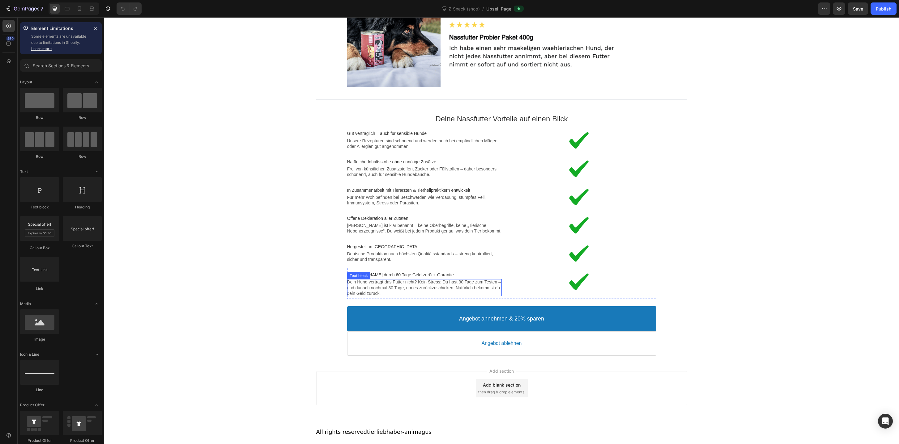
click at [374, 286] on p "Dein Hund verträgt das Futter nicht? Kein Stress: Du hast 30 Tage zum Testen – …" at bounding box center [424, 287] width 154 height 17
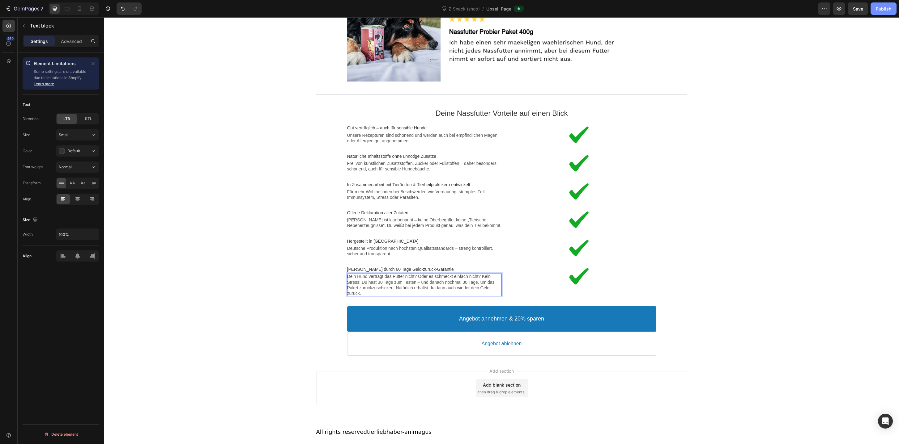
click at [885, 11] on div "Publish" at bounding box center [882, 9] width 15 height 6
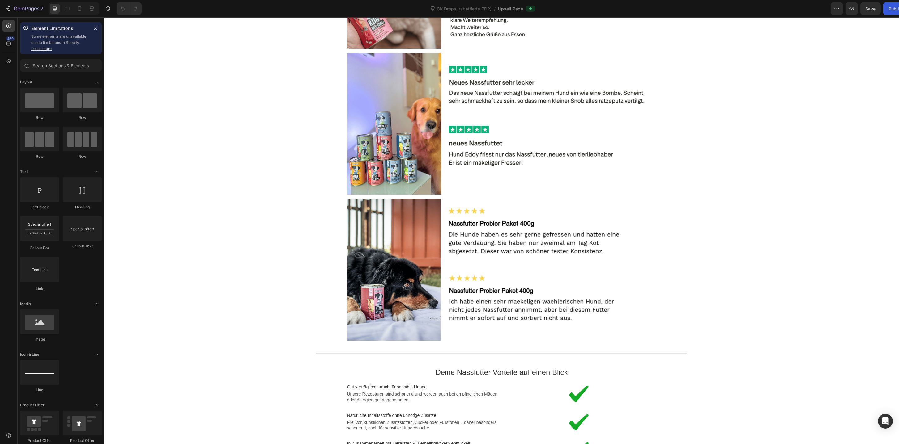
scroll to position [1046, 0]
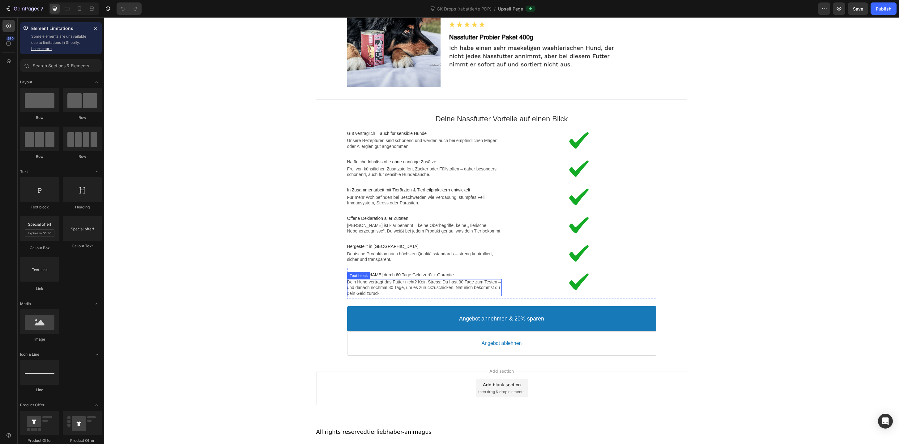
click at [395, 286] on p "Dein Hund verträgt das Futter nicht? Kein Stress: Du hast 30 Tage zum Testen – …" at bounding box center [424, 287] width 154 height 17
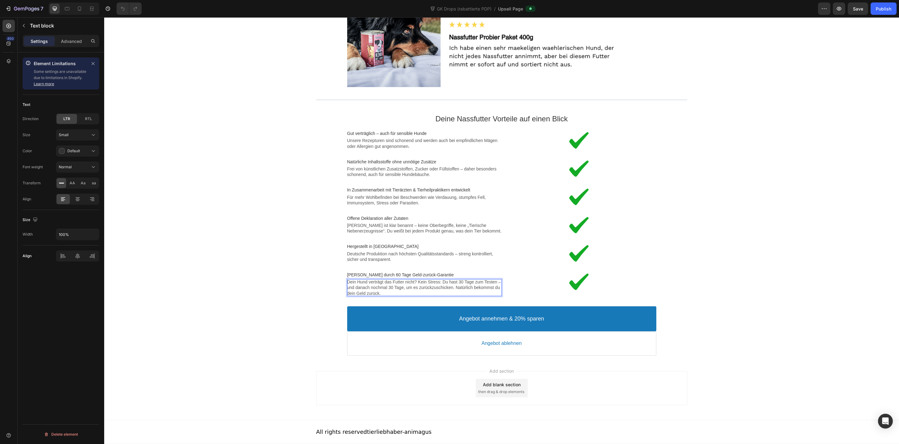
click at [395, 286] on p "Dein Hund verträgt das Futter nicht? Kein Stress: Du hast 30 Tage zum Testen – …" at bounding box center [424, 287] width 154 height 17
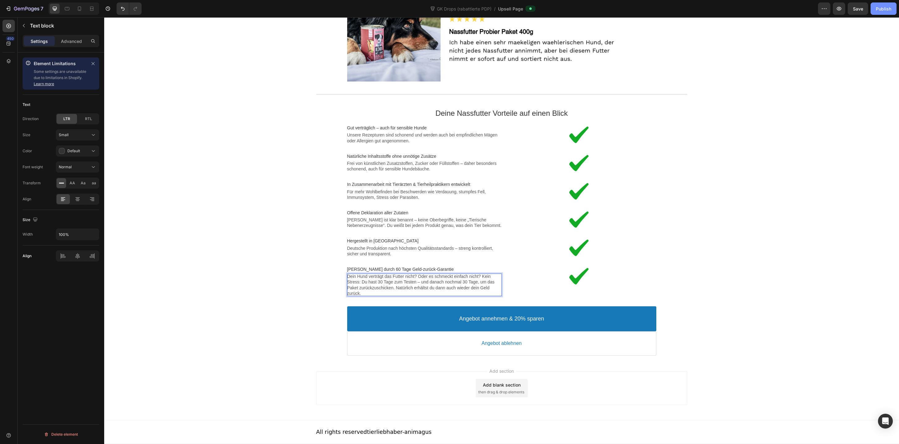
click at [891, 8] on button "Publish" at bounding box center [883, 8] width 26 height 12
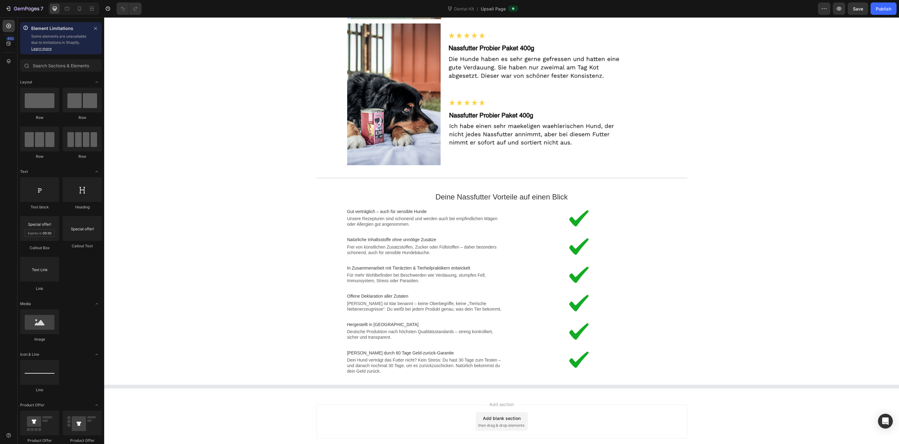
scroll to position [1046, 0]
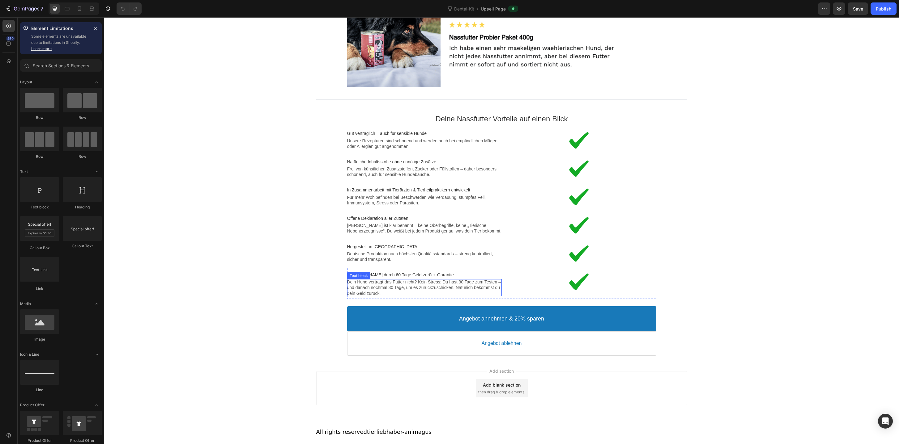
click at [377, 286] on p "Dein Hund verträgt das Futter nicht? Kein Stress: Du hast 30 Tage zum Testen – …" at bounding box center [424, 287] width 154 height 17
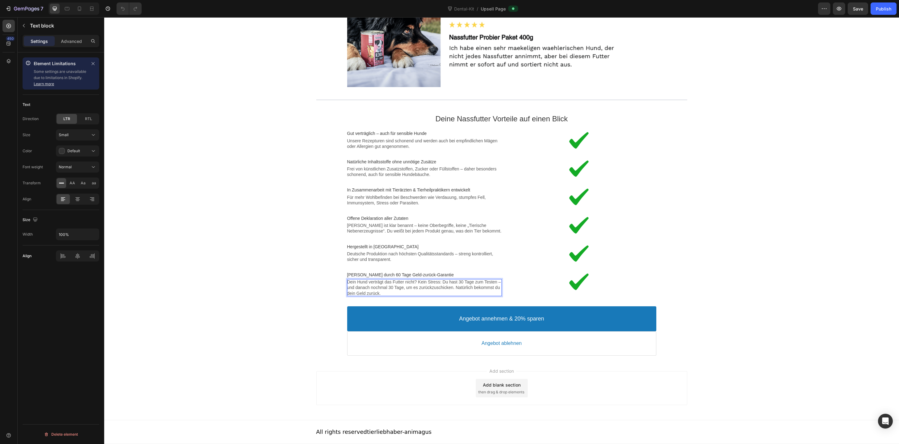
click at [377, 286] on p "Dein Hund verträgt das Futter nicht? Kein Stress: Du hast 30 Tage zum Testen – …" at bounding box center [424, 287] width 154 height 17
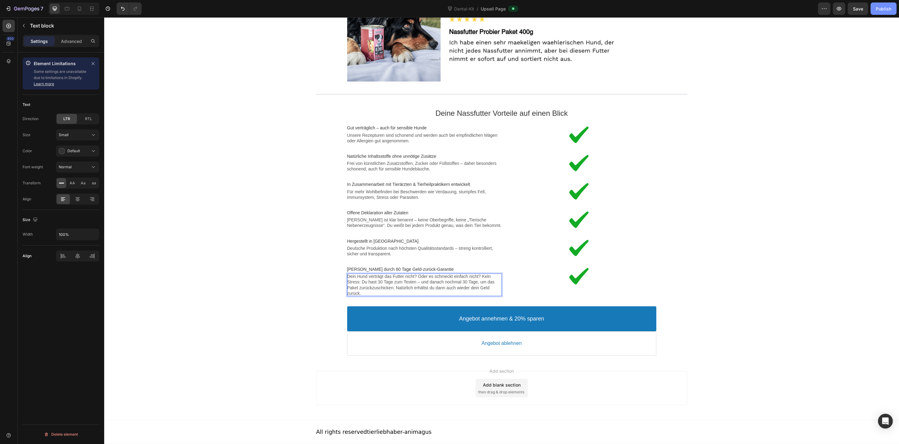
click at [890, 11] on div "Publish" at bounding box center [882, 9] width 15 height 6
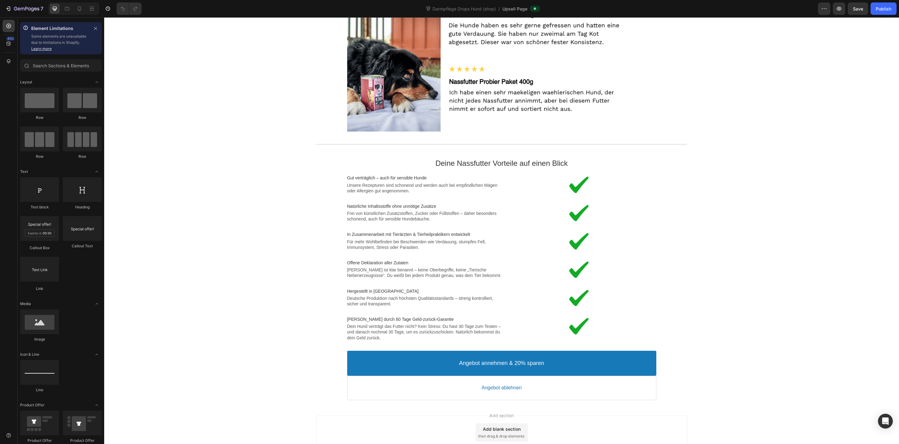
scroll to position [1046, 0]
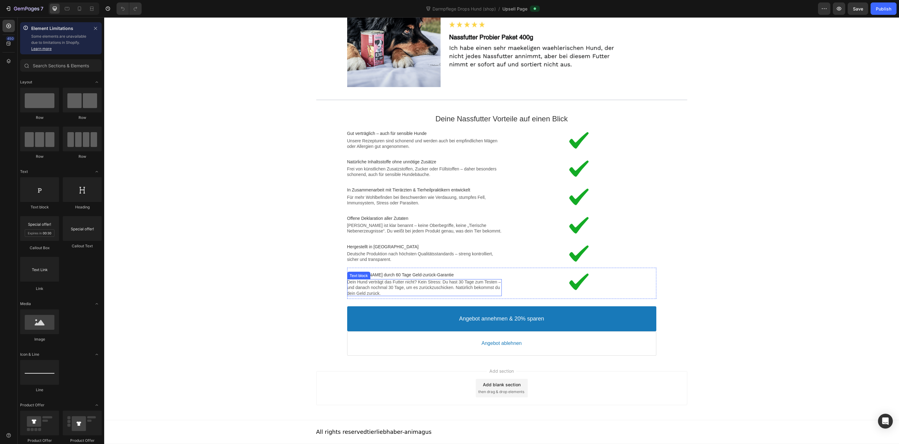
click at [390, 282] on p "Dein Hund verträgt das Futter nicht? Kein Stress: Du hast 30 Tage zum Testen – …" at bounding box center [424, 287] width 154 height 17
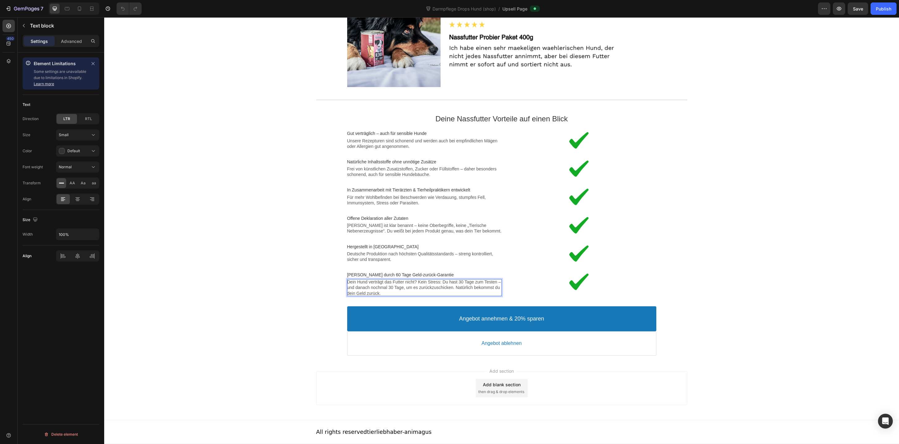
click at [390, 282] on p "Dein Hund verträgt das Futter nicht? Kein Stress: Du hast 30 Tage zum Testen – …" at bounding box center [424, 287] width 154 height 17
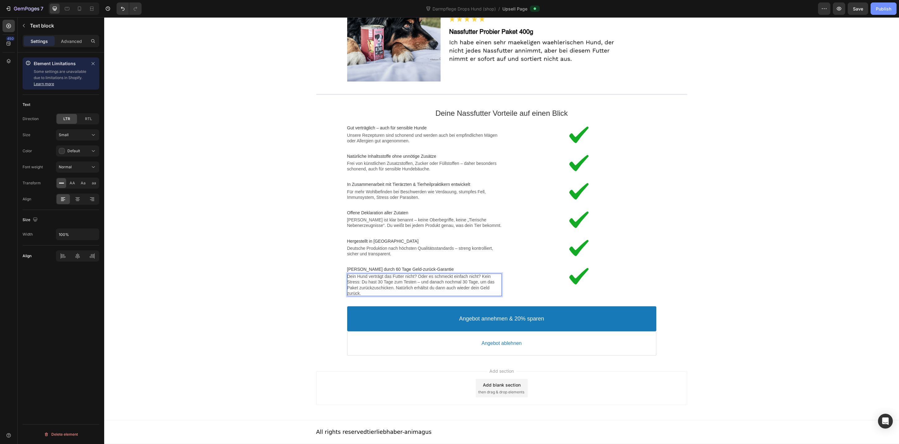
click at [884, 11] on div "Publish" at bounding box center [882, 9] width 15 height 6
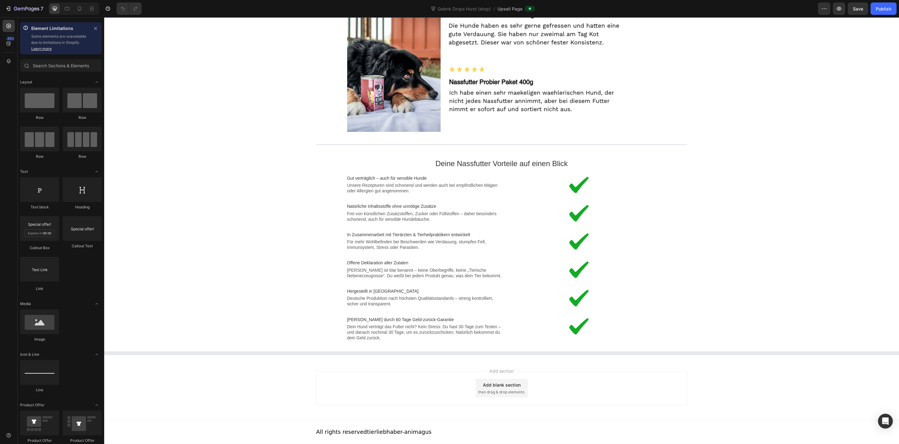
scroll to position [1046, 0]
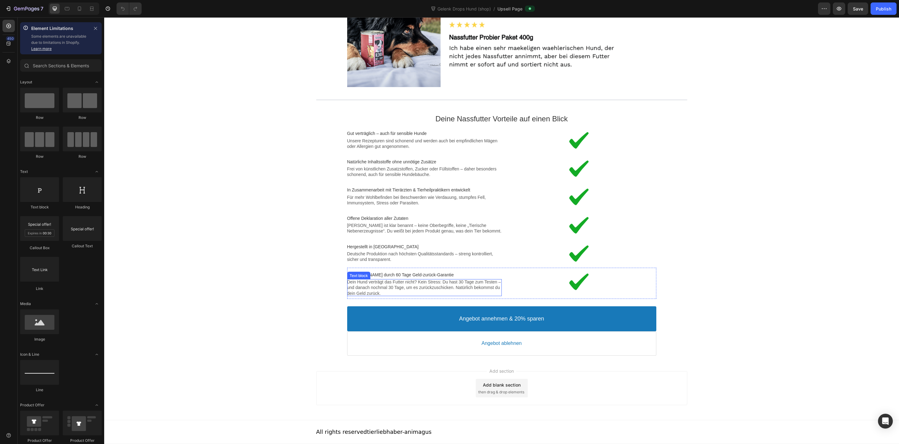
click at [391, 281] on p "Dein Hund verträgt das Futter nicht? Kein Stress: Du hast 30 Tage zum Testen – …" at bounding box center [424, 287] width 154 height 17
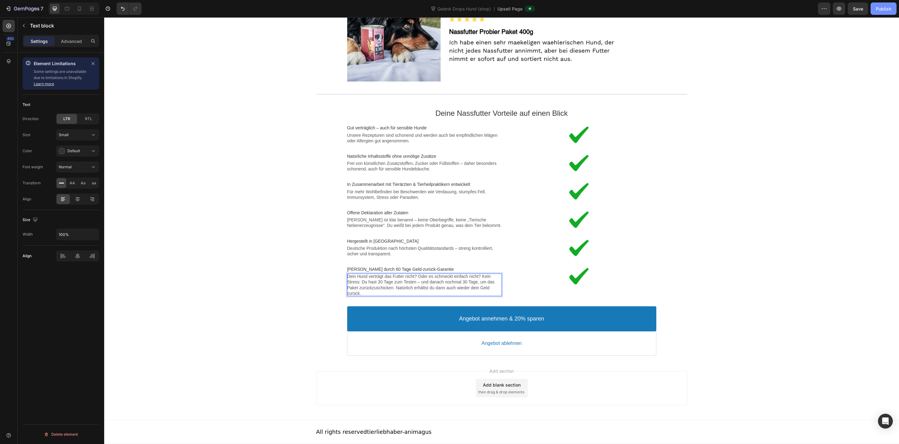
click at [881, 9] on div "Publish" at bounding box center [882, 9] width 15 height 6
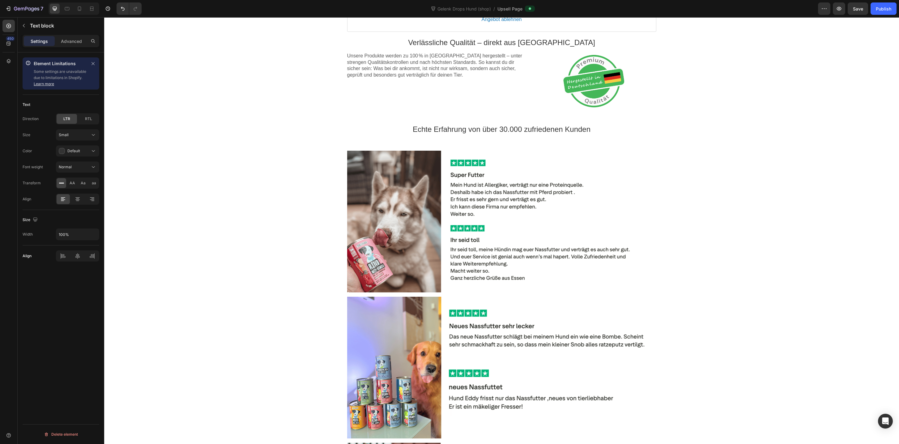
scroll to position [0, 0]
